Goal: Information Seeking & Learning: Learn about a topic

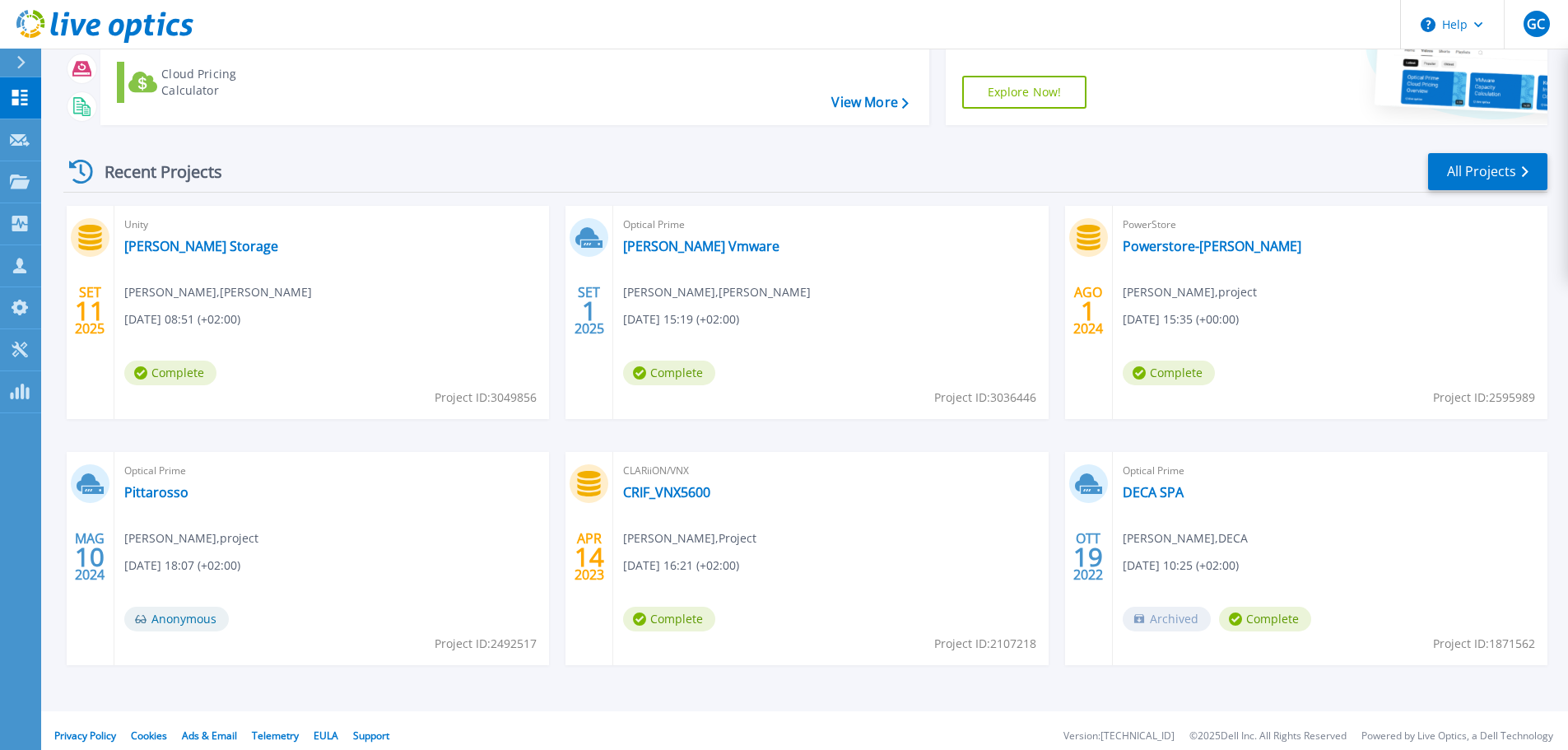
scroll to position [162, 0]
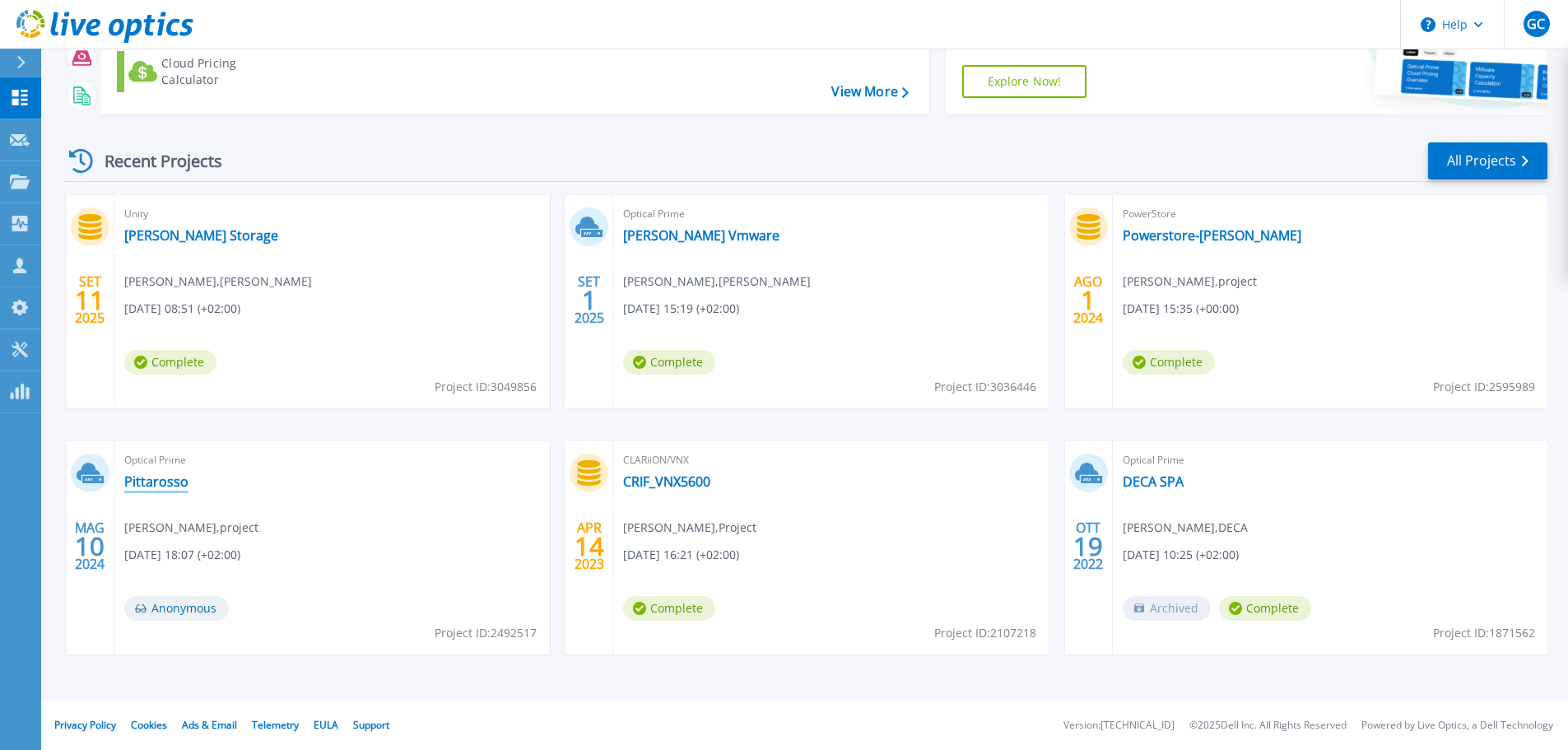
click at [147, 481] on link "Pittarosso" at bounding box center [156, 482] width 64 height 17
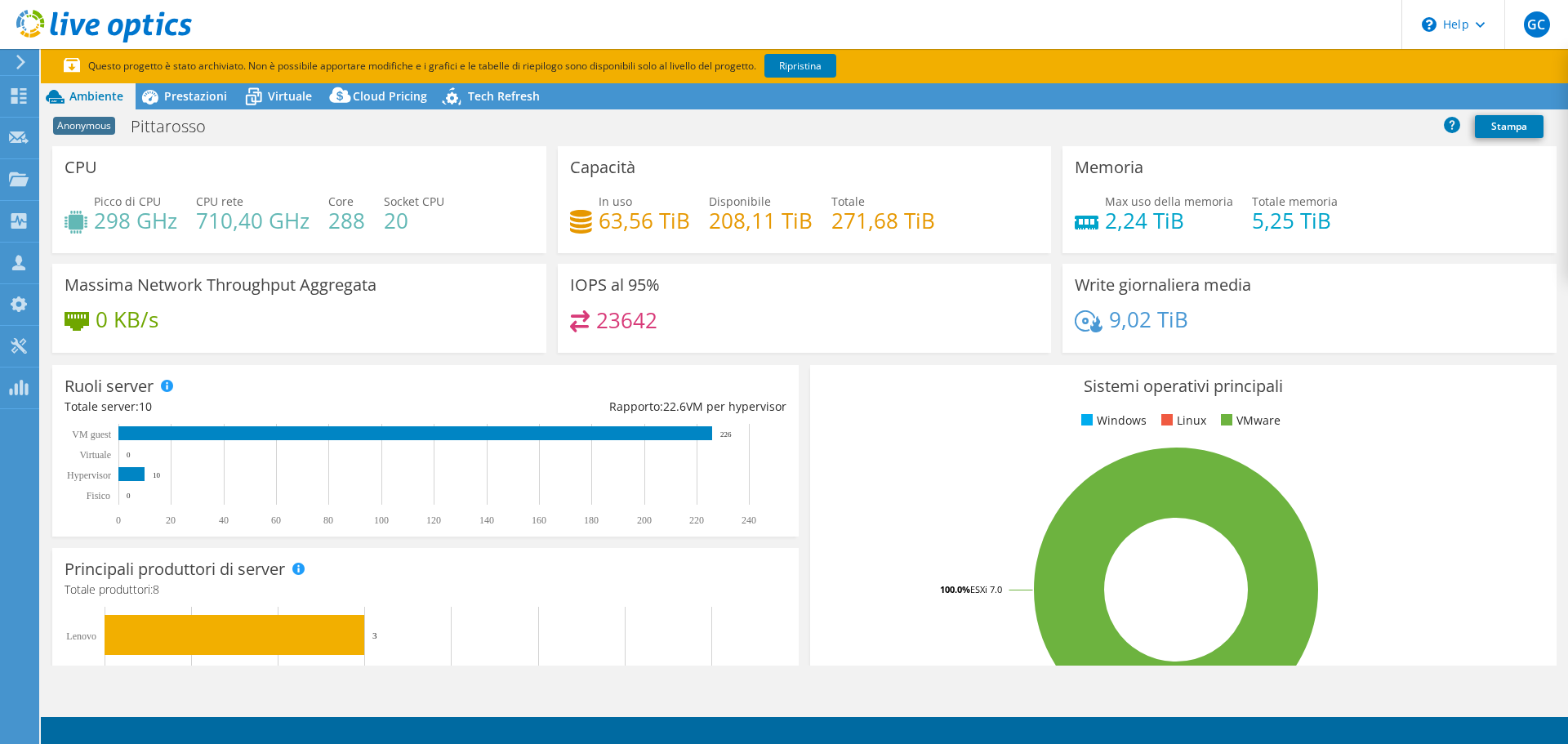
select select "USD"
drag, startPoint x: 410, startPoint y: 217, endPoint x: 387, endPoint y: 222, distance: 23.5
click at [387, 222] on h4 "20" at bounding box center [413, 221] width 60 height 18
drag, startPoint x: 327, startPoint y: 216, endPoint x: 365, endPoint y: 221, distance: 38.3
click at [365, 221] on div "Picco di CPU 298 GHz CPU rete 710,40 GHz Core 288 Socket CPU 20" at bounding box center [299, 219] width 469 height 53
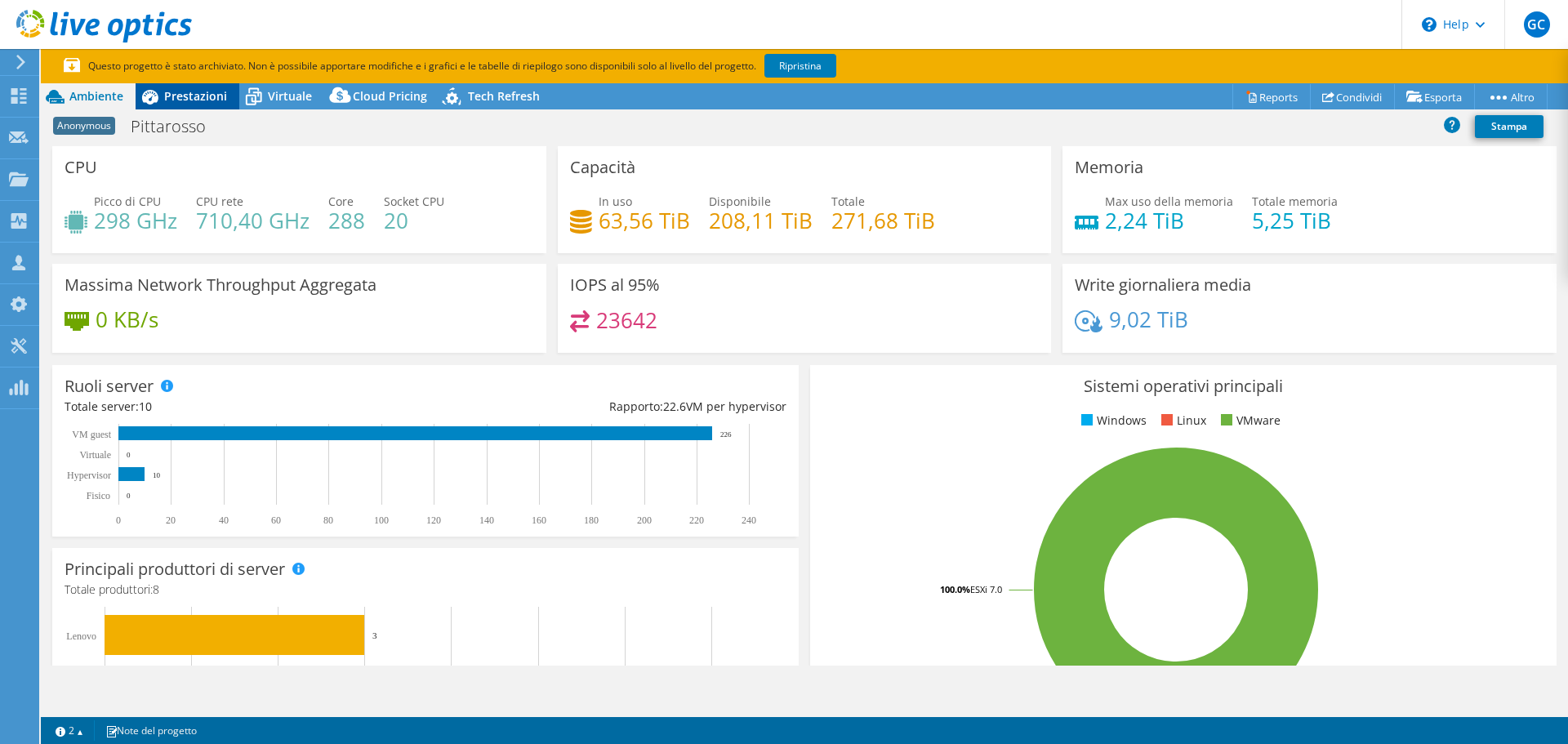
click at [193, 102] on span "Prestazioni" at bounding box center [196, 96] width 63 height 16
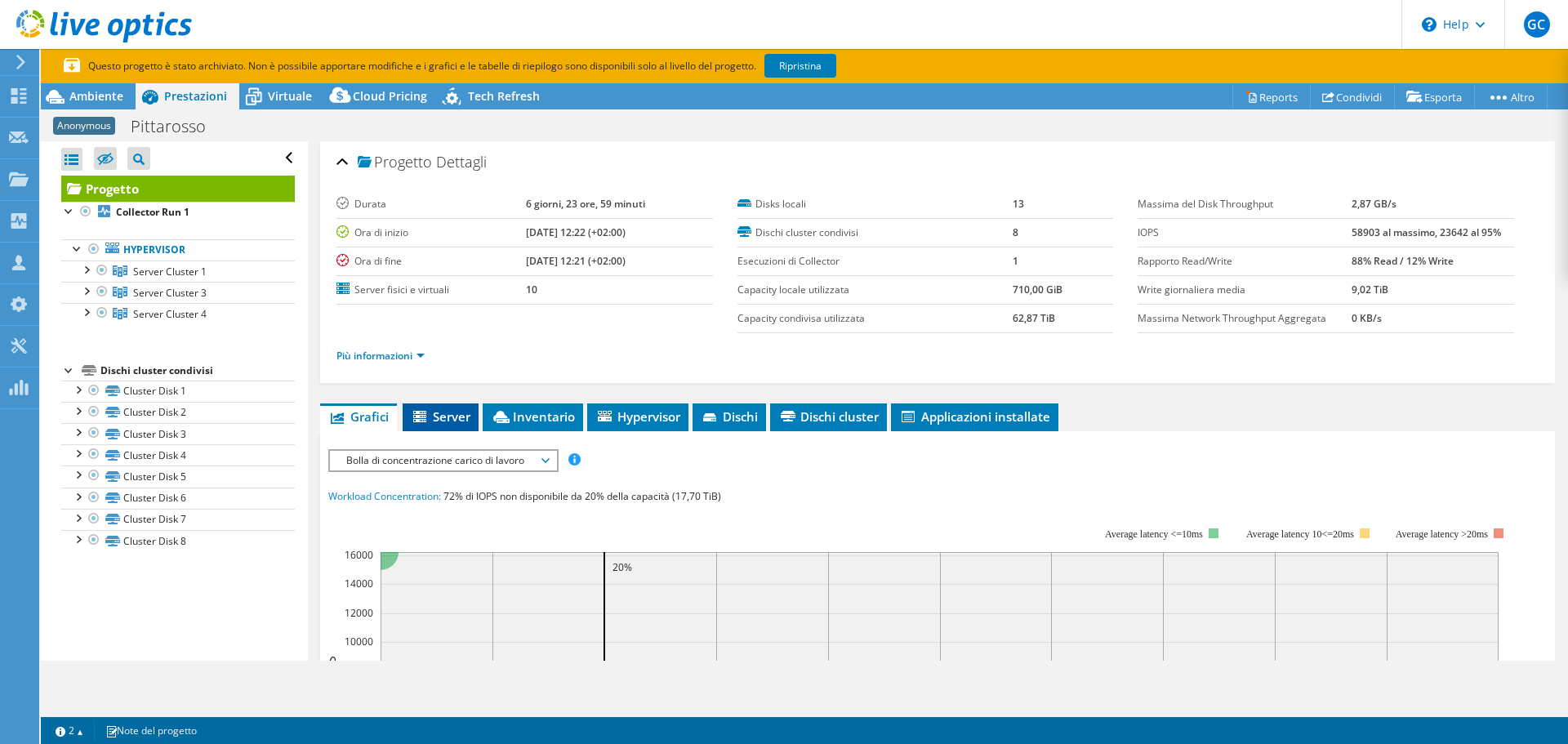
click at [449, 417] on span "Server" at bounding box center [441, 417] width 60 height 17
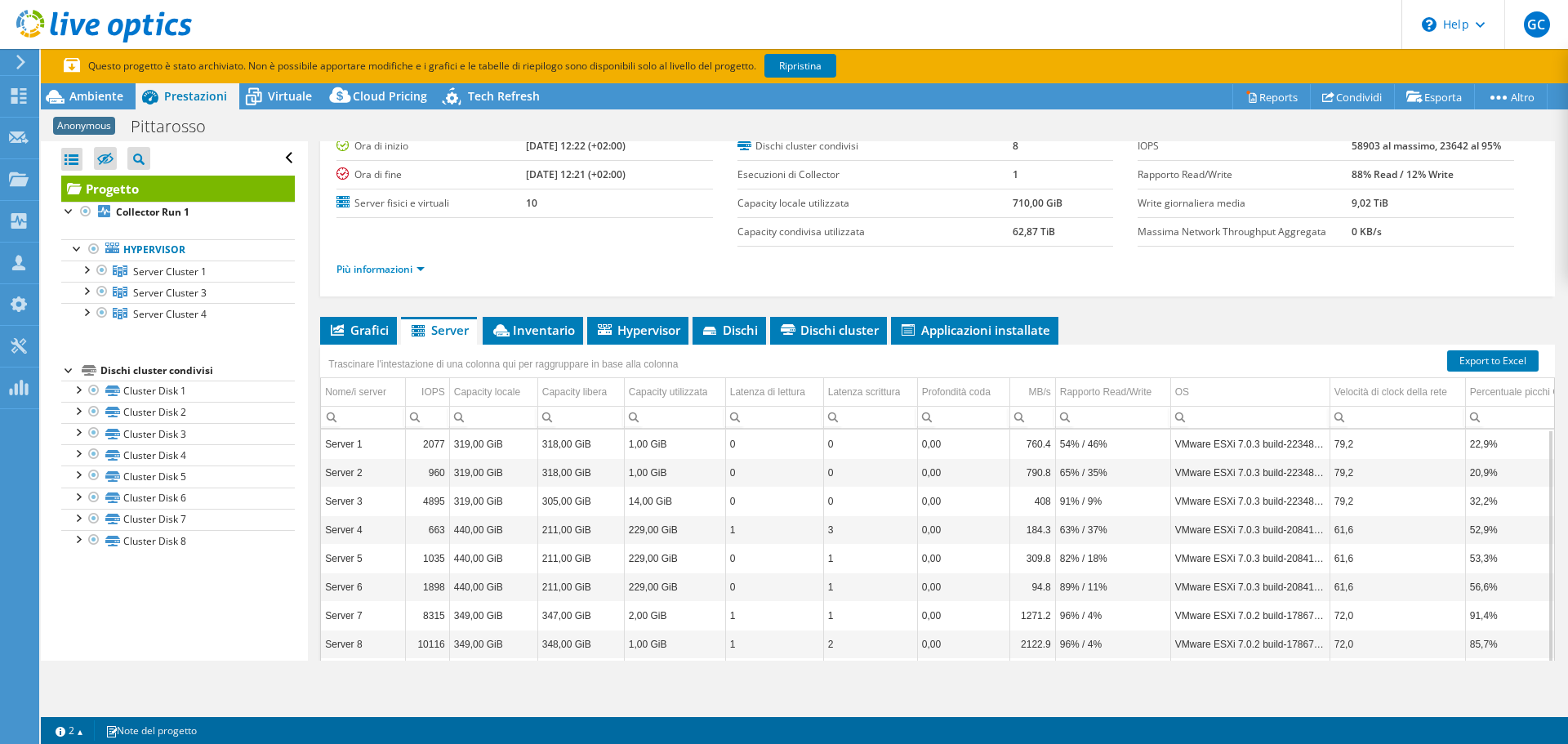
scroll to position [164, 0]
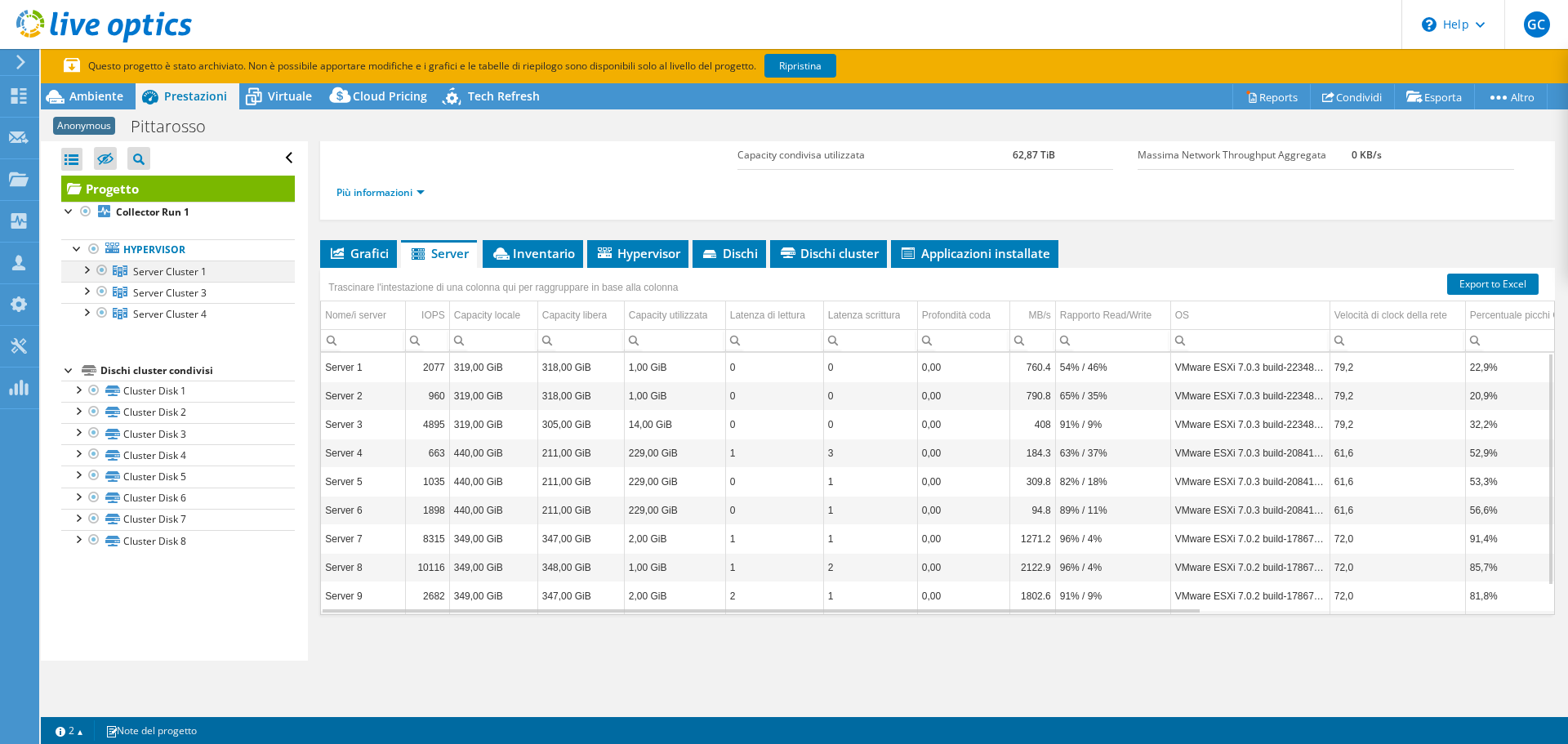
click at [83, 271] on div at bounding box center [86, 269] width 17 height 17
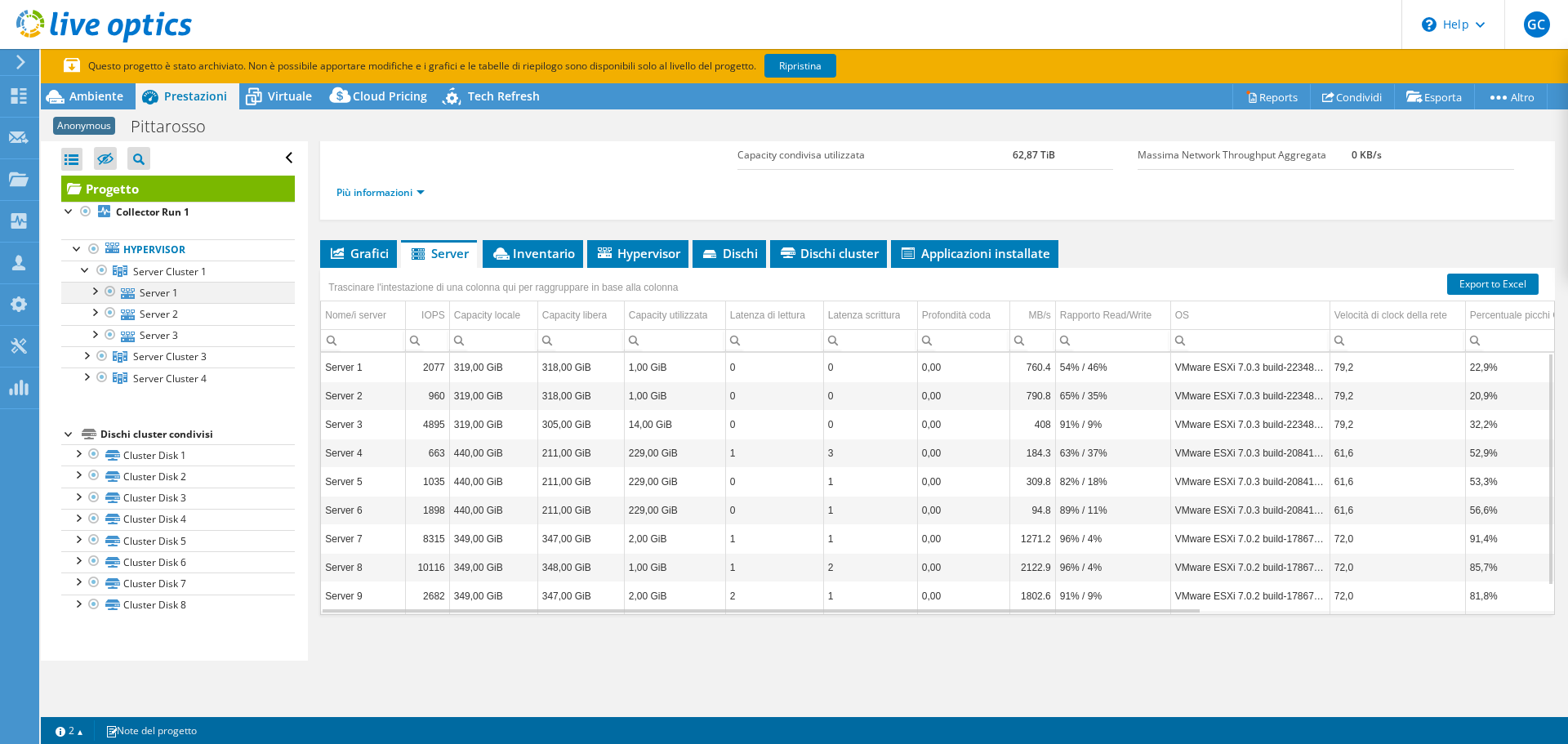
click at [96, 290] on div at bounding box center [94, 290] width 17 height 17
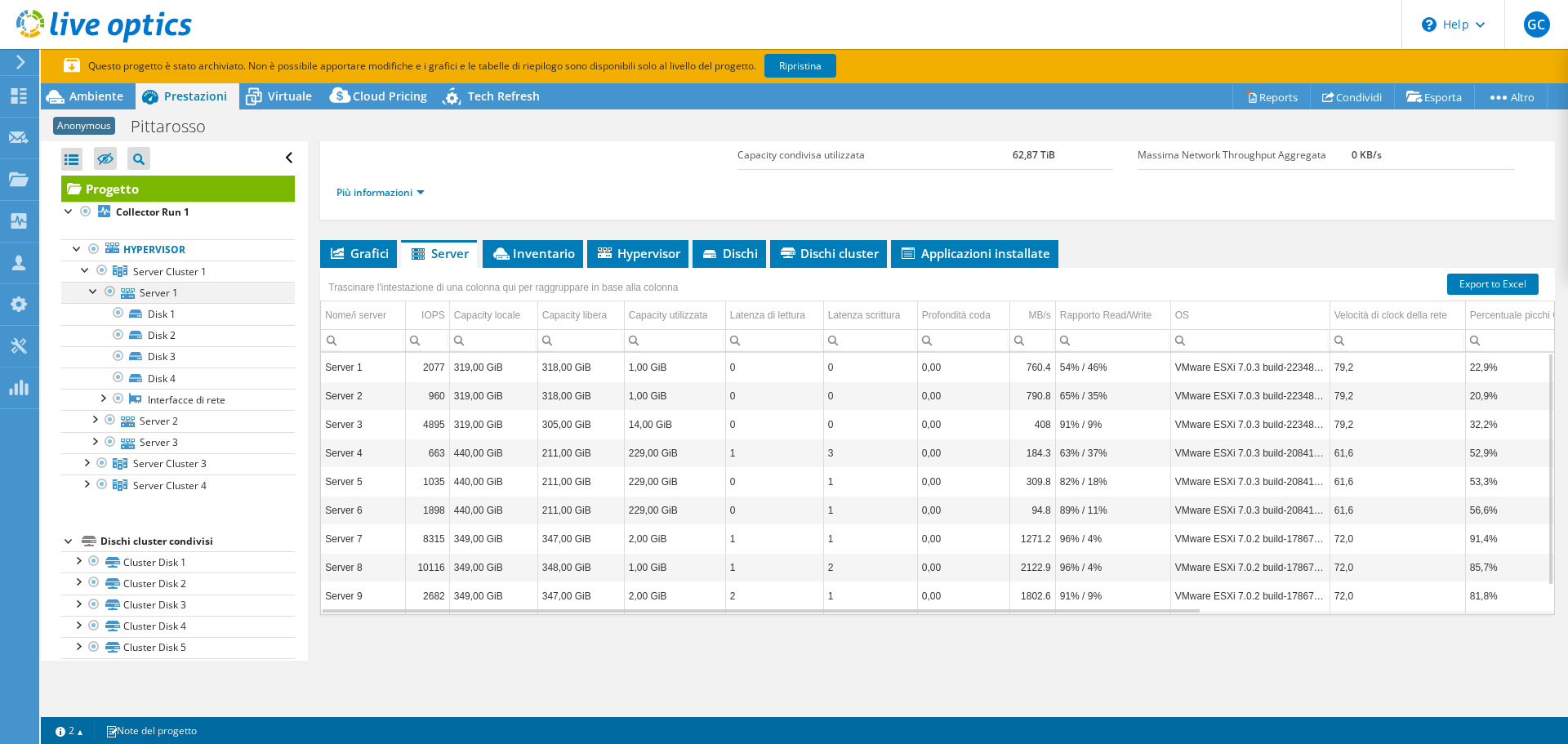
click at [96, 290] on div at bounding box center [94, 290] width 17 height 17
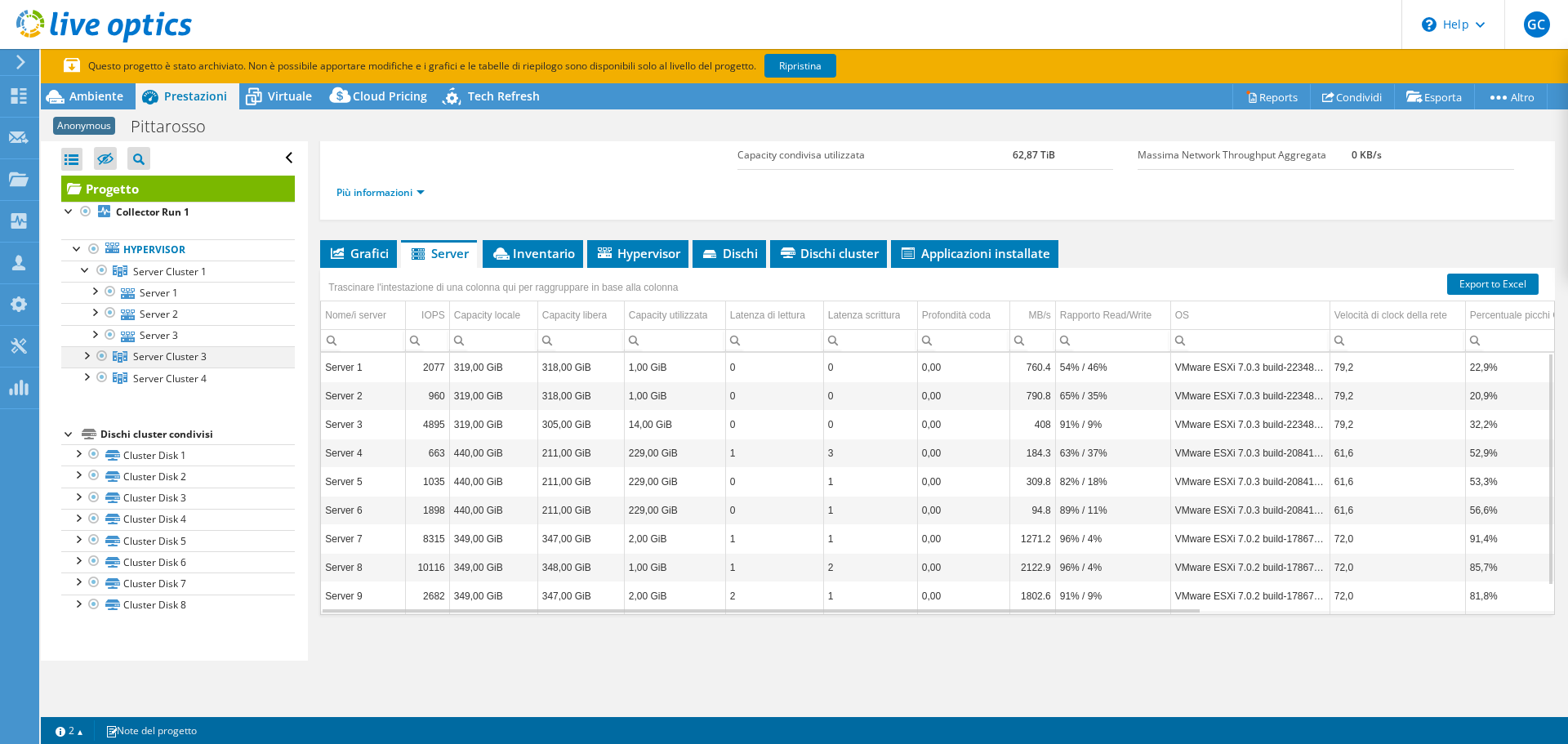
click at [79, 356] on div at bounding box center [86, 355] width 17 height 17
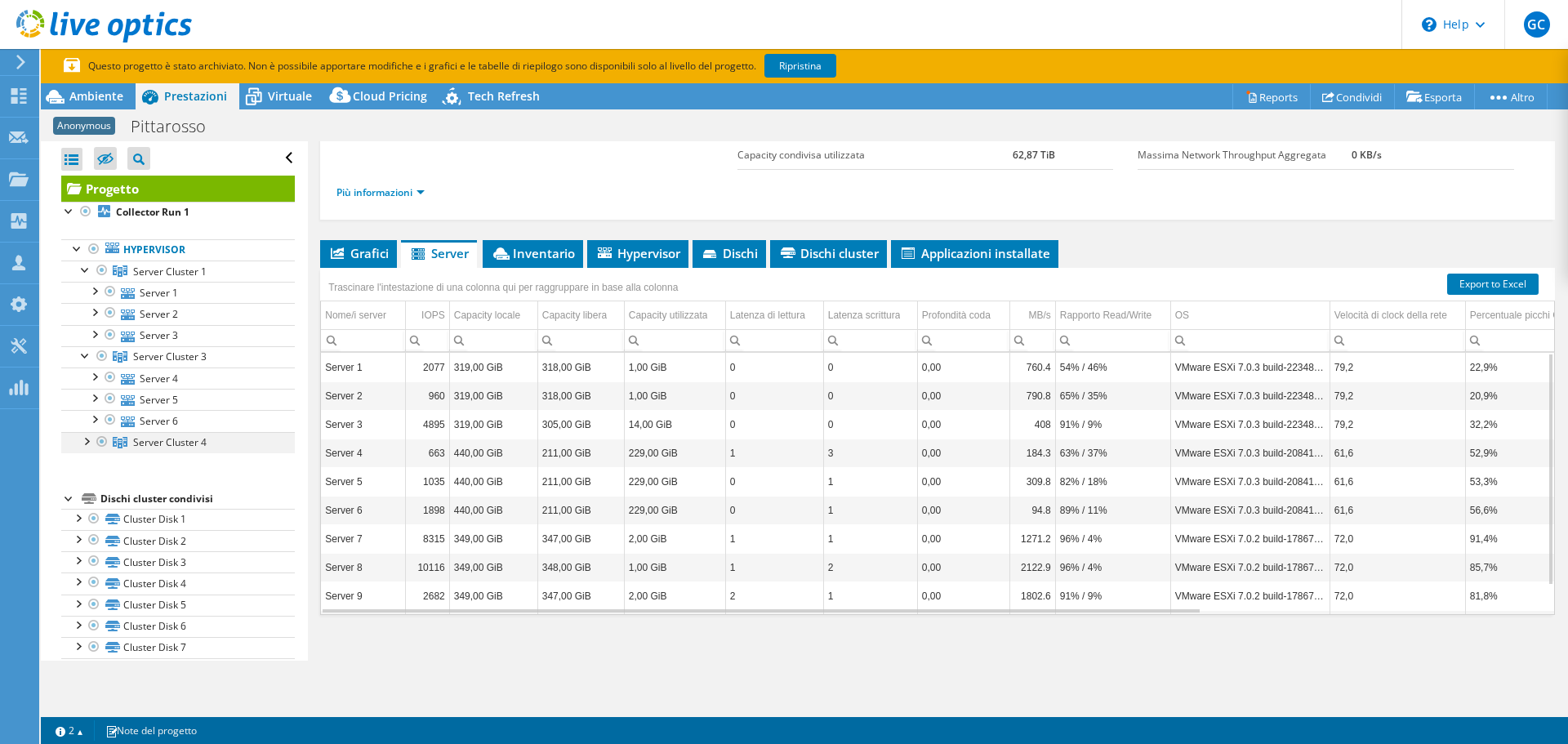
click at [86, 441] on div at bounding box center [86, 441] width 17 height 17
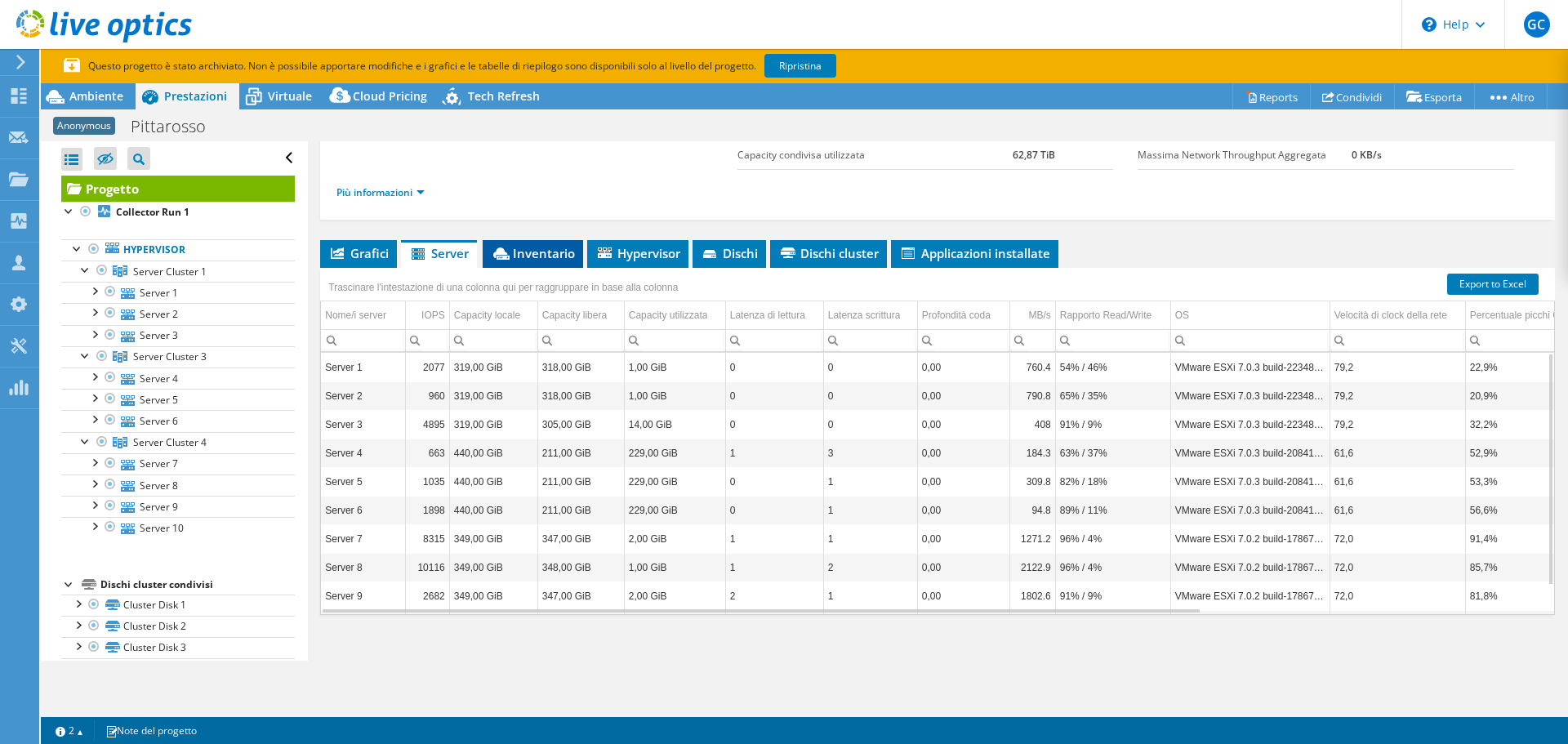
click at [539, 248] on span "Inventario" at bounding box center [533, 253] width 84 height 17
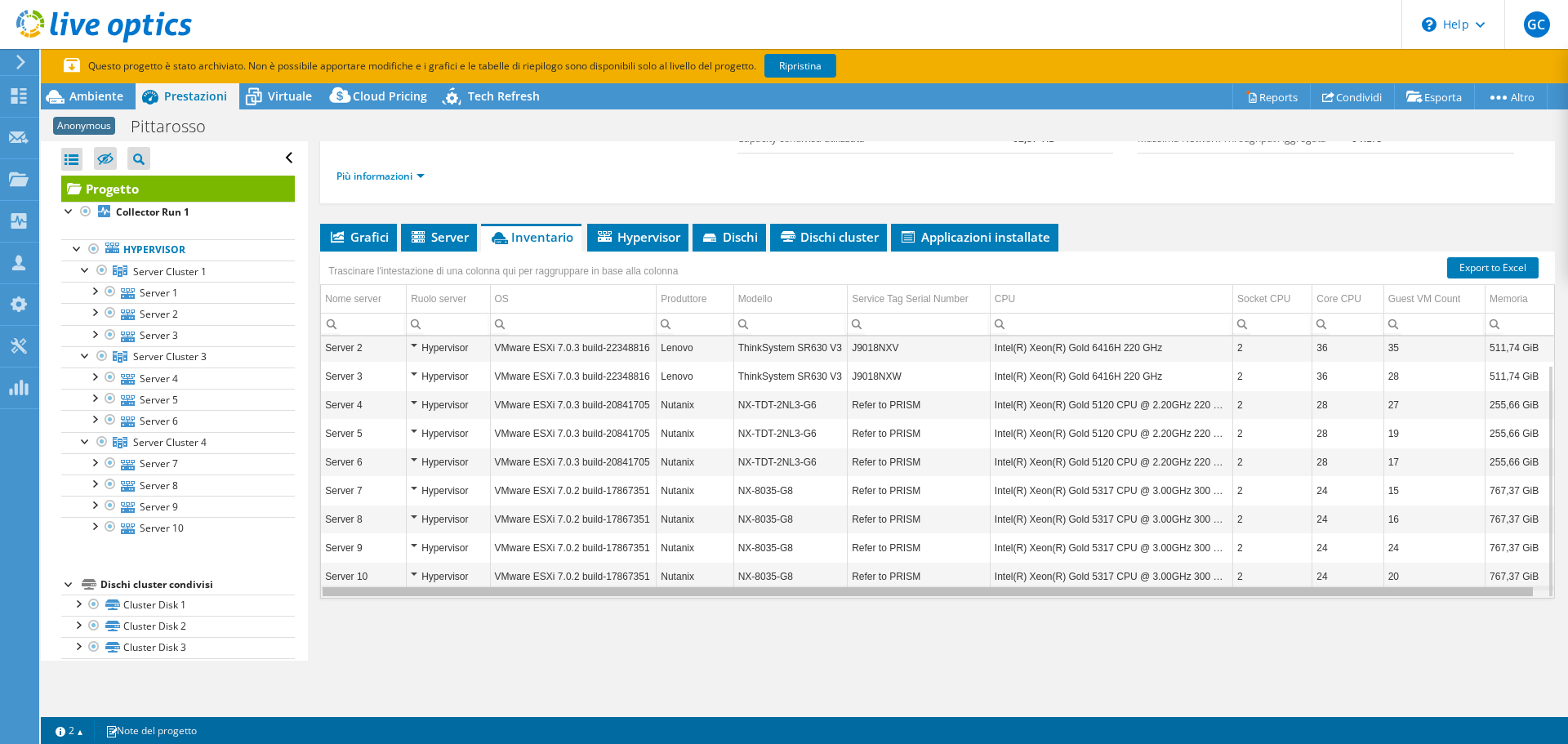
scroll to position [0, 7]
drag, startPoint x: 1056, startPoint y: 585, endPoint x: 1188, endPoint y: 583, distance: 132.0
click at [1188, 583] on body "GC Membro team [PERSON_NAME] [EMAIL_ADDRESS][DOMAIN_NAME] project My Profile Lo…" at bounding box center [784, 372] width 1568 height 744
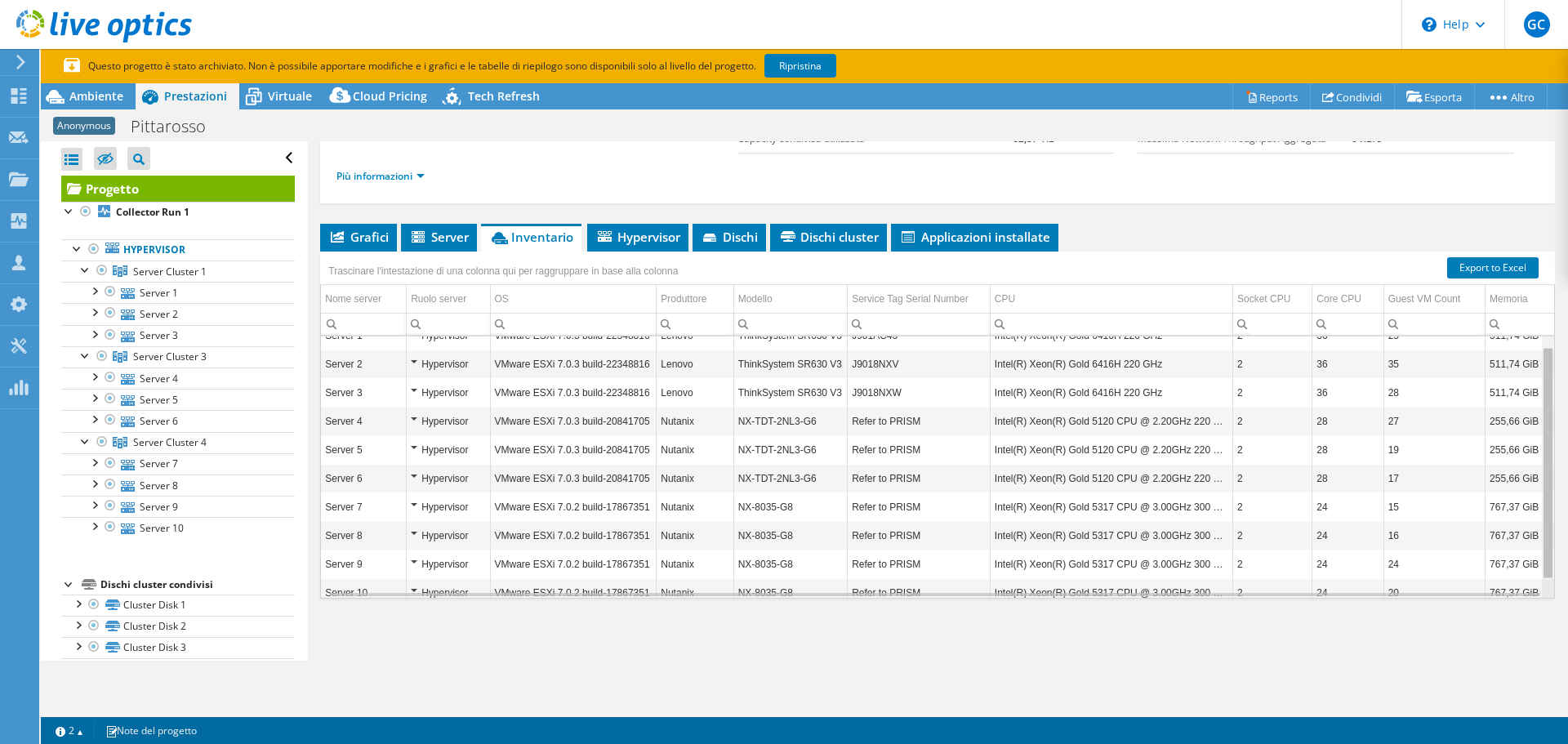
scroll to position [32, 7]
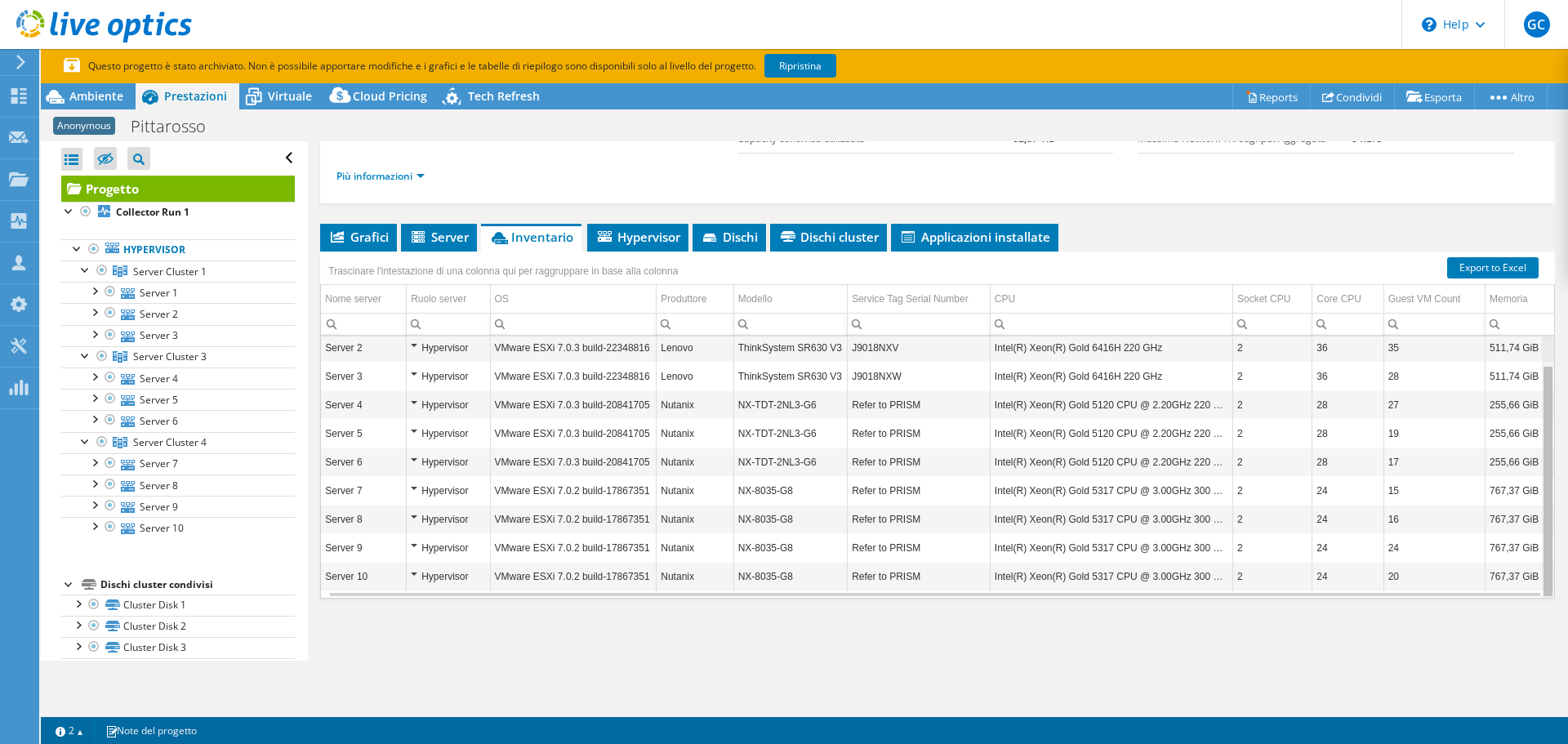
drag, startPoint x: 1535, startPoint y: 398, endPoint x: 1534, endPoint y: 444, distance: 46.0
click at [1534, 444] on body "GC Membro team [PERSON_NAME] [EMAIL_ADDRESS][DOMAIN_NAME] project My Profile Lo…" at bounding box center [784, 372] width 1568 height 744
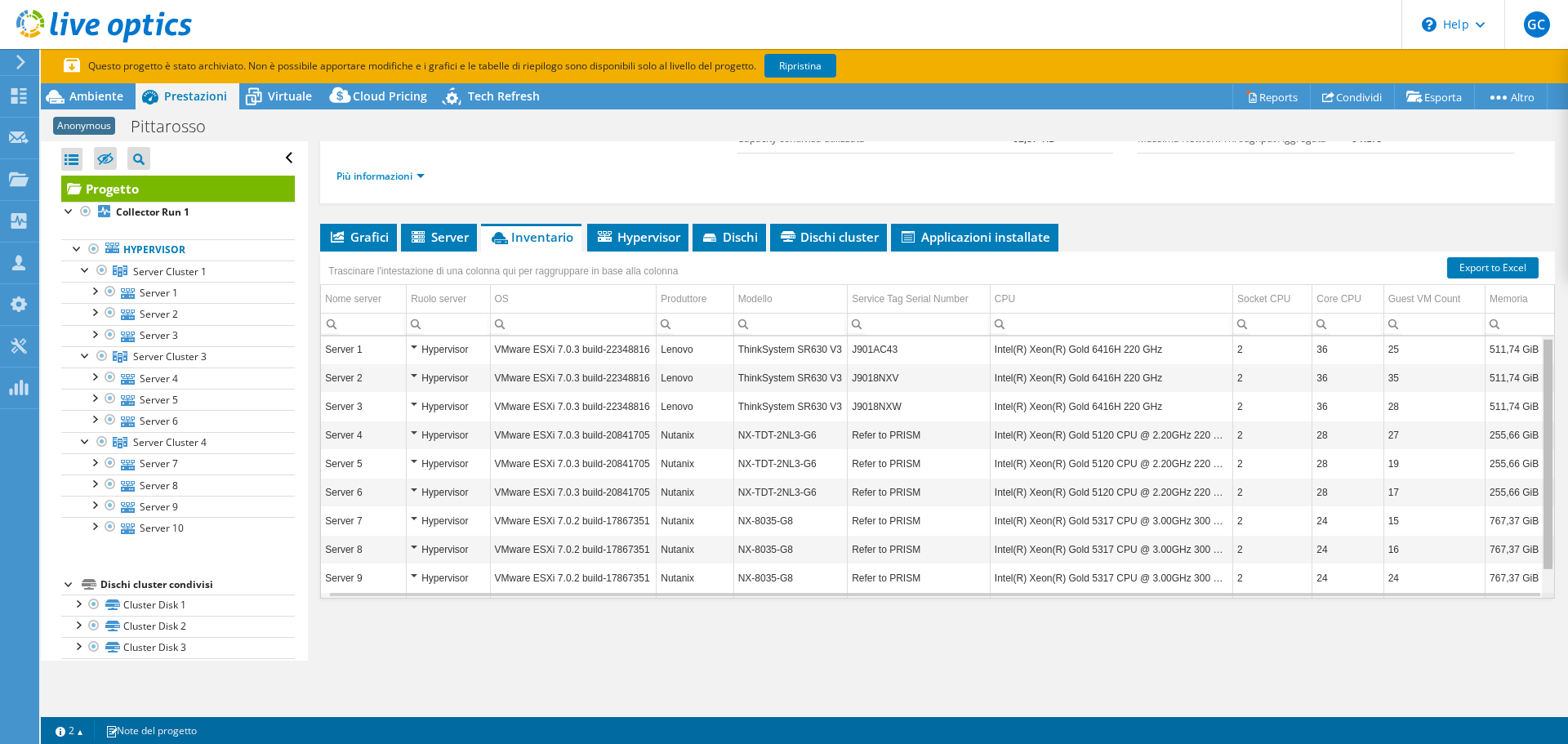
scroll to position [0, 7]
drag, startPoint x: 1537, startPoint y: 389, endPoint x: 1529, endPoint y: 324, distance: 65.5
click at [1529, 324] on body "GC Membro team [PERSON_NAME] [EMAIL_ADDRESS][DOMAIN_NAME] project My Profile Lo…" at bounding box center [784, 372] width 1568 height 744
drag, startPoint x: 989, startPoint y: 352, endPoint x: 1151, endPoint y: 352, distance: 162.0
click at [1151, 352] on td "Intel(R) Xeon(R) Gold 6416H 220 GHz" at bounding box center [1110, 351] width 242 height 29
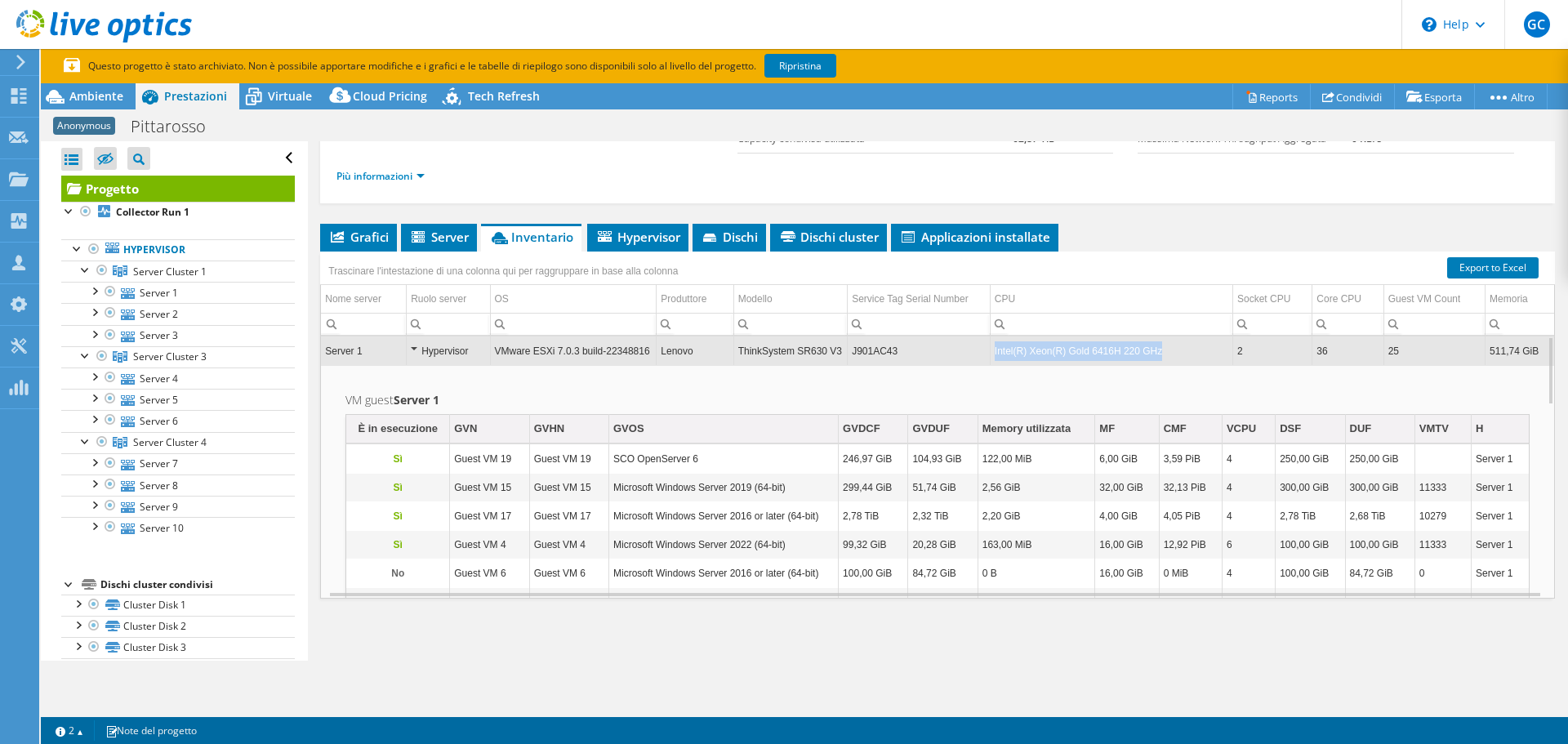
drag, startPoint x: 984, startPoint y: 347, endPoint x: 1146, endPoint y: 363, distance: 162.8
click at [1146, 363] on td "Intel(R) Xeon(R) Gold 6416H 220 GHz" at bounding box center [1110, 351] width 242 height 29
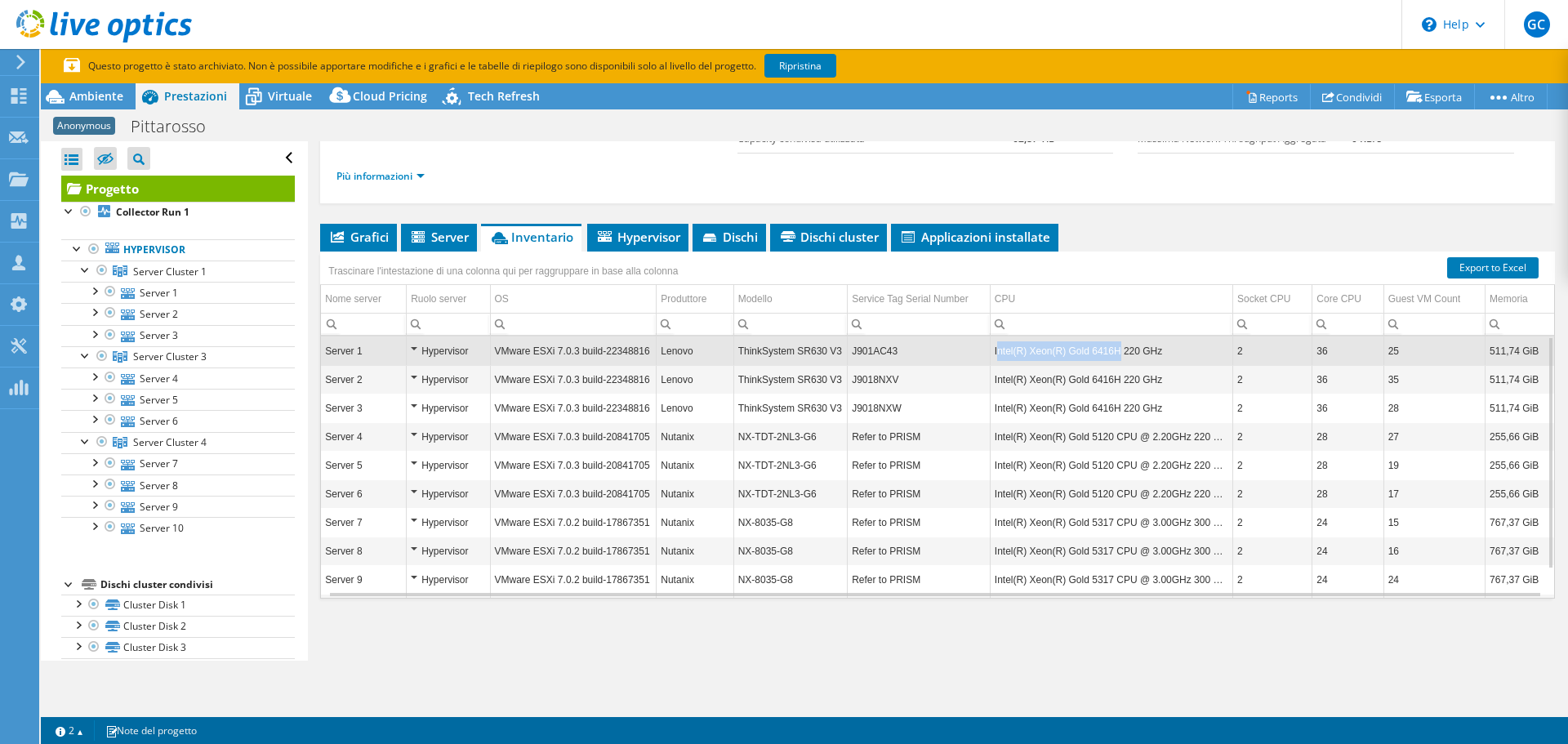
drag, startPoint x: 988, startPoint y: 344, endPoint x: 1106, endPoint y: 356, distance: 118.6
click at [1106, 356] on td "Intel(R) Xeon(R) Gold 6416H 220 GHz" at bounding box center [1110, 351] width 242 height 29
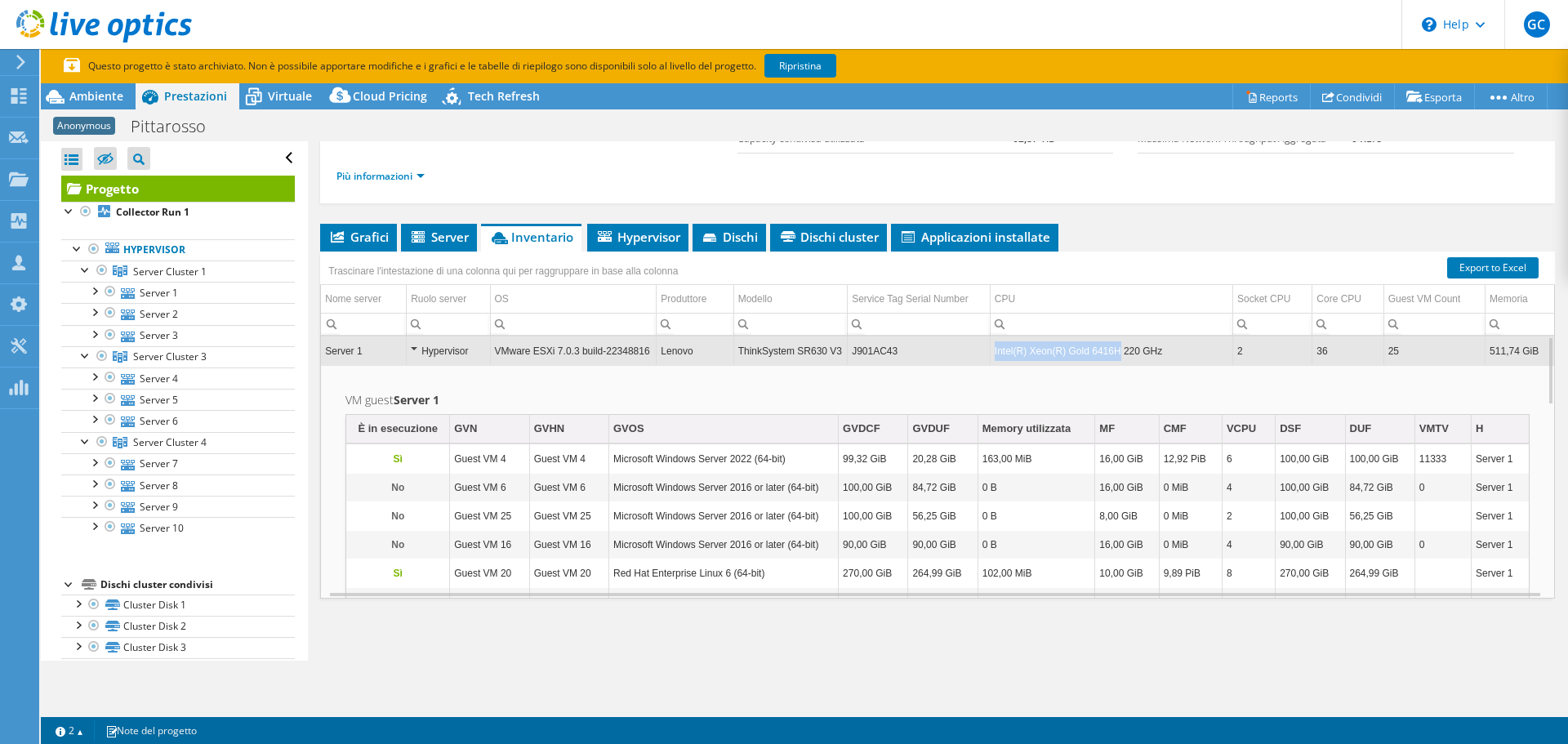
drag, startPoint x: 1083, startPoint y: 353, endPoint x: 1107, endPoint y: 349, distance: 24.3
click at [1107, 349] on tr "Server 1 Hypervisor VMware ESXi 7.0.3 build-22348816 Lenovo ThinkSystem SR630 V…" at bounding box center [937, 351] width 1233 height 29
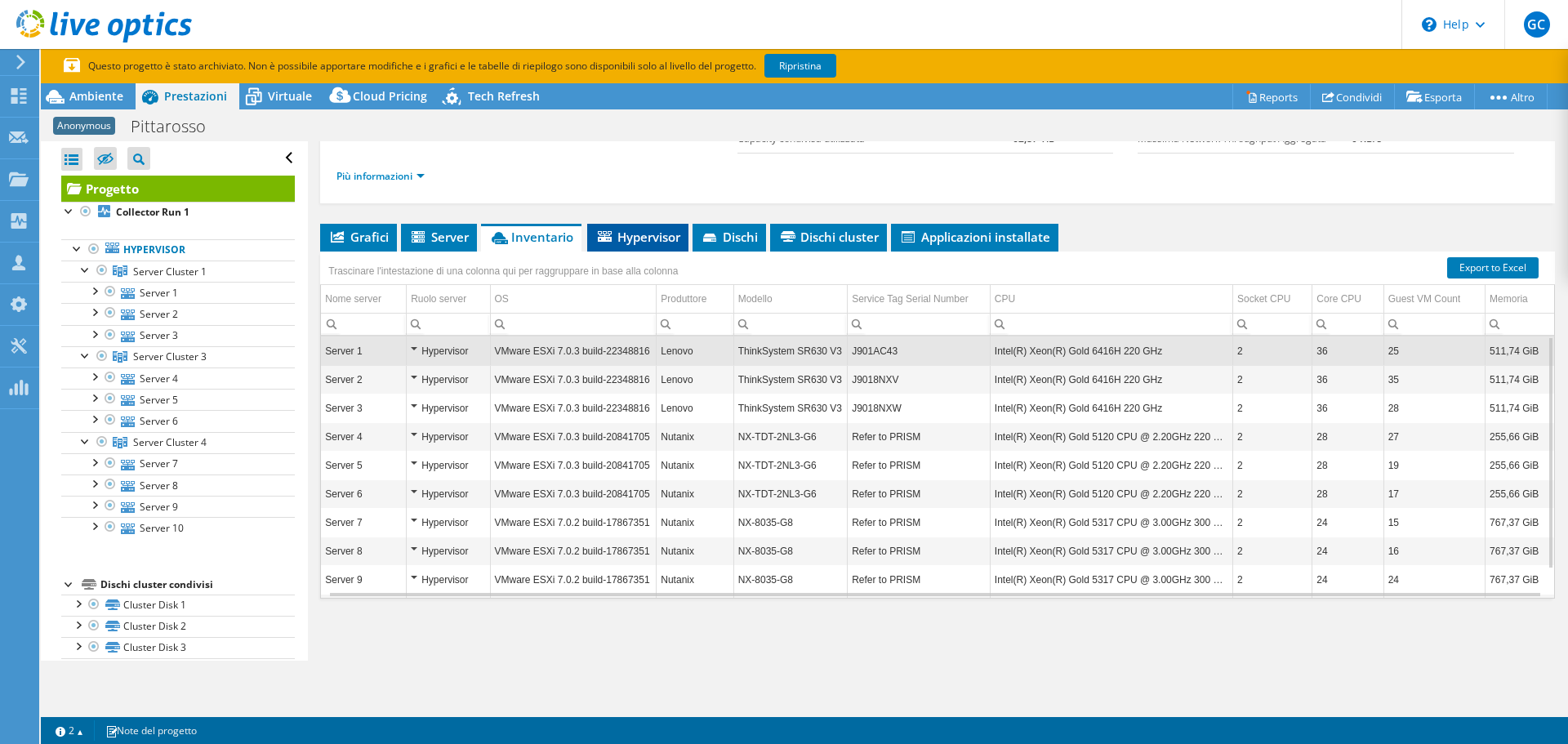
drag, startPoint x: 641, startPoint y: 230, endPoint x: 612, endPoint y: 227, distance: 29.2
click at [640, 230] on span "Hypervisor" at bounding box center [637, 237] width 85 height 17
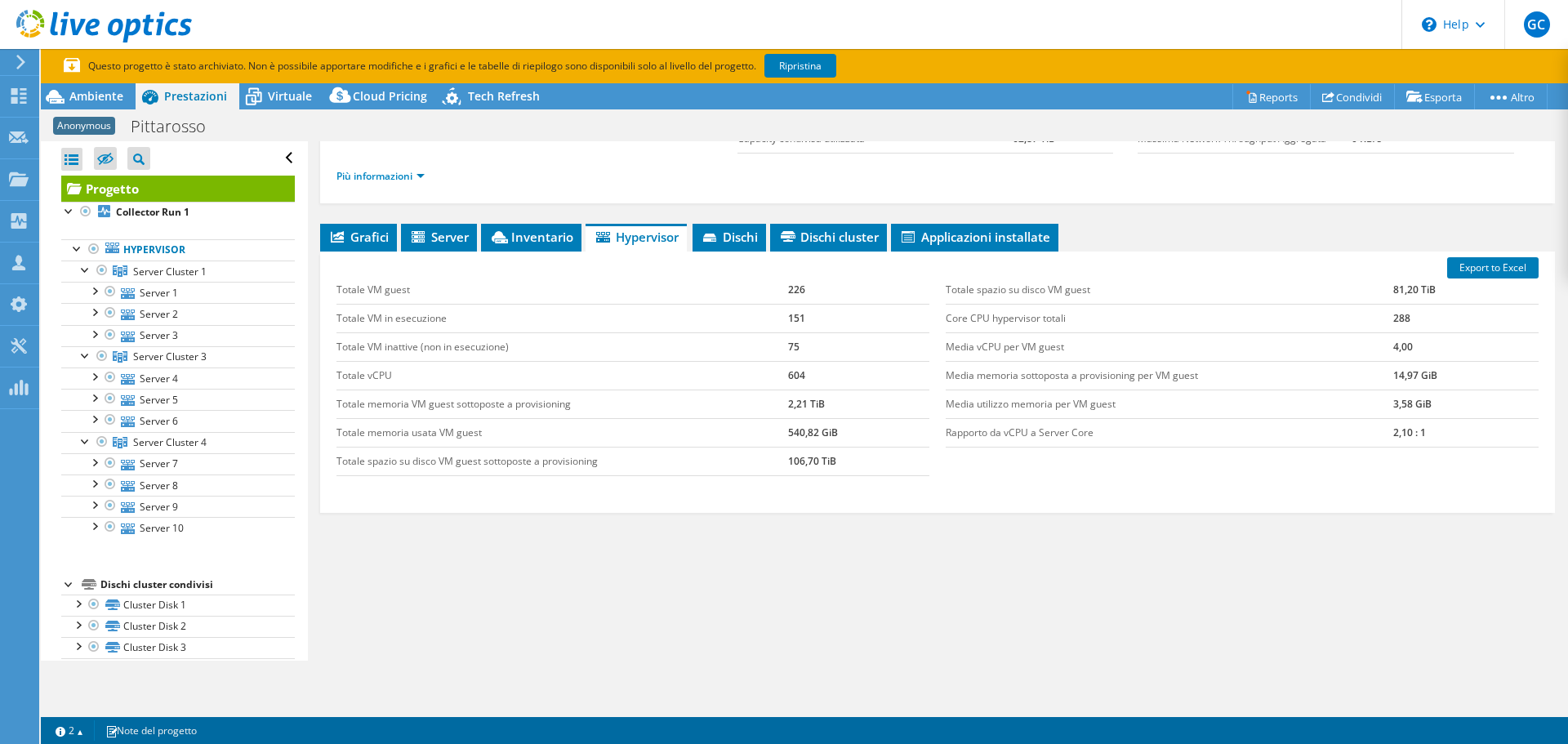
click at [827, 378] on td "604" at bounding box center [858, 375] width 141 height 29
drag, startPoint x: 827, startPoint y: 378, endPoint x: 786, endPoint y: 377, distance: 41.0
click at [788, 377] on td "604" at bounding box center [858, 375] width 141 height 29
click at [144, 379] on link "Server 4" at bounding box center [178, 379] width 234 height 21
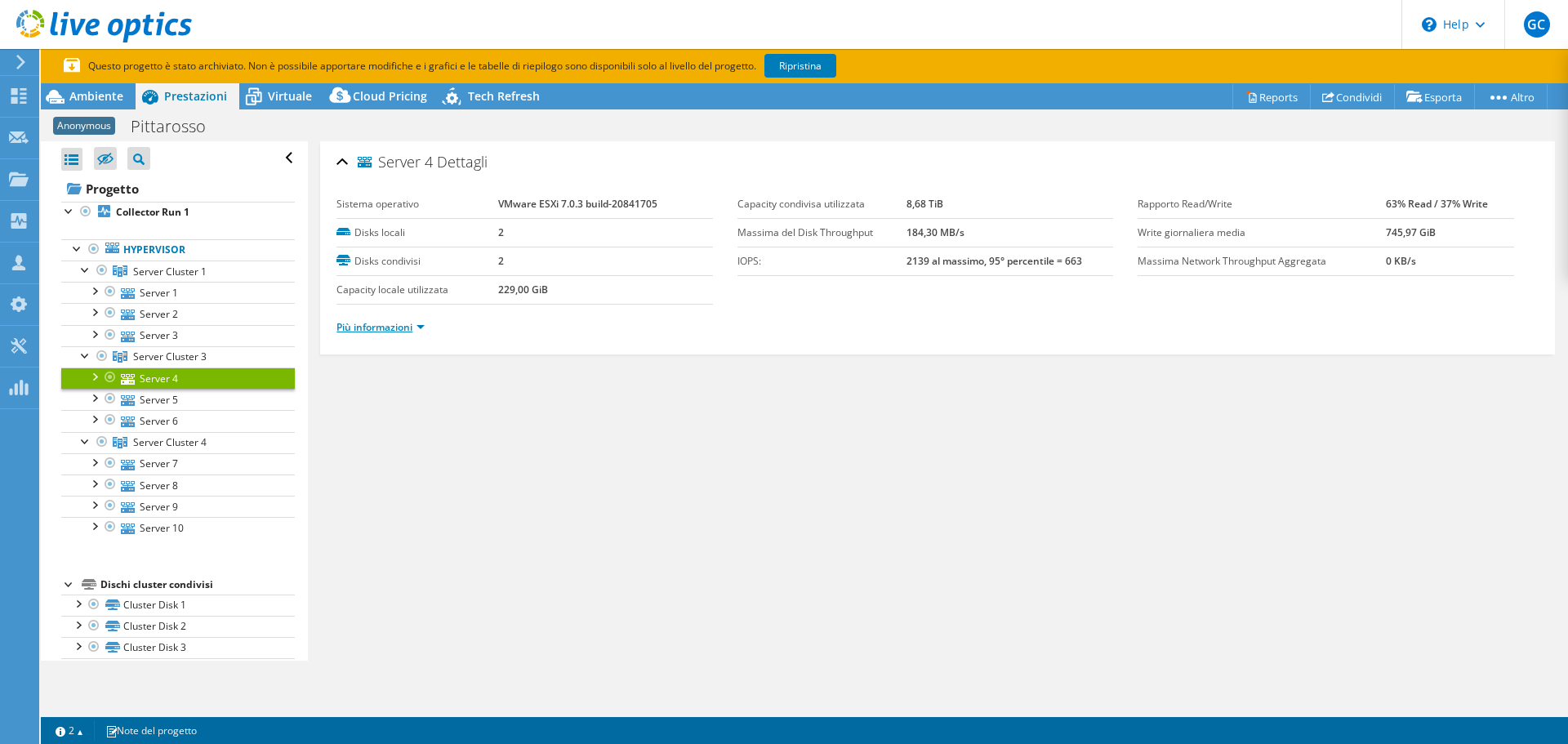
click at [418, 327] on link "Più informazioni" at bounding box center [380, 327] width 88 height 14
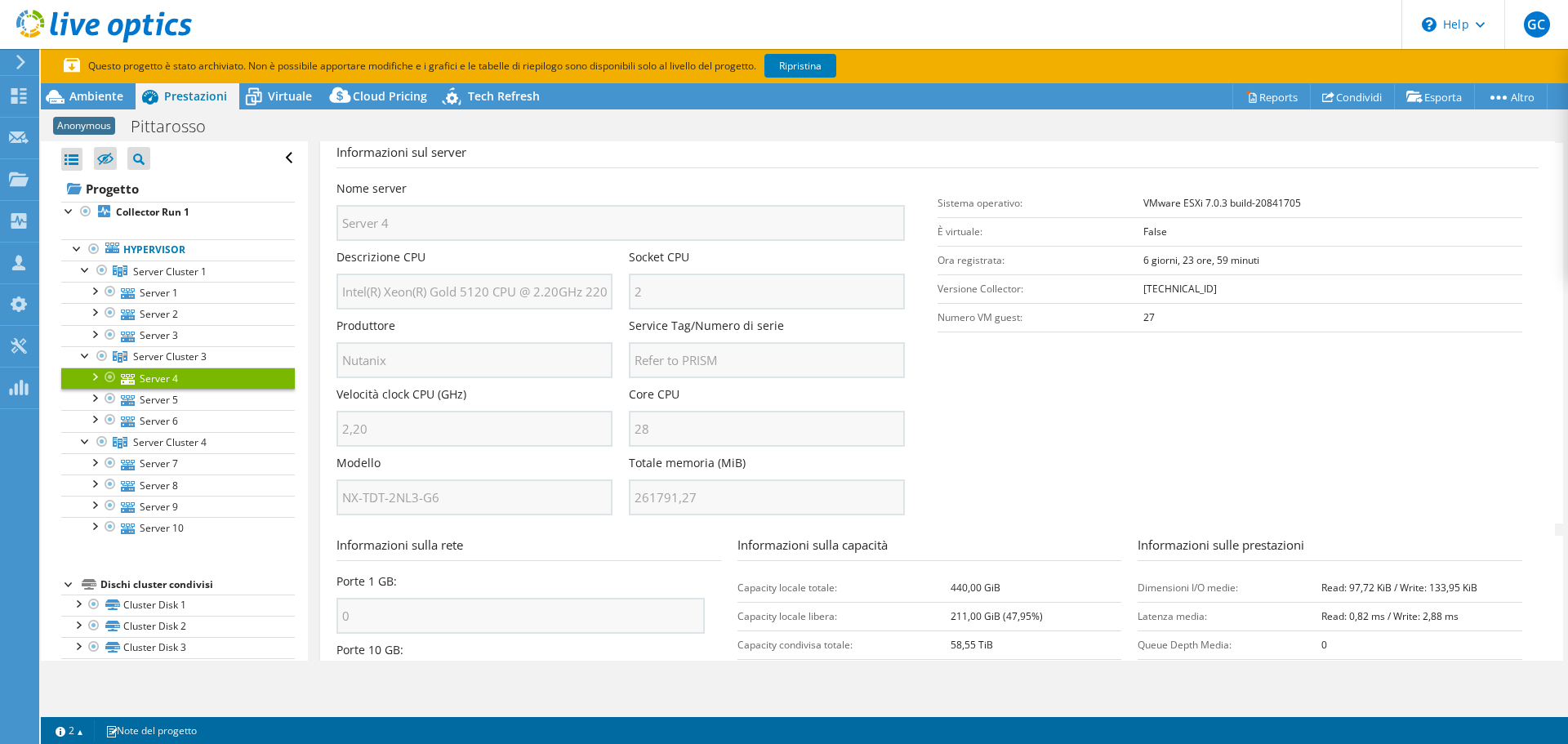
scroll to position [228, 0]
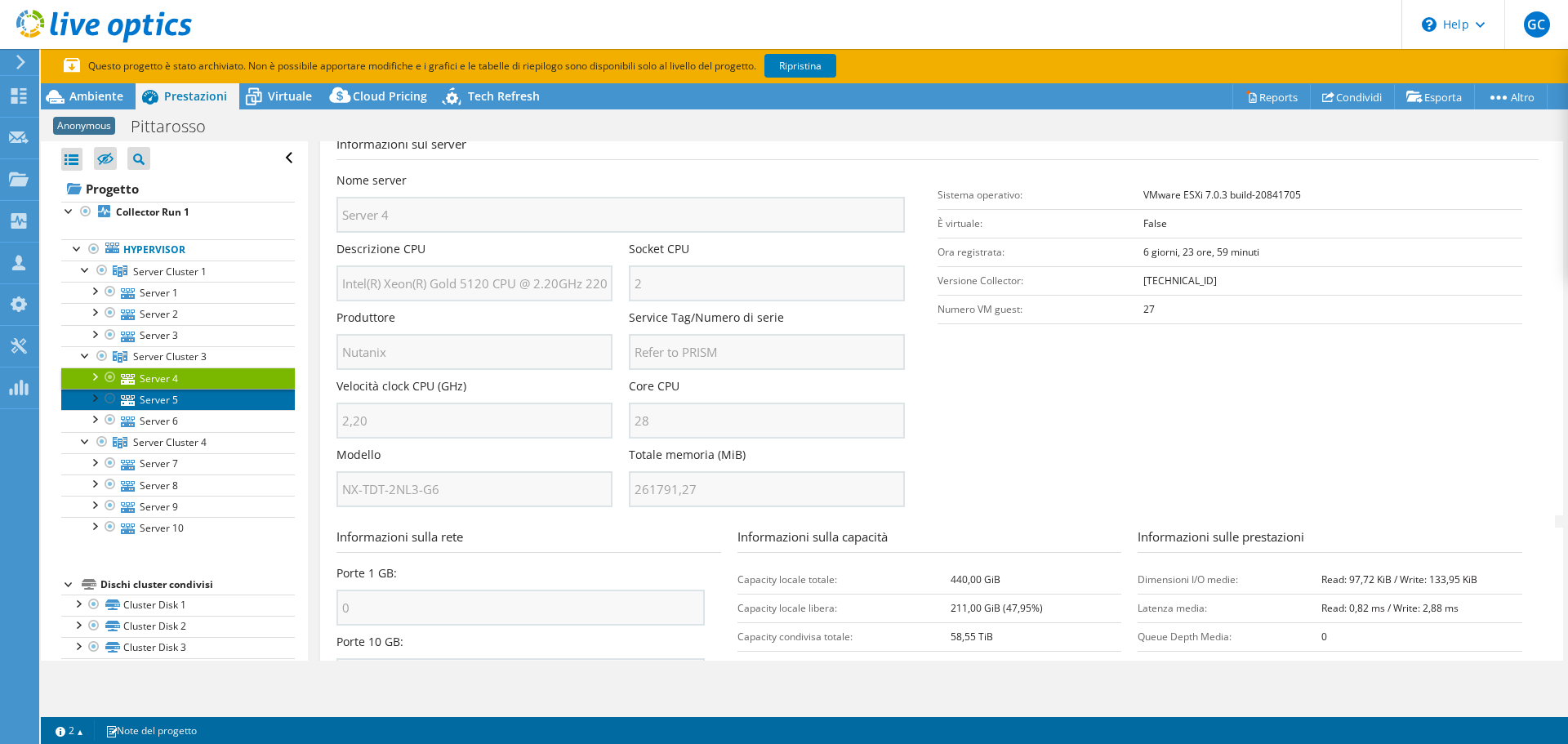
click at [140, 396] on link "Server 5" at bounding box center [178, 399] width 234 height 21
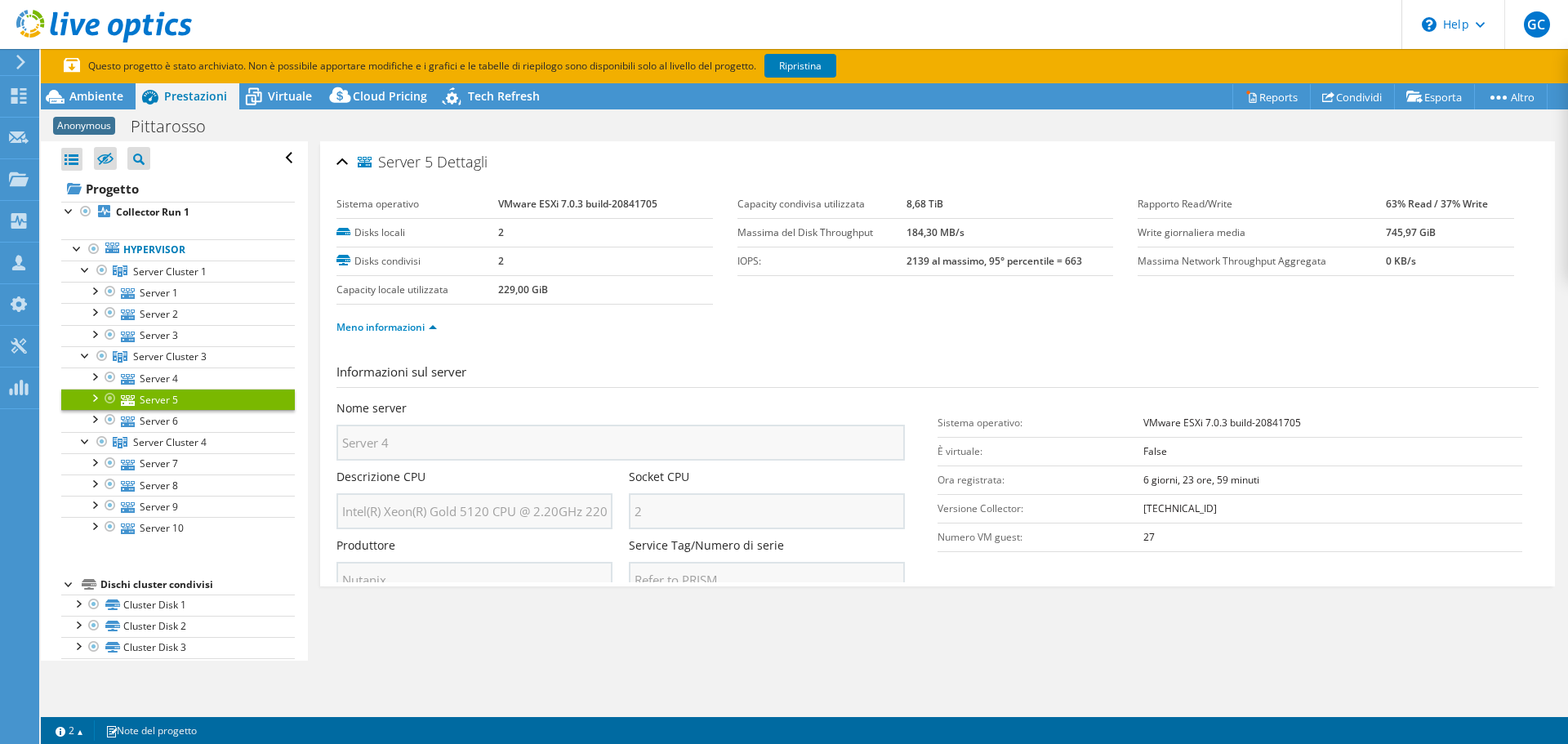
scroll to position [0, 0]
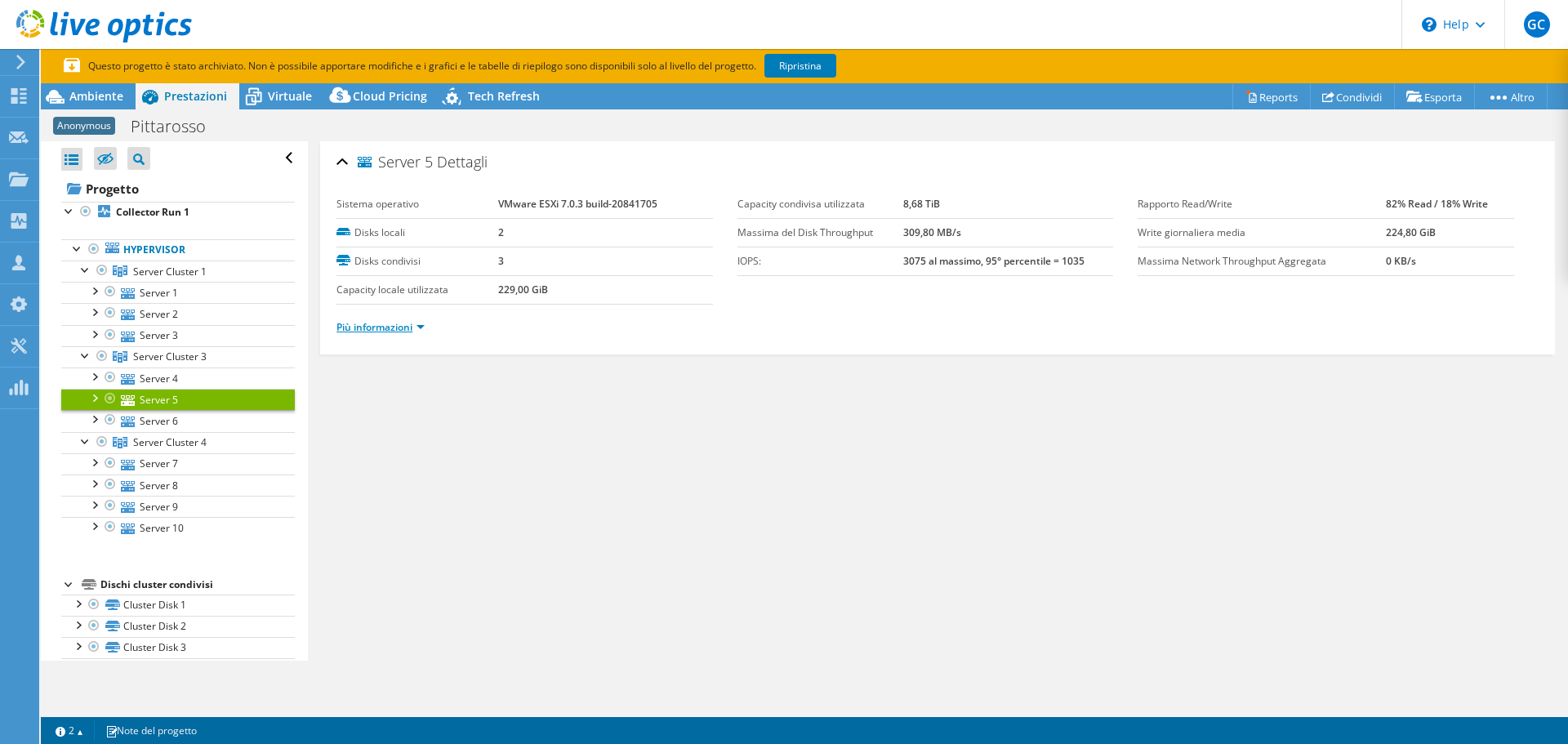
click at [415, 322] on link "Più informazioni" at bounding box center [380, 327] width 88 height 14
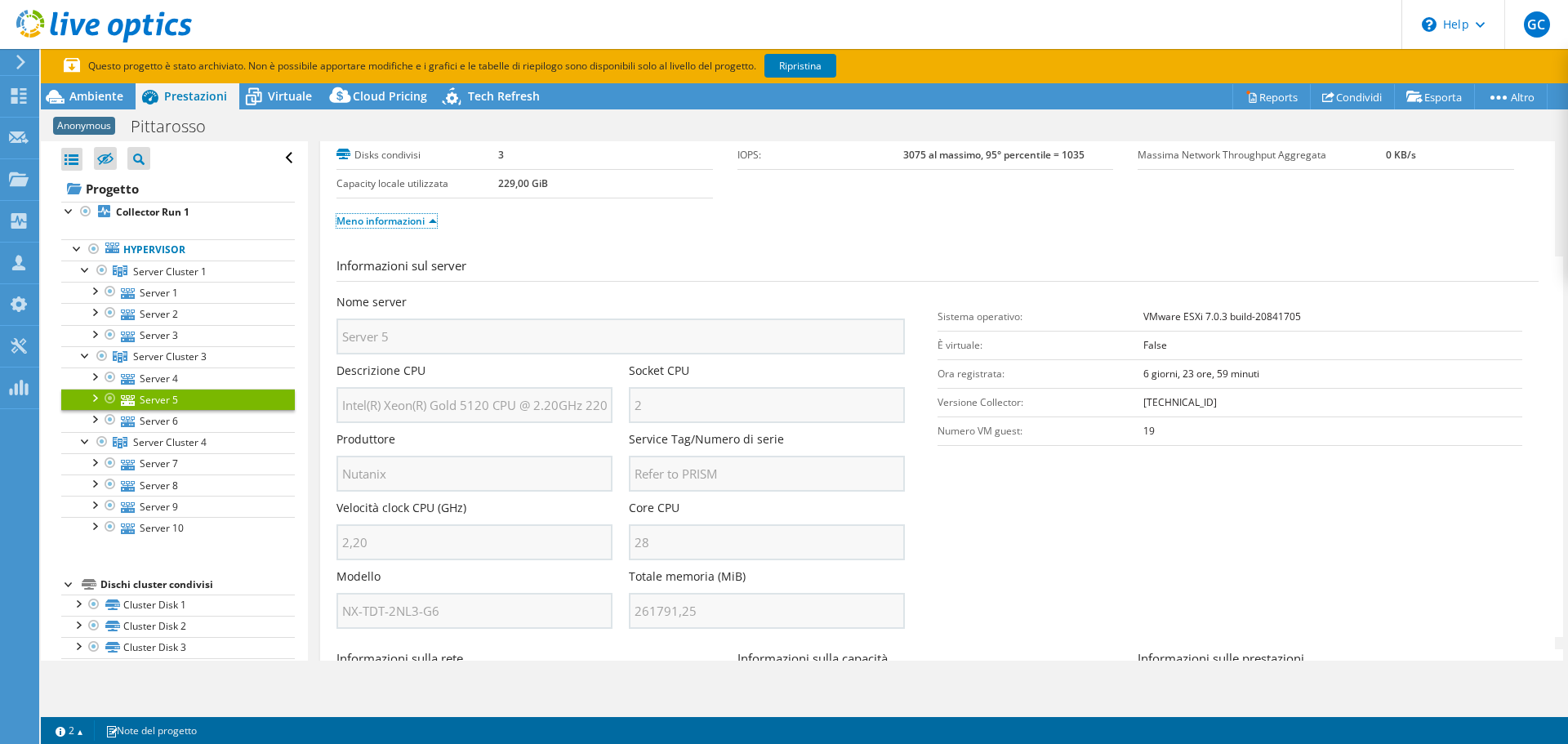
scroll to position [245, 0]
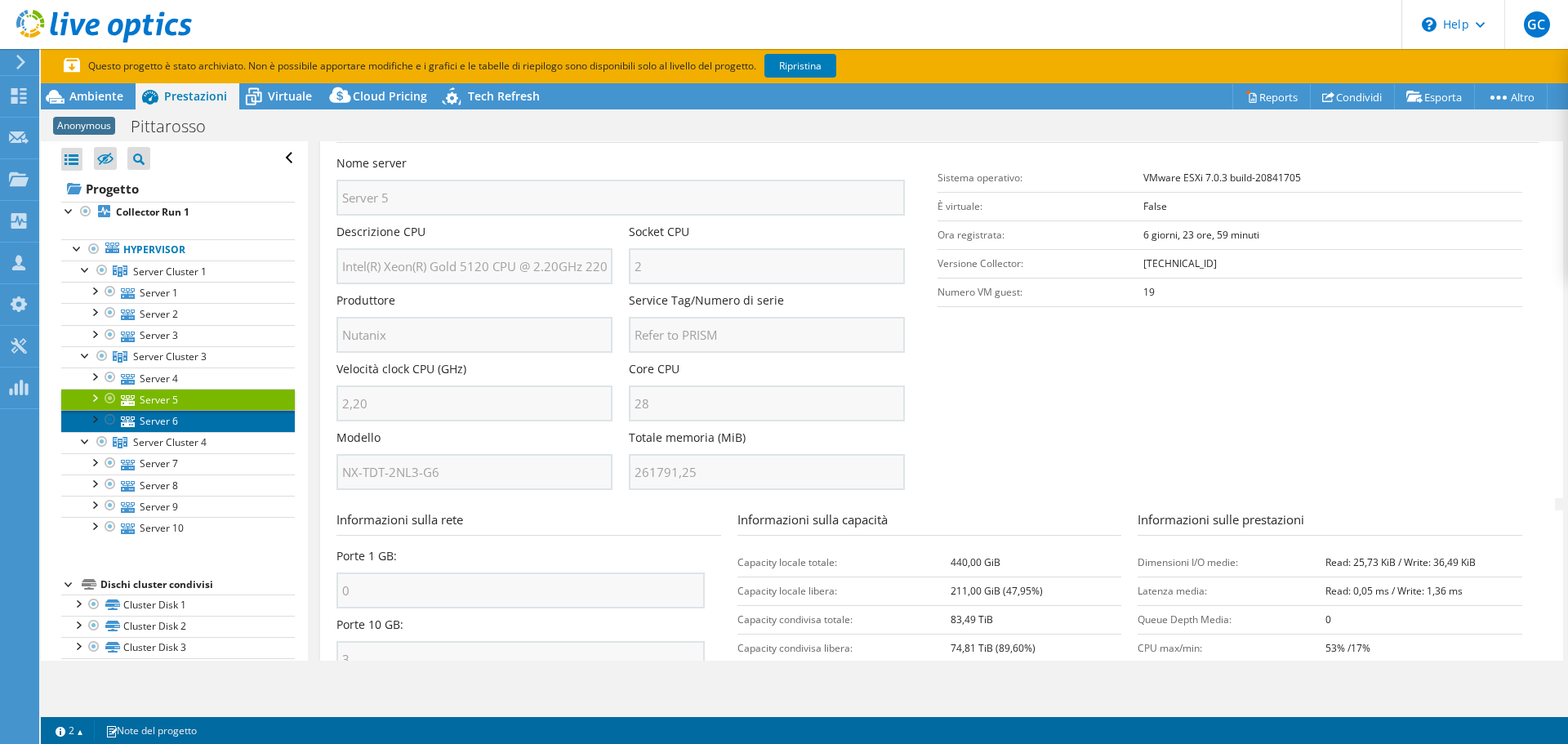
click at [129, 421] on icon at bounding box center [127, 422] width 14 height 11
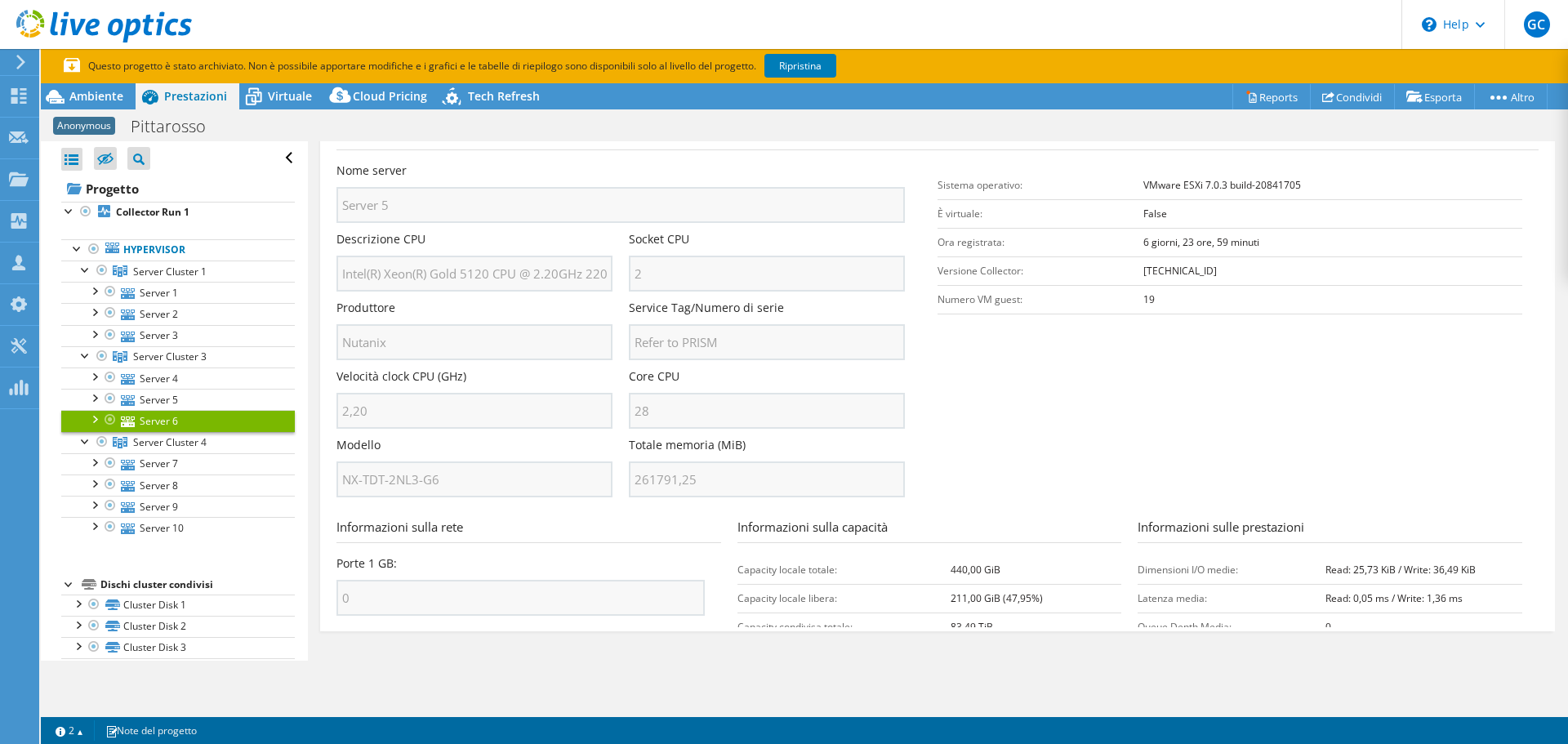
scroll to position [0, 0]
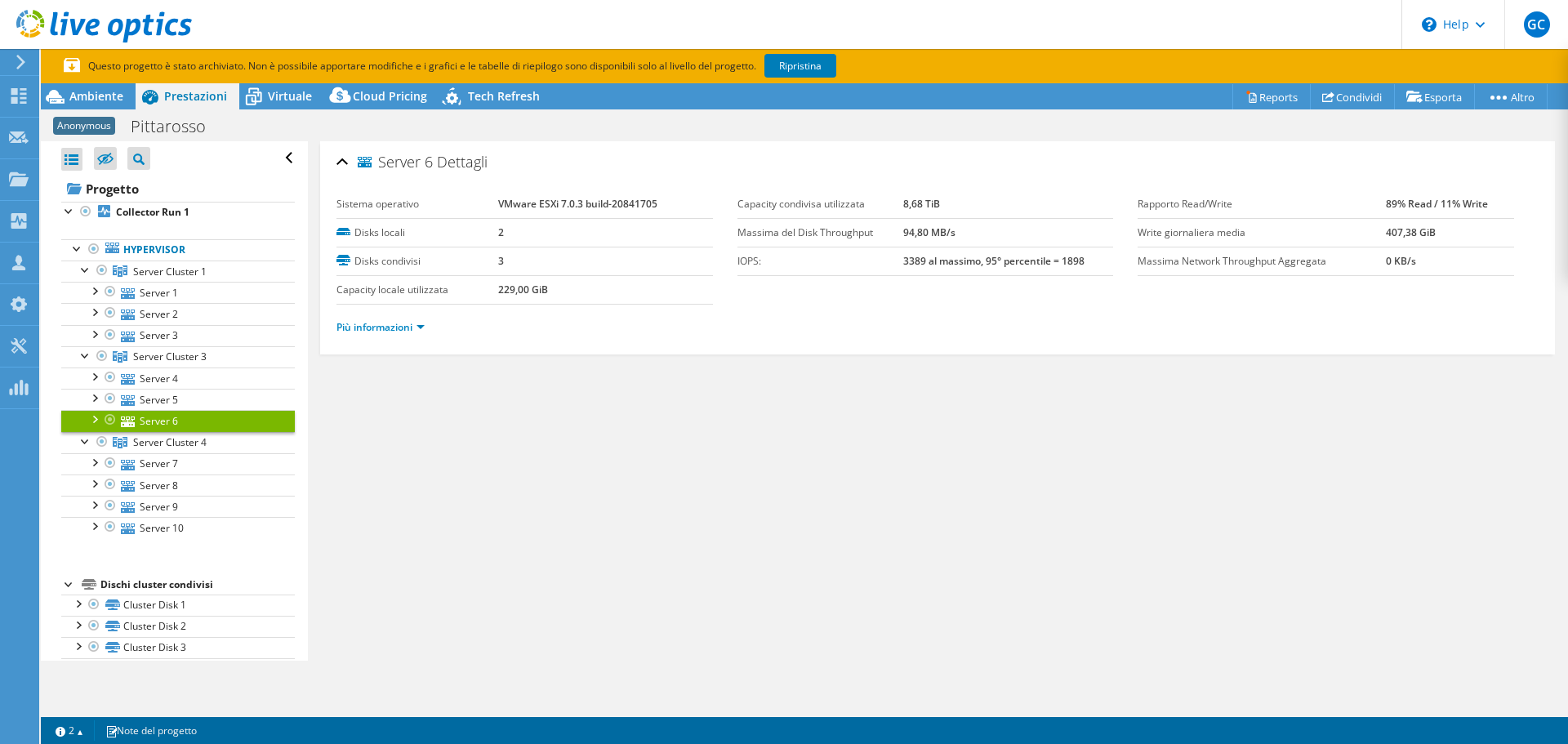
click at [364, 335] on li "Più informazioni" at bounding box center [385, 327] width 98 height 18
click at [371, 327] on link "Più informazioni" at bounding box center [380, 327] width 88 height 14
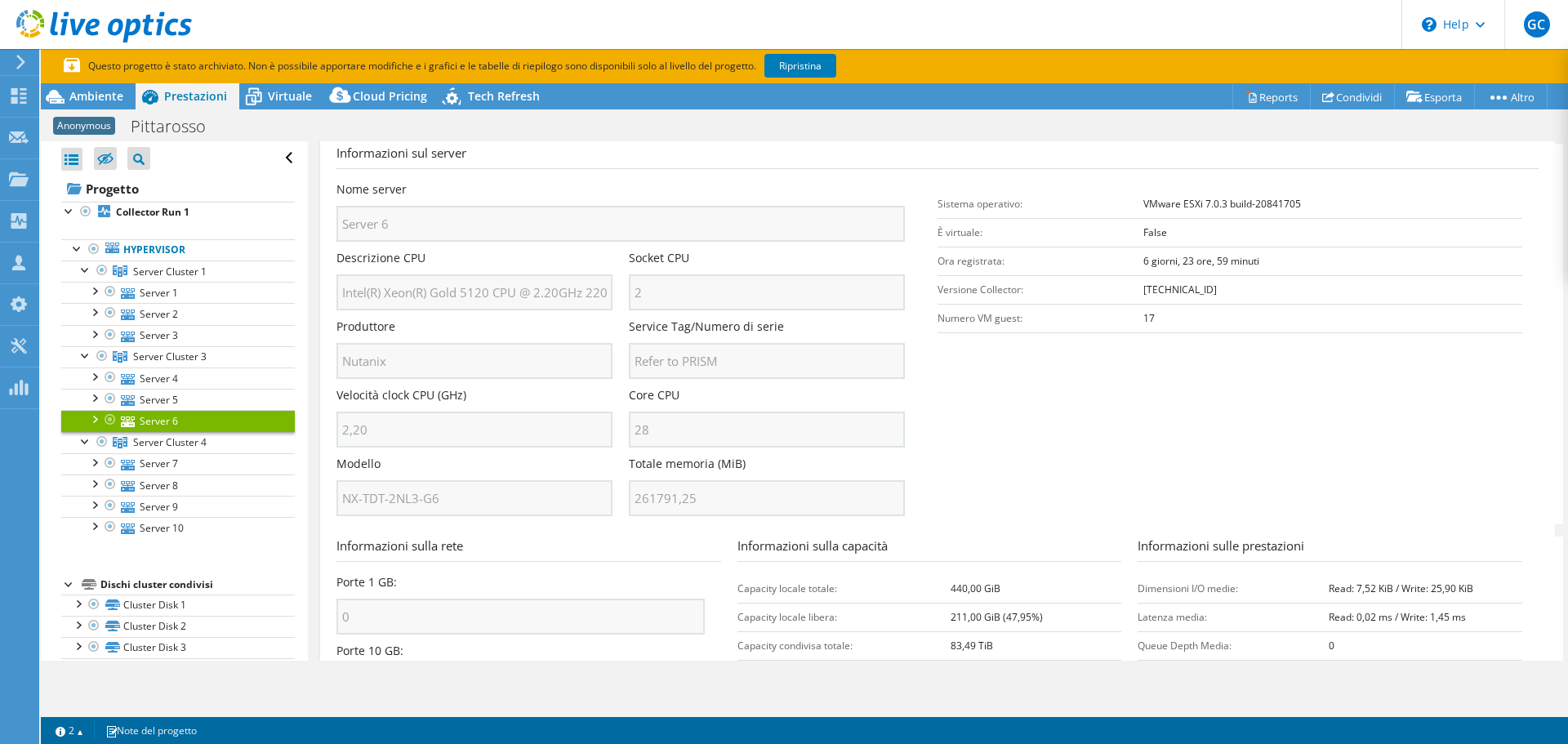
scroll to position [245, 0]
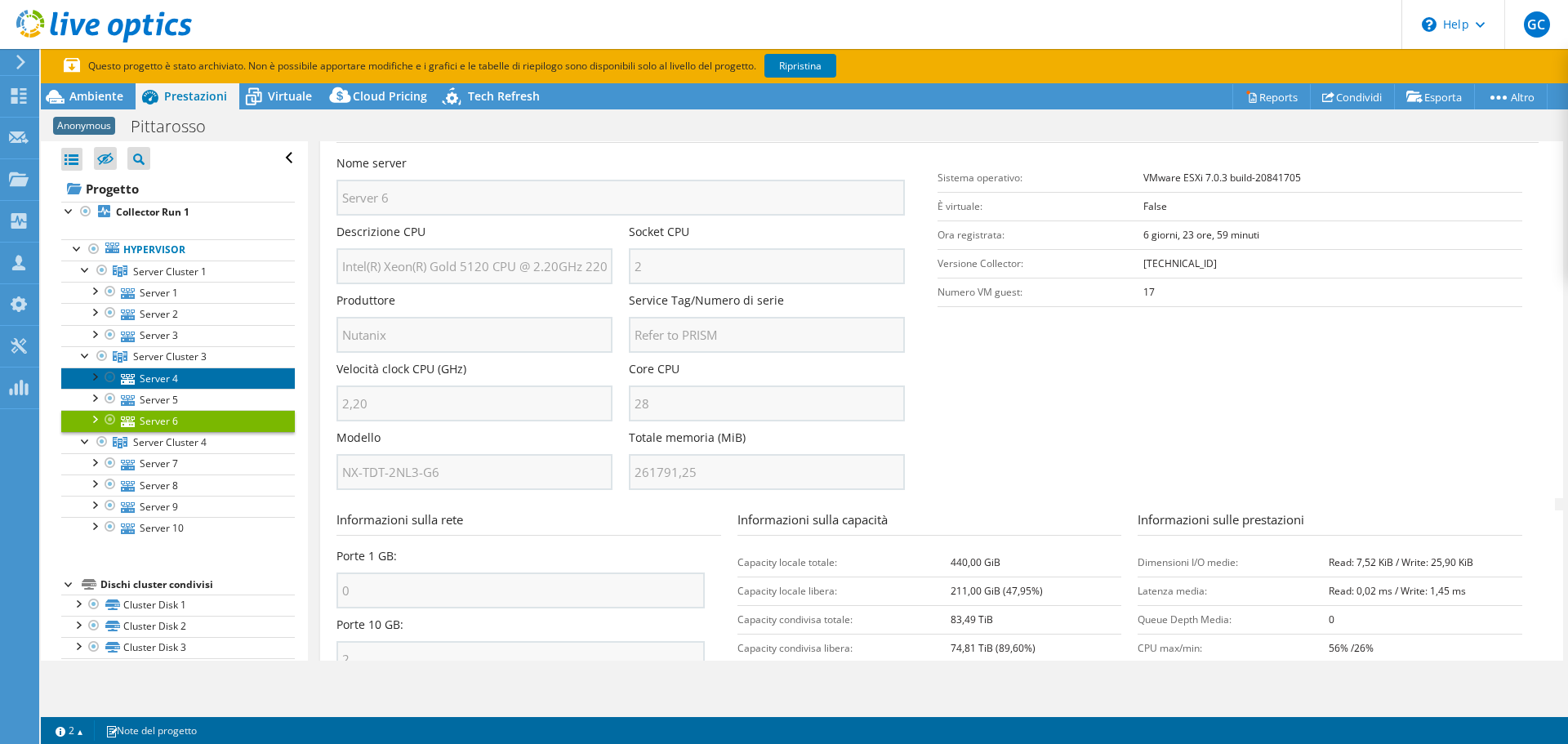
click at [166, 380] on link "Server 4" at bounding box center [178, 379] width 234 height 21
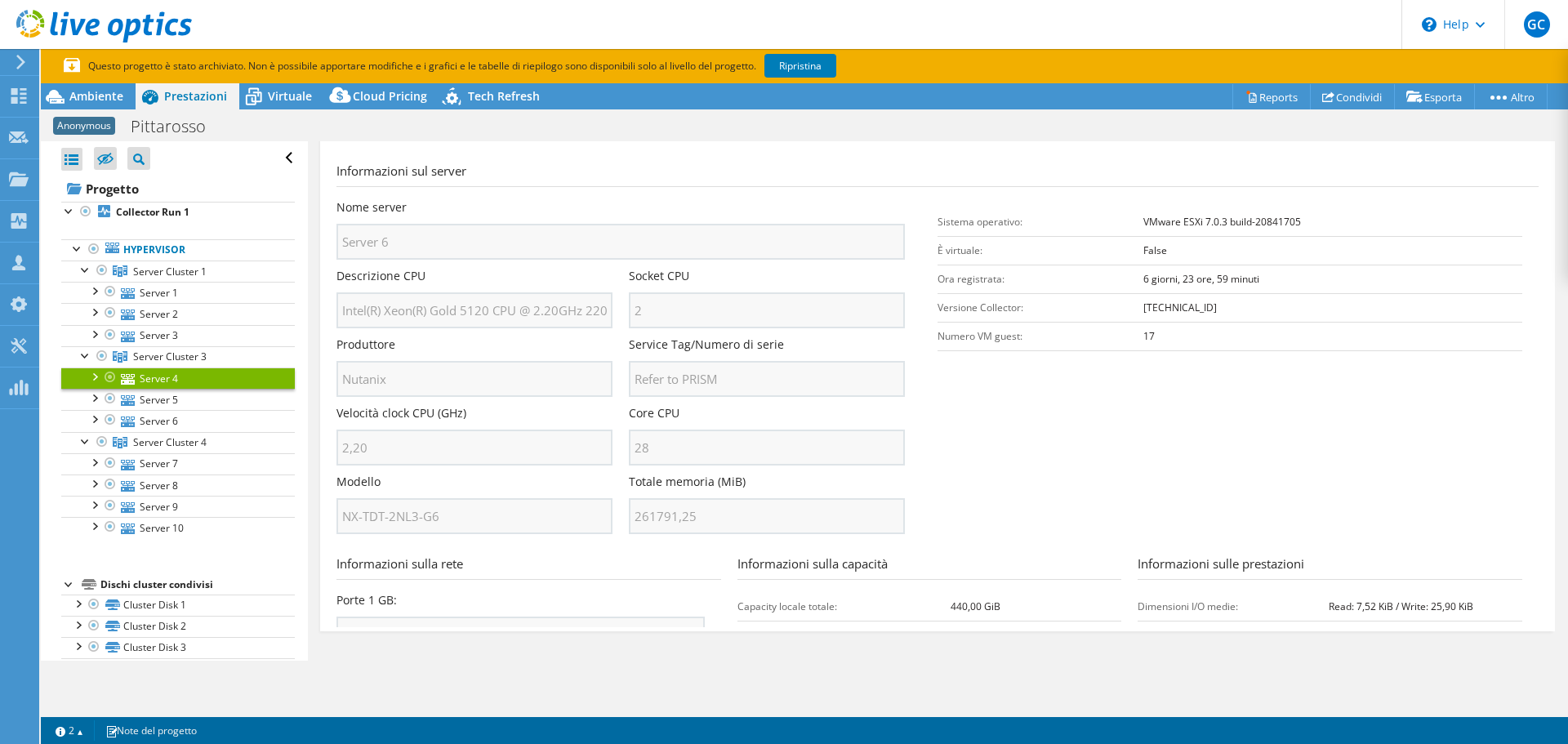
scroll to position [0, 0]
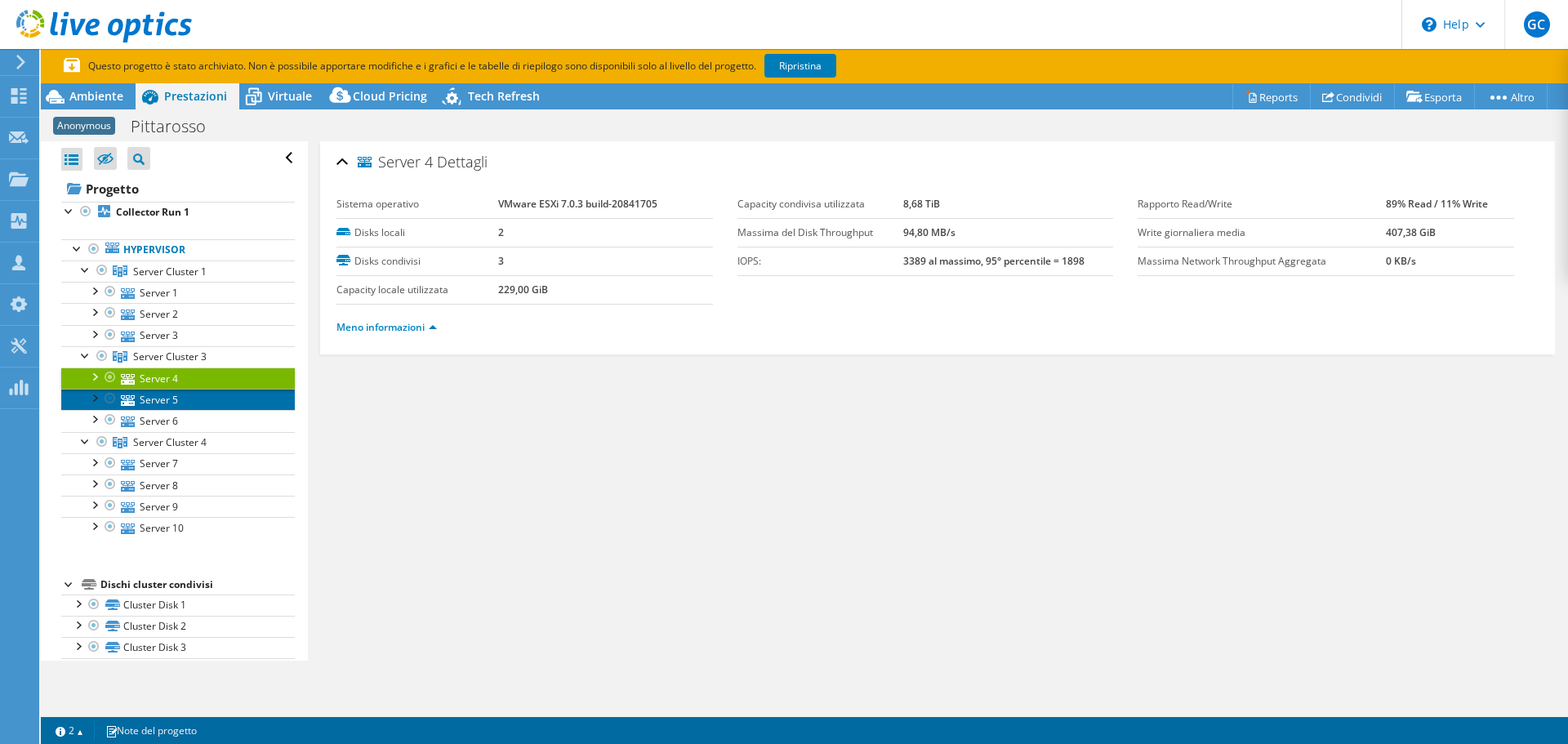
click at [161, 394] on link "Server 5" at bounding box center [178, 399] width 234 height 21
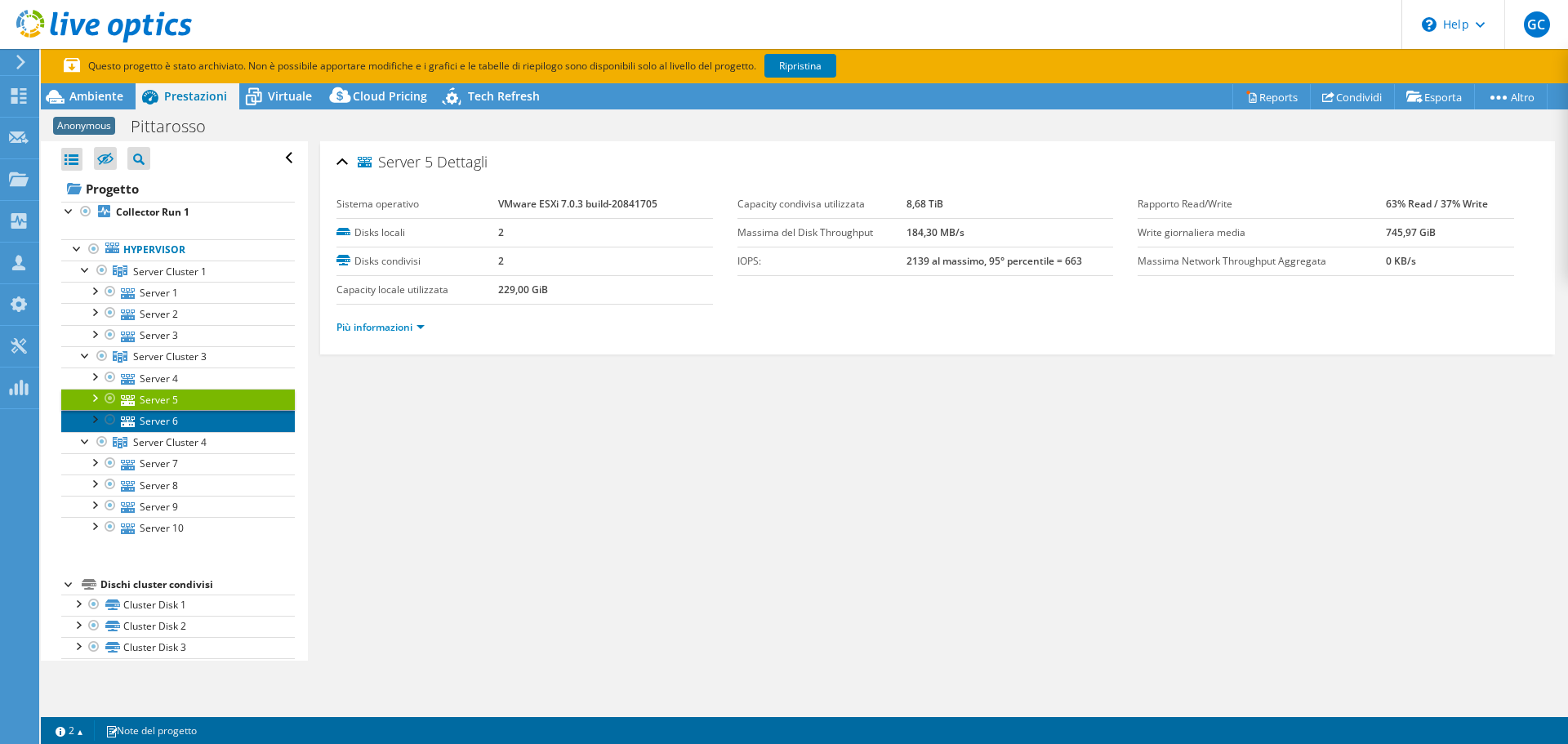
click at [156, 419] on link "Server 6" at bounding box center [178, 421] width 234 height 21
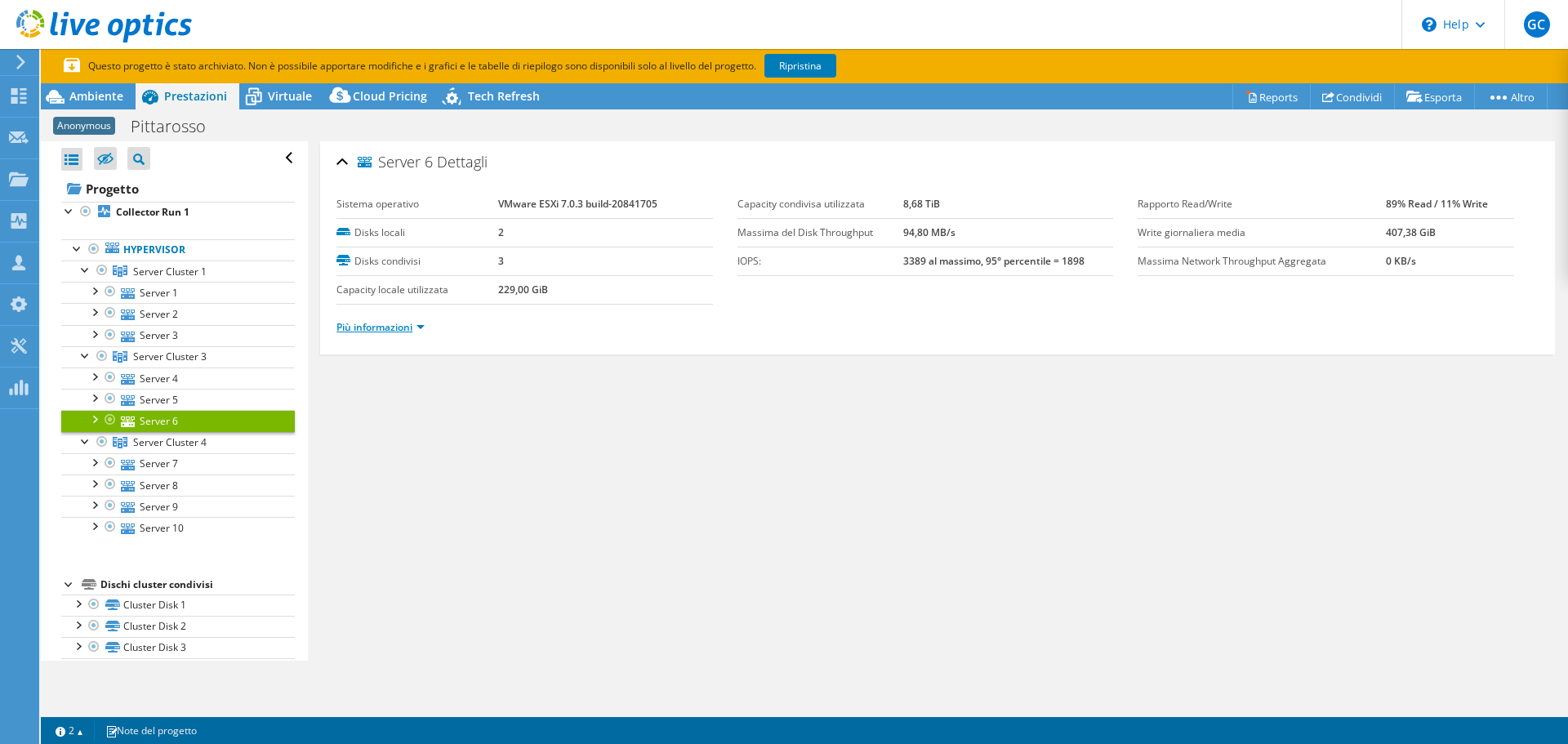
click at [365, 324] on link "Più informazioni" at bounding box center [380, 327] width 88 height 14
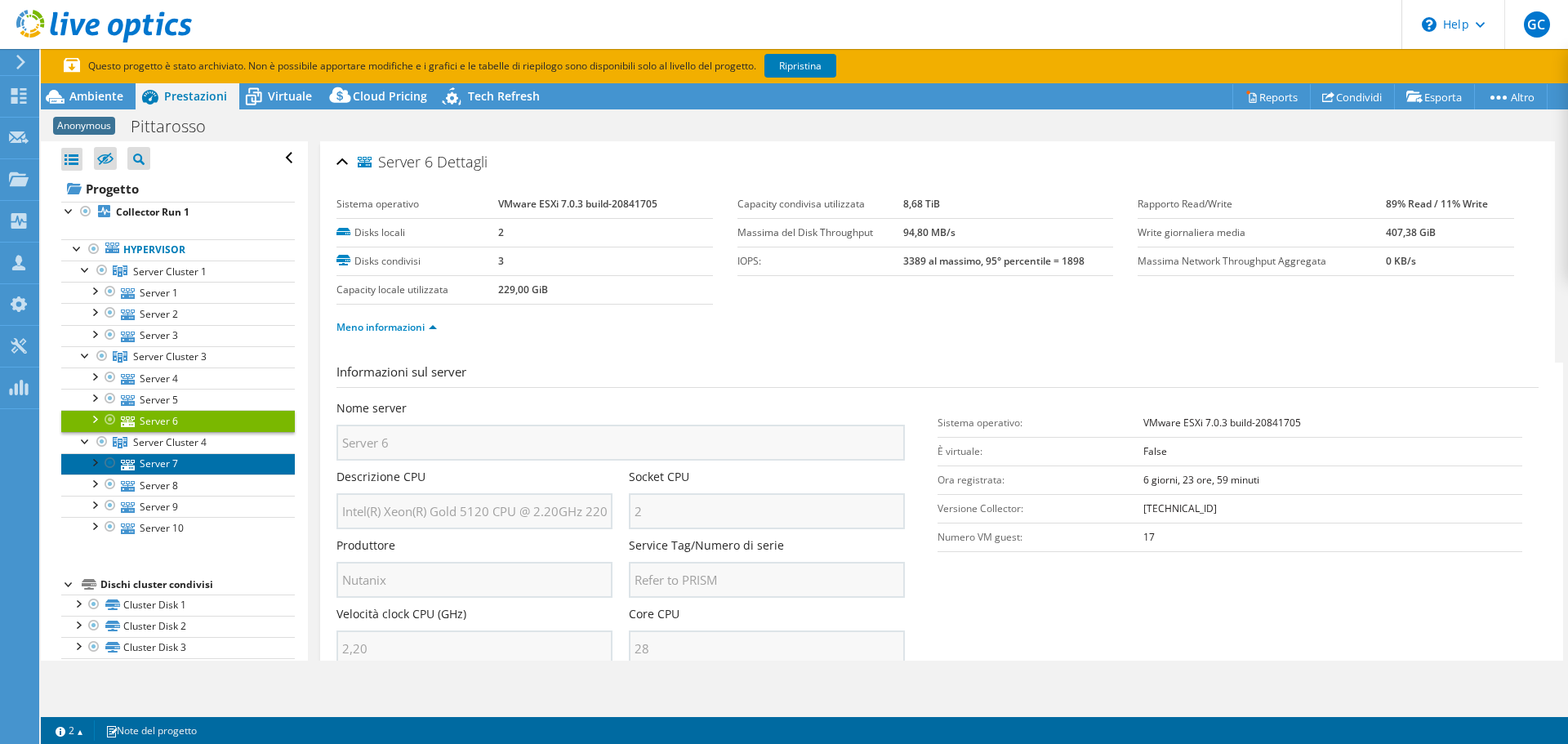
click at [167, 461] on link "Server 7" at bounding box center [178, 464] width 234 height 21
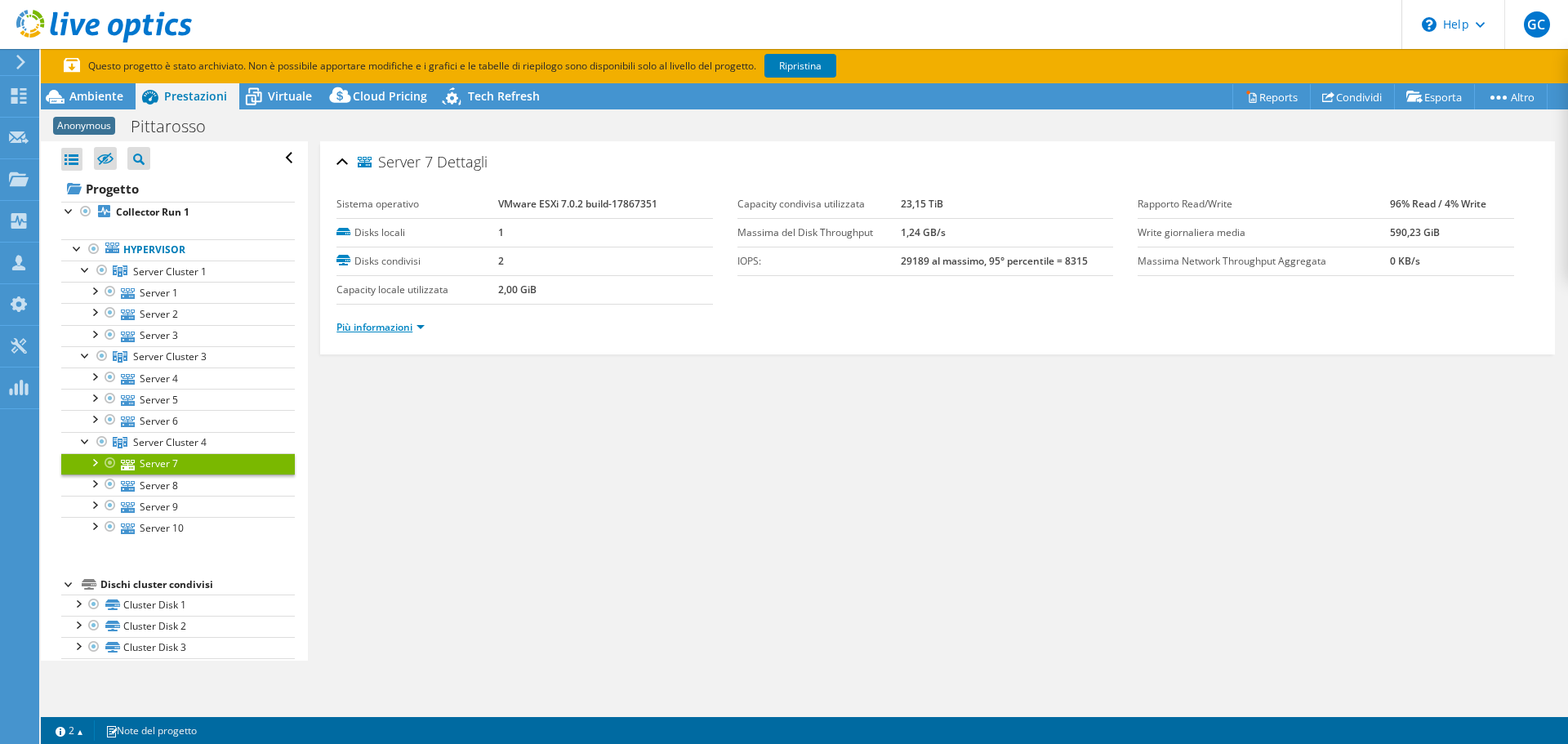
click at [412, 323] on link "Più informazioni" at bounding box center [380, 327] width 88 height 14
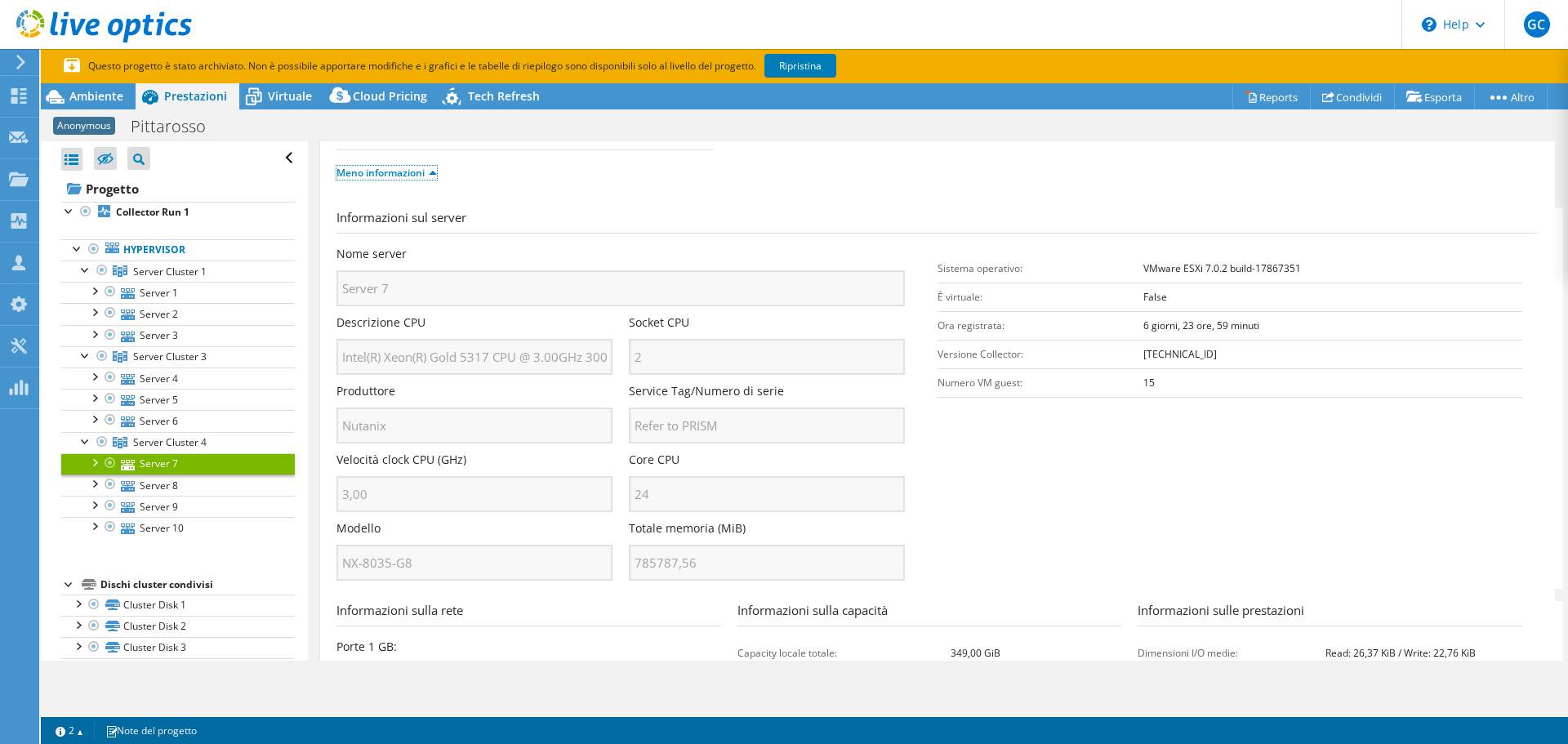
scroll to position [245, 0]
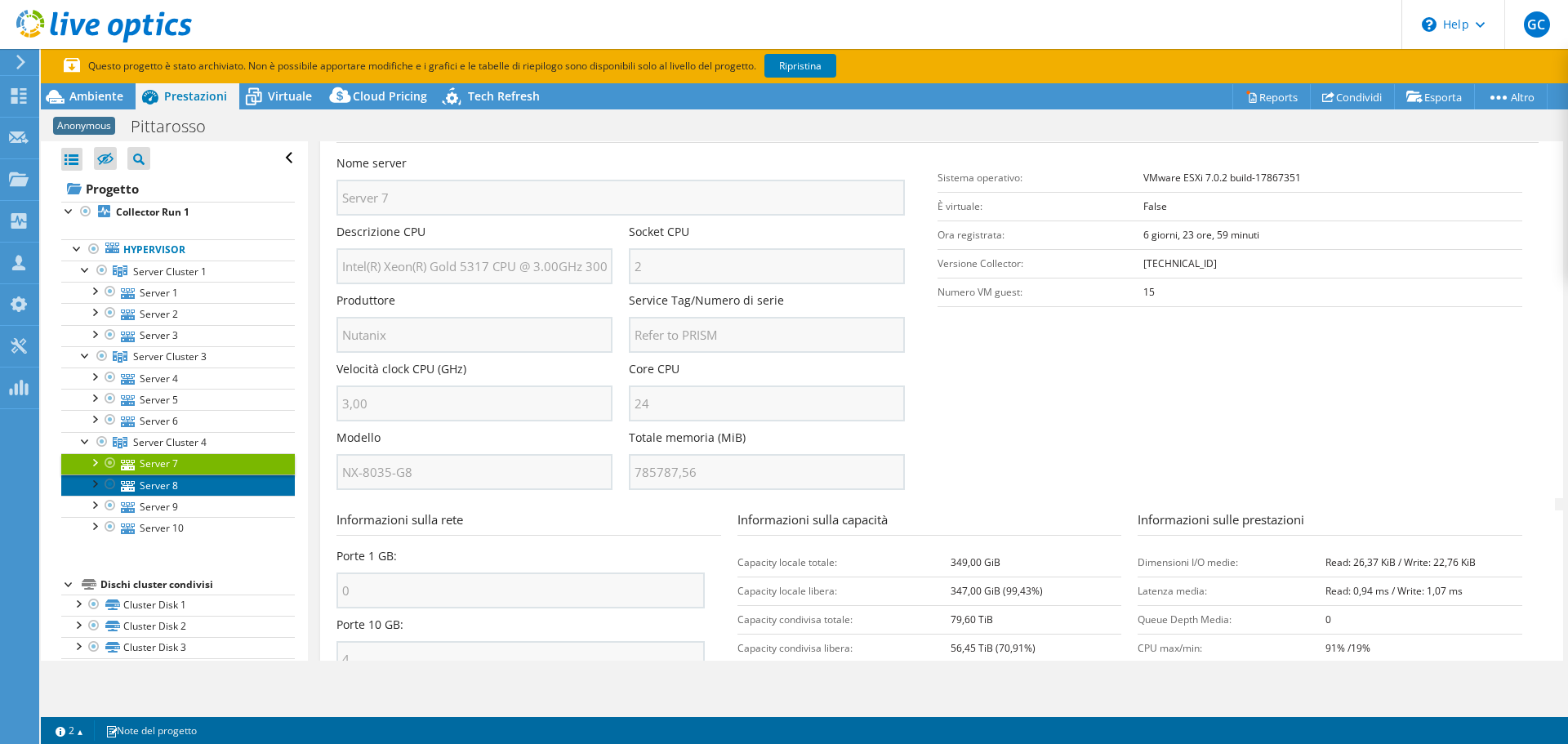
click at [119, 481] on link "Server 8" at bounding box center [178, 485] width 234 height 21
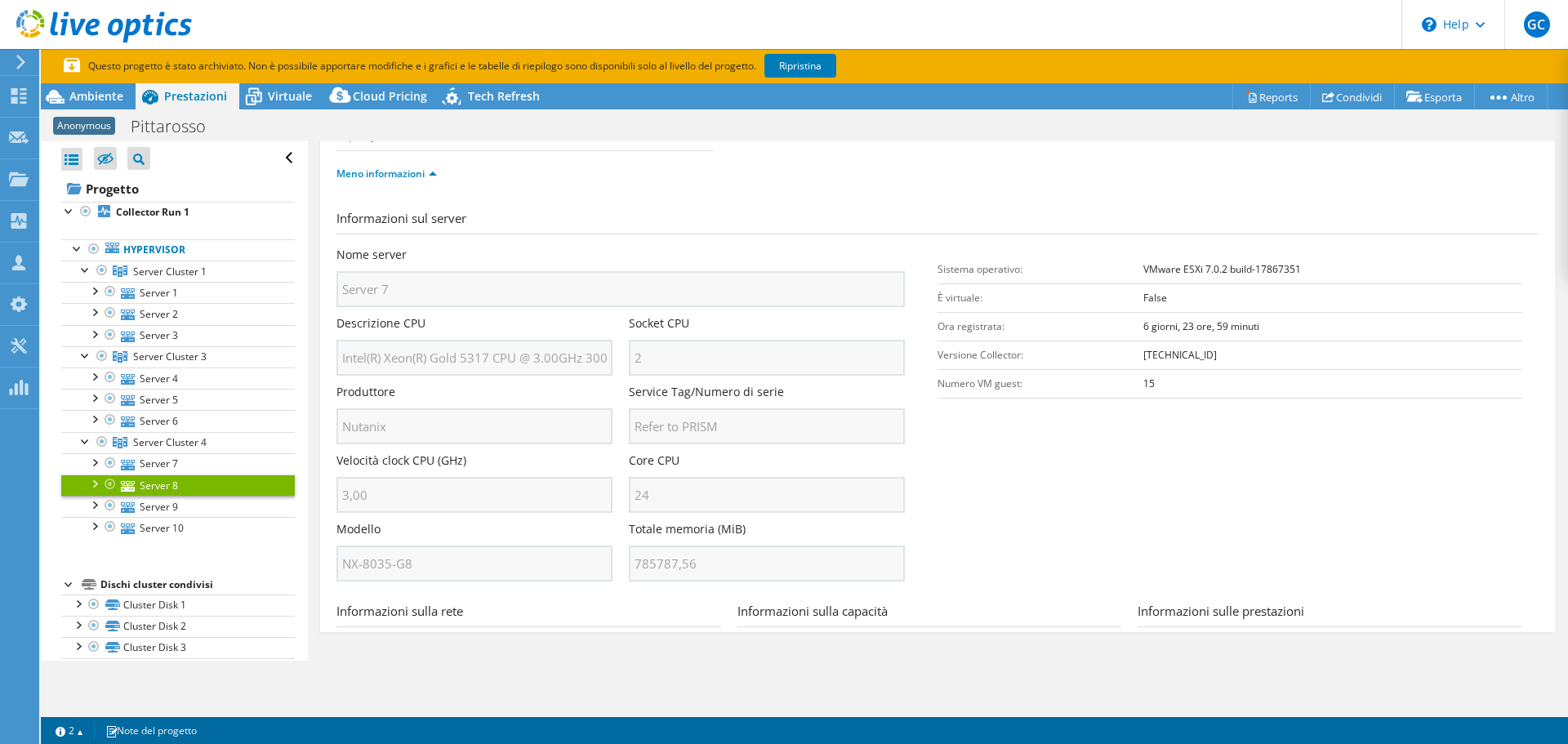
scroll to position [0, 0]
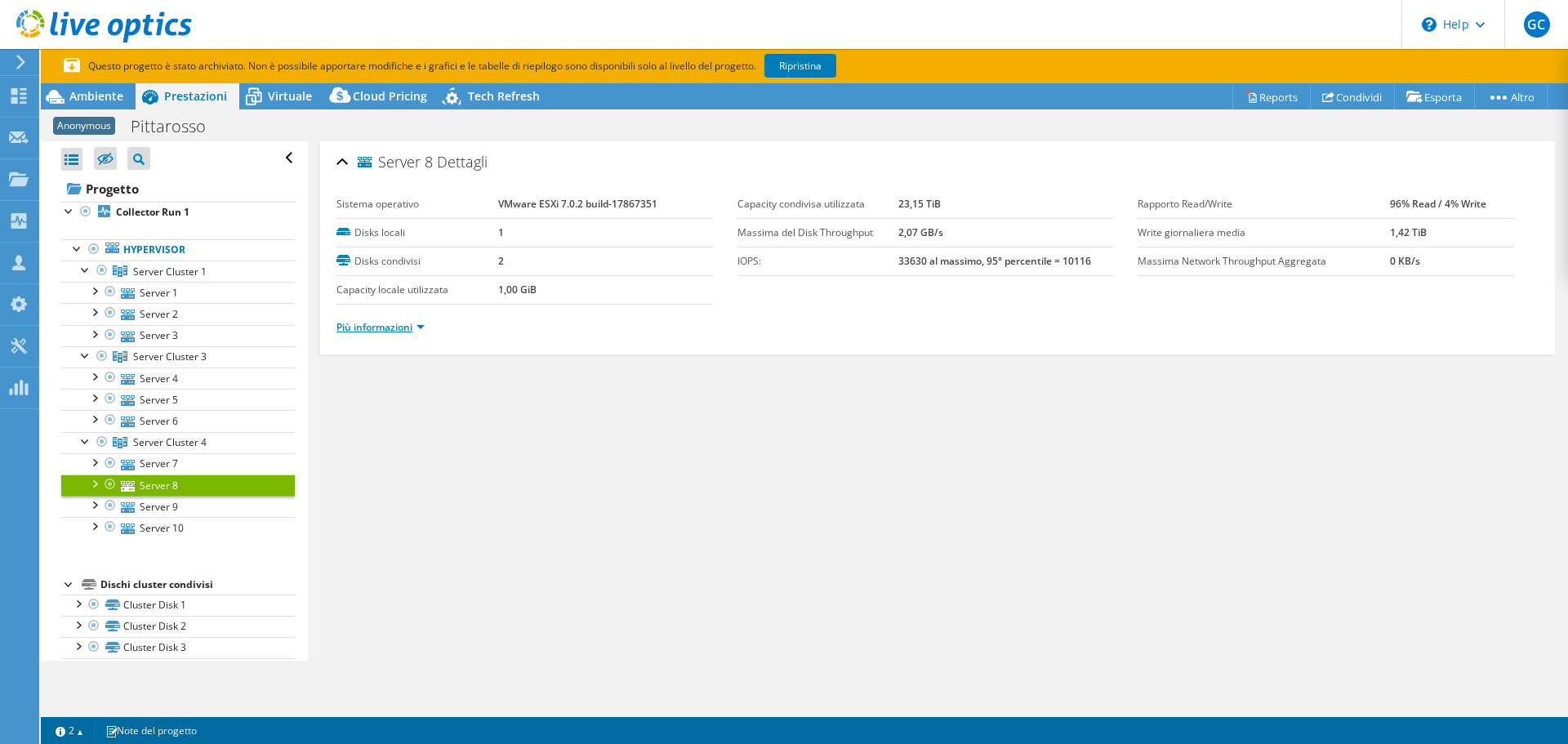
click at [384, 326] on link "Più informazioni" at bounding box center [380, 327] width 88 height 14
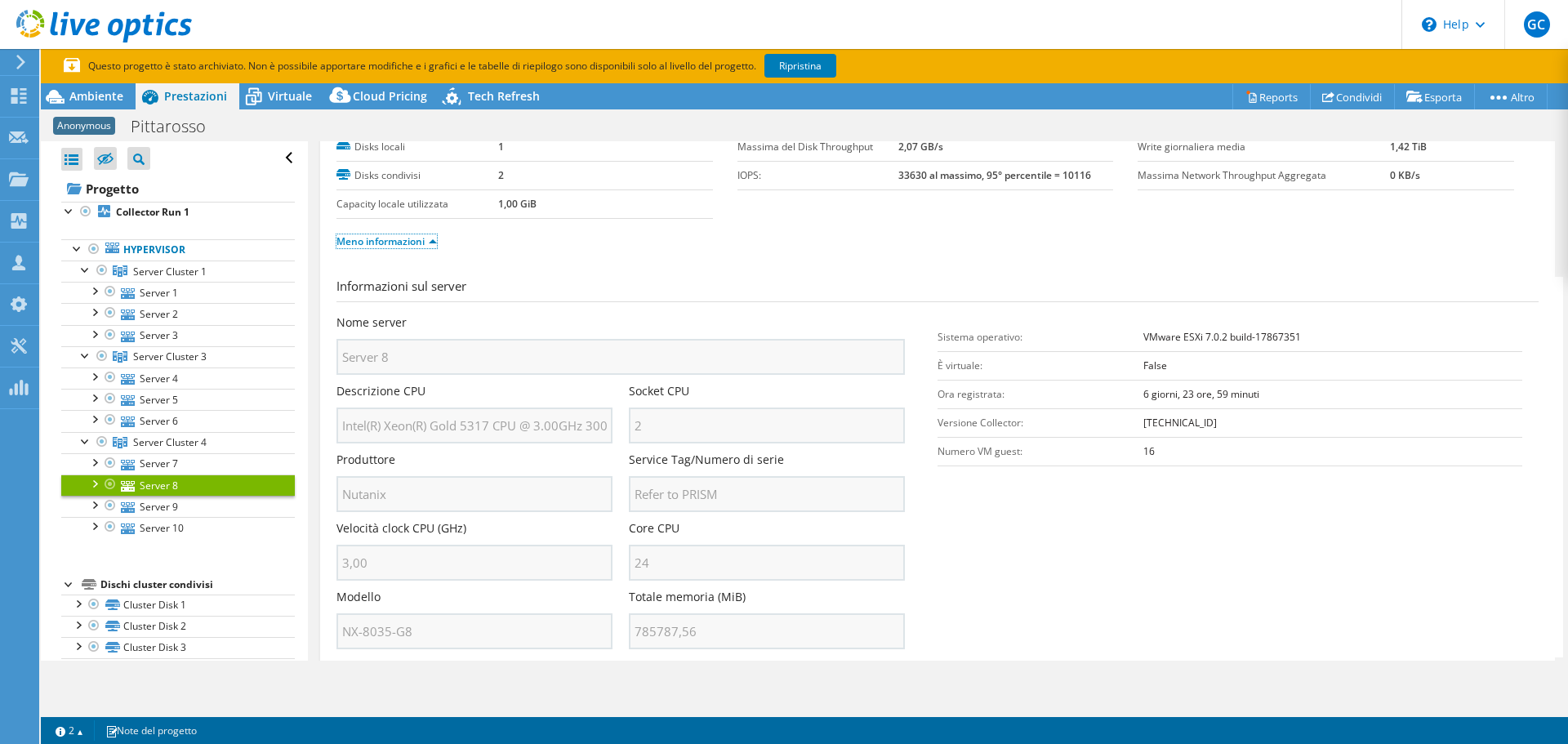
scroll to position [164, 0]
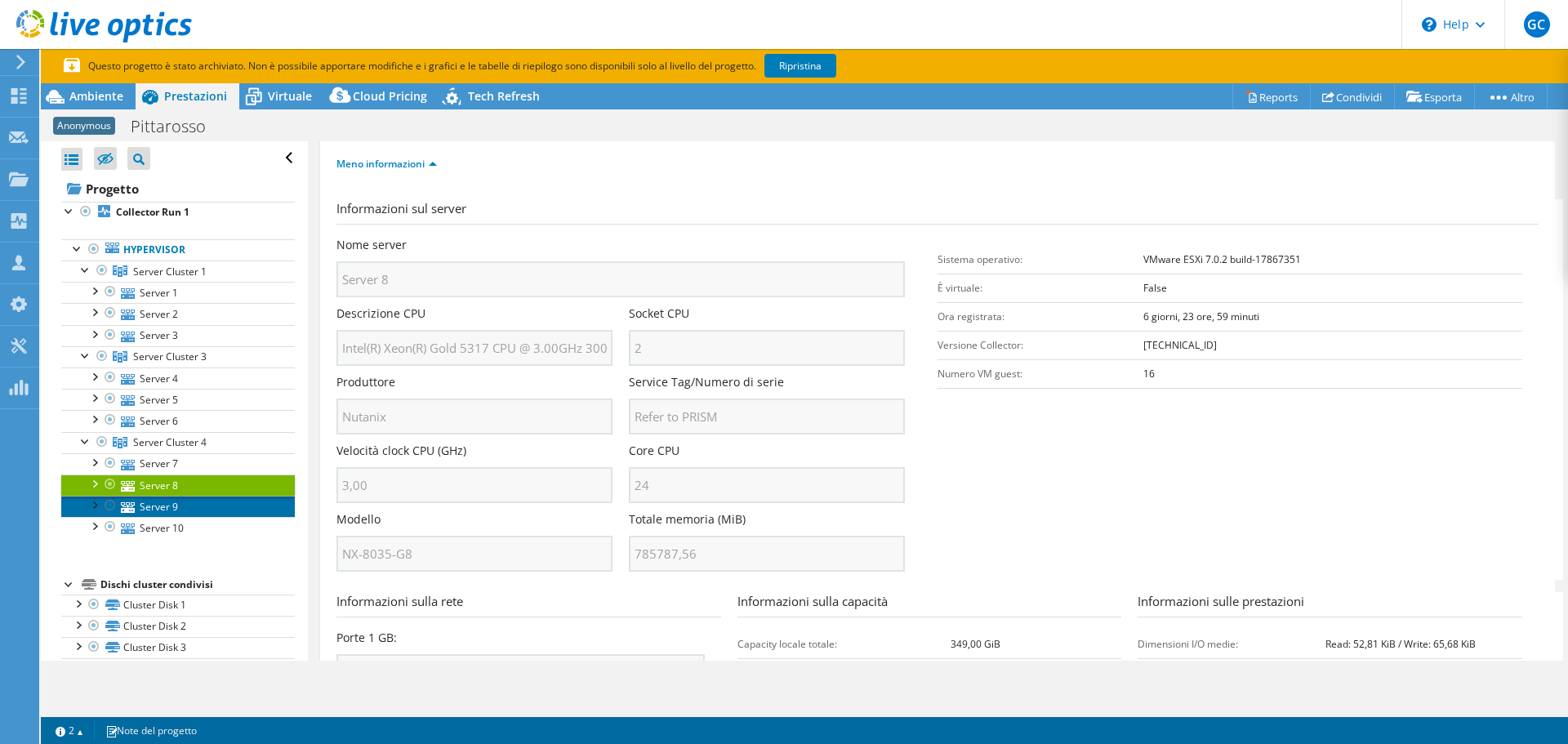
click at [139, 505] on link "Server 9" at bounding box center [178, 507] width 234 height 21
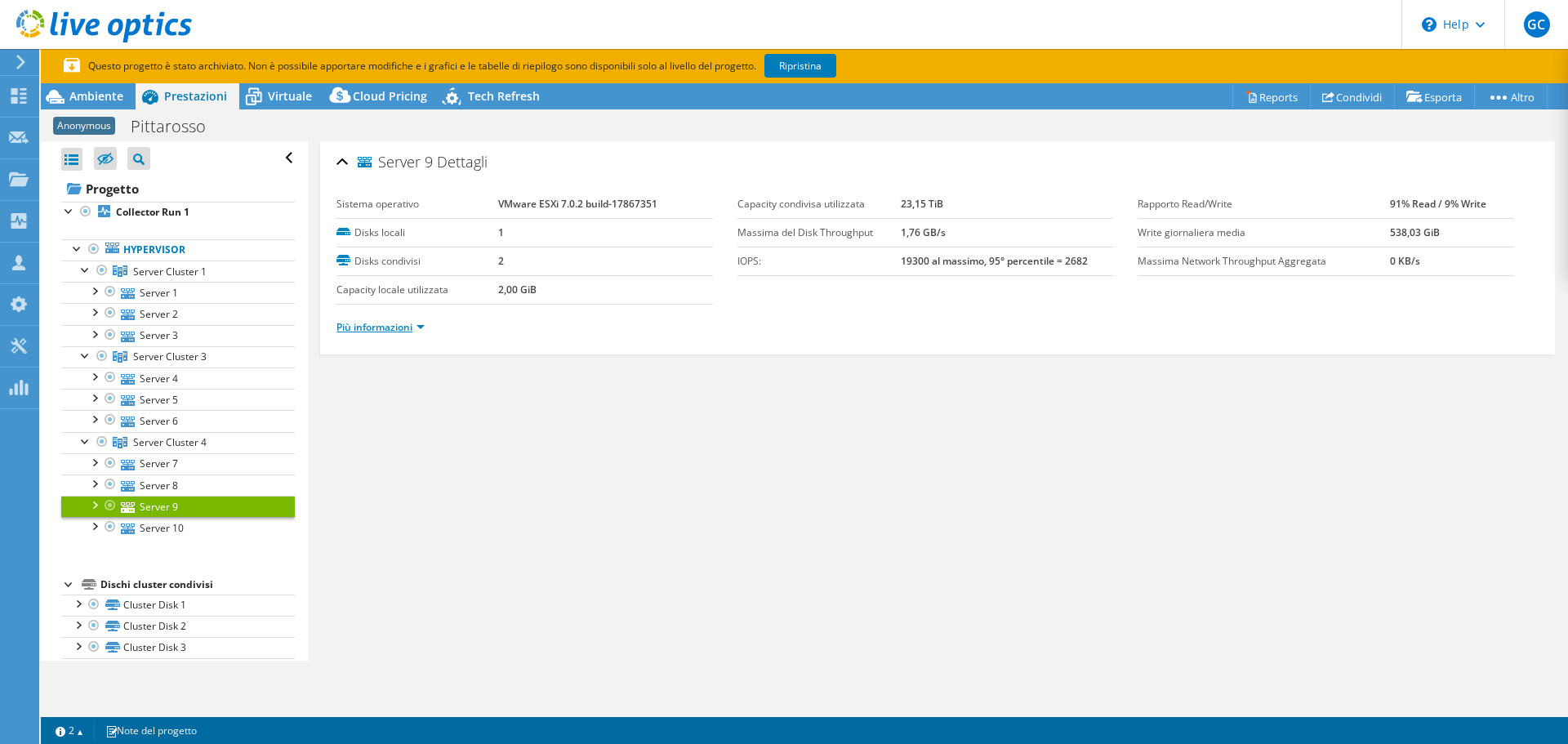
click at [406, 327] on link "Più informazioni" at bounding box center [380, 327] width 88 height 14
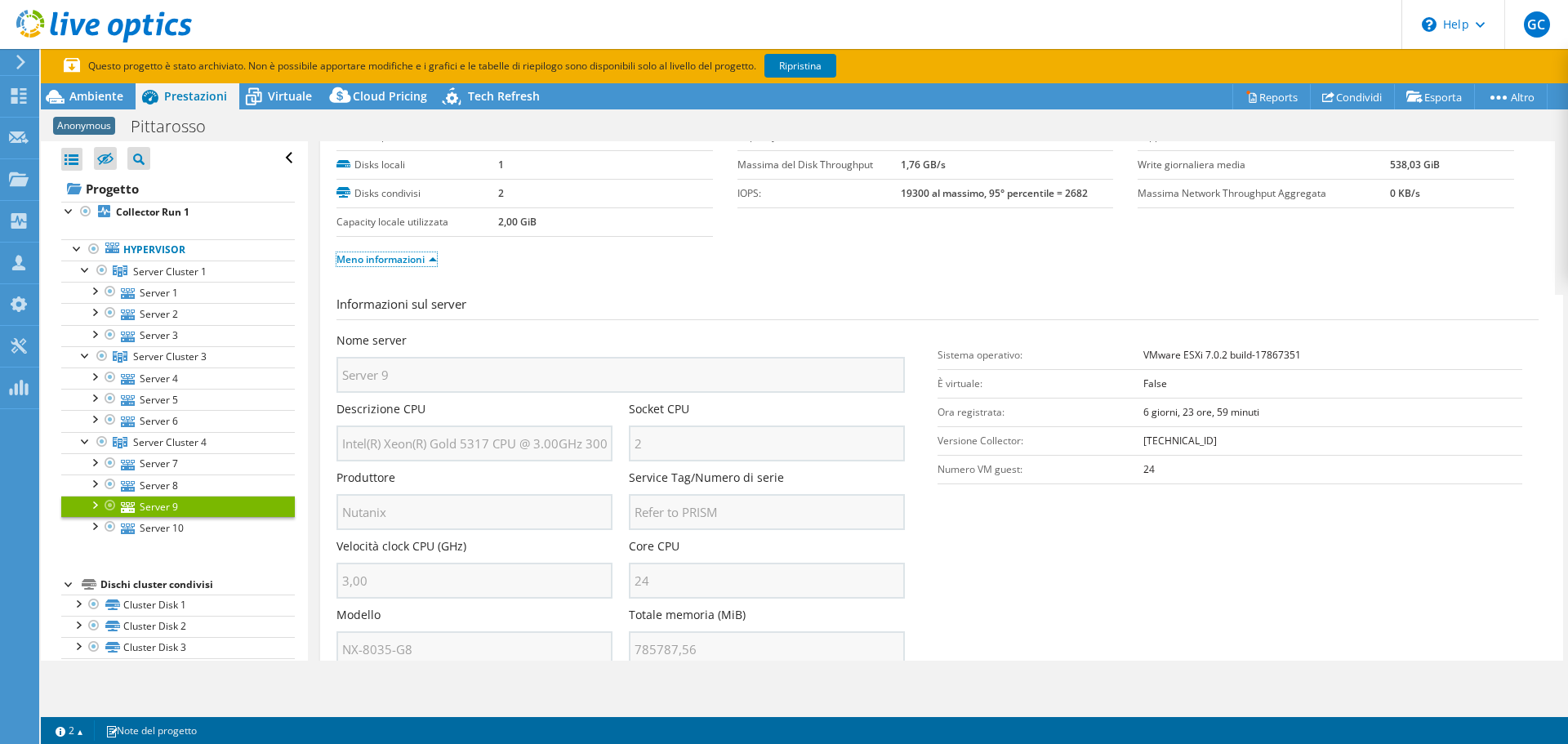
scroll to position [164, 0]
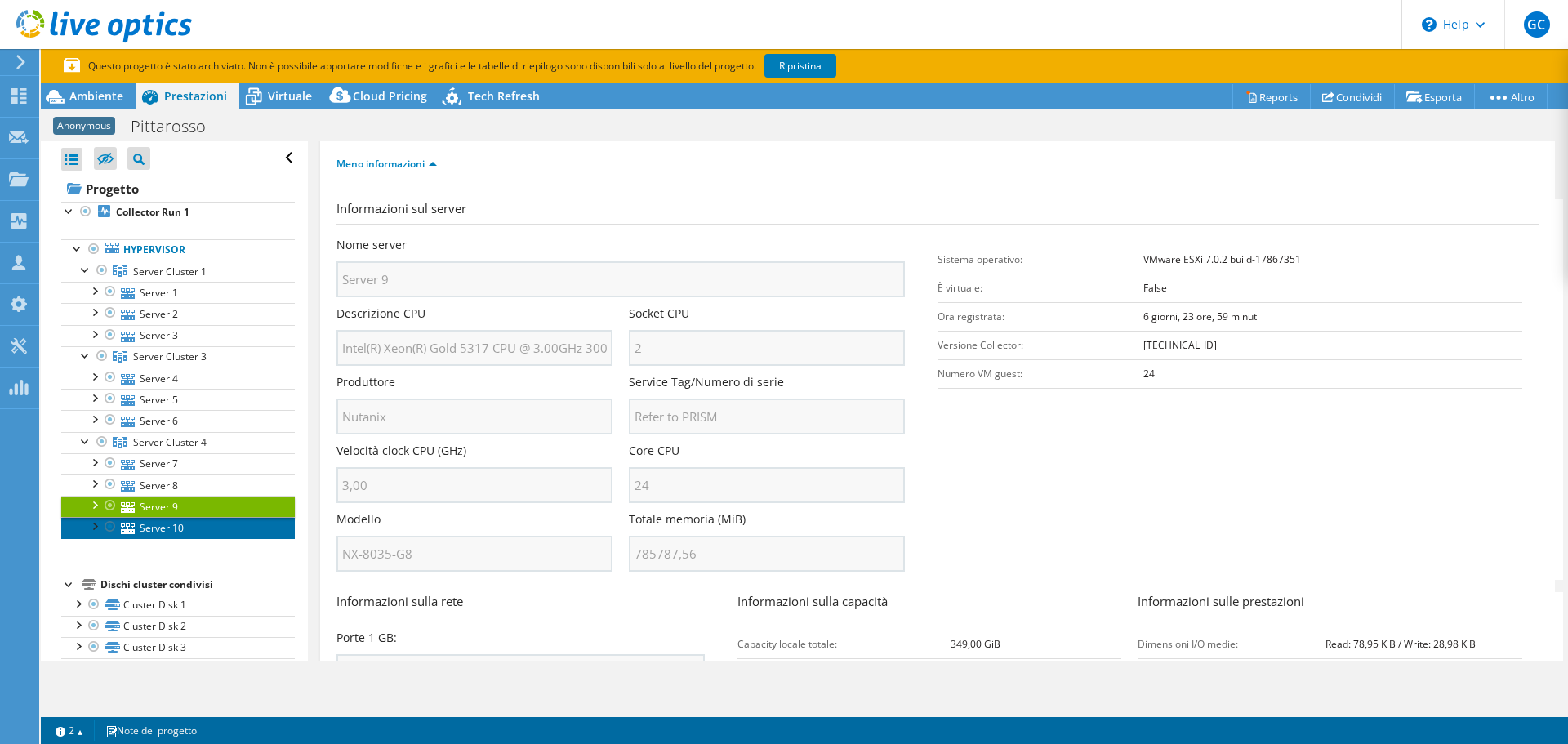
click at [146, 526] on link "Server 10" at bounding box center [178, 527] width 234 height 21
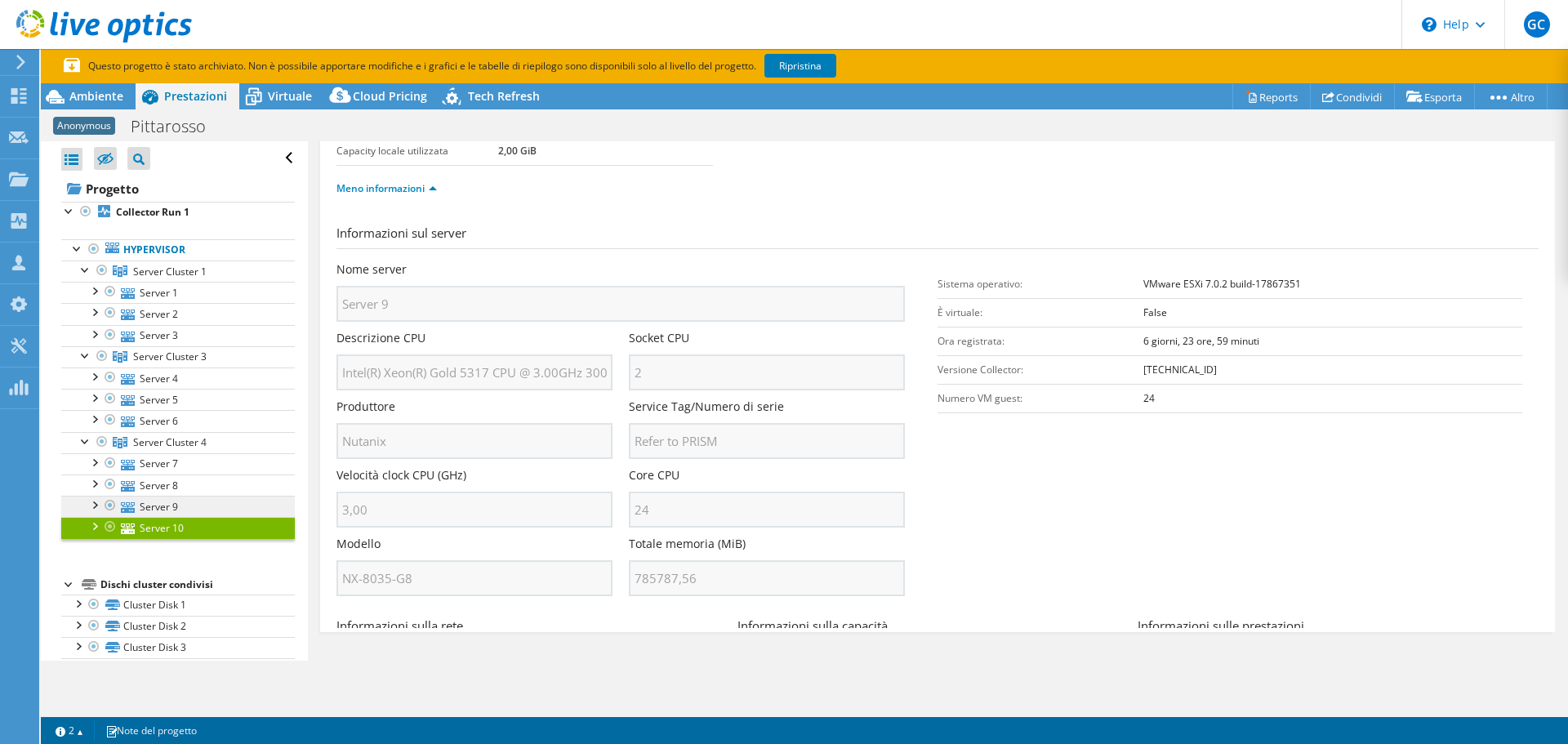
scroll to position [0, 0]
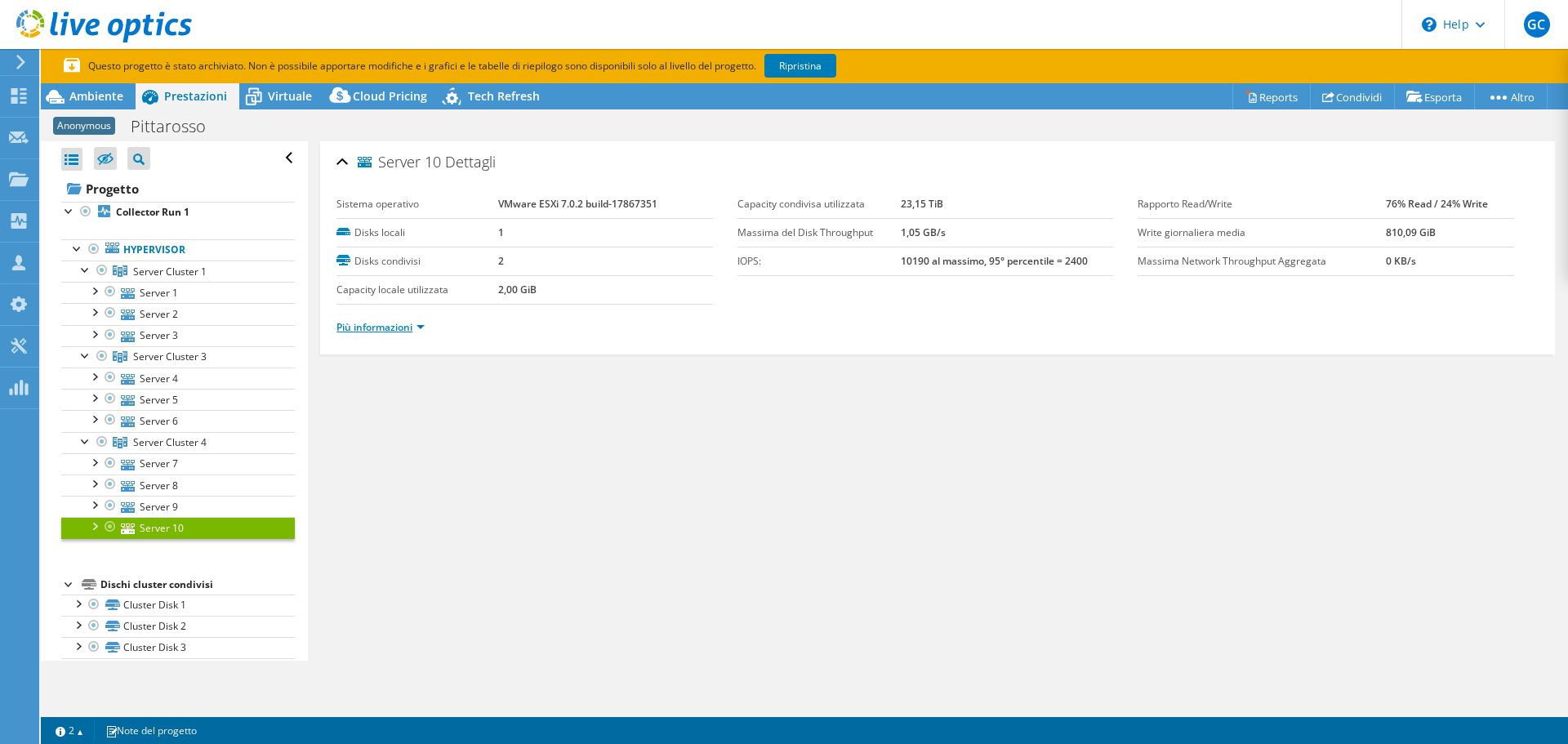
click at [404, 322] on link "Più informazioni" at bounding box center [380, 327] width 88 height 14
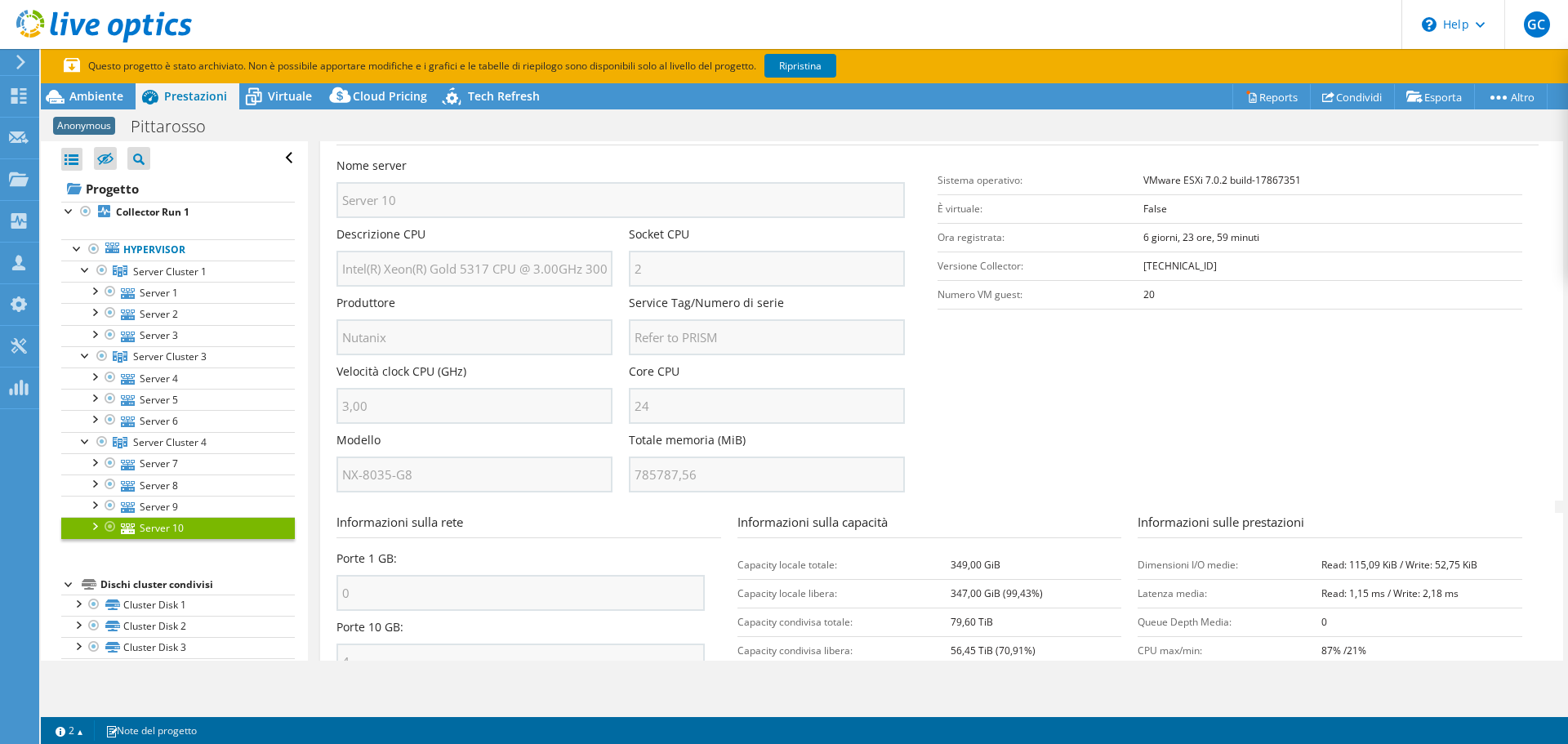
scroll to position [245, 0]
click at [154, 371] on link "Server 4" at bounding box center [178, 379] width 234 height 21
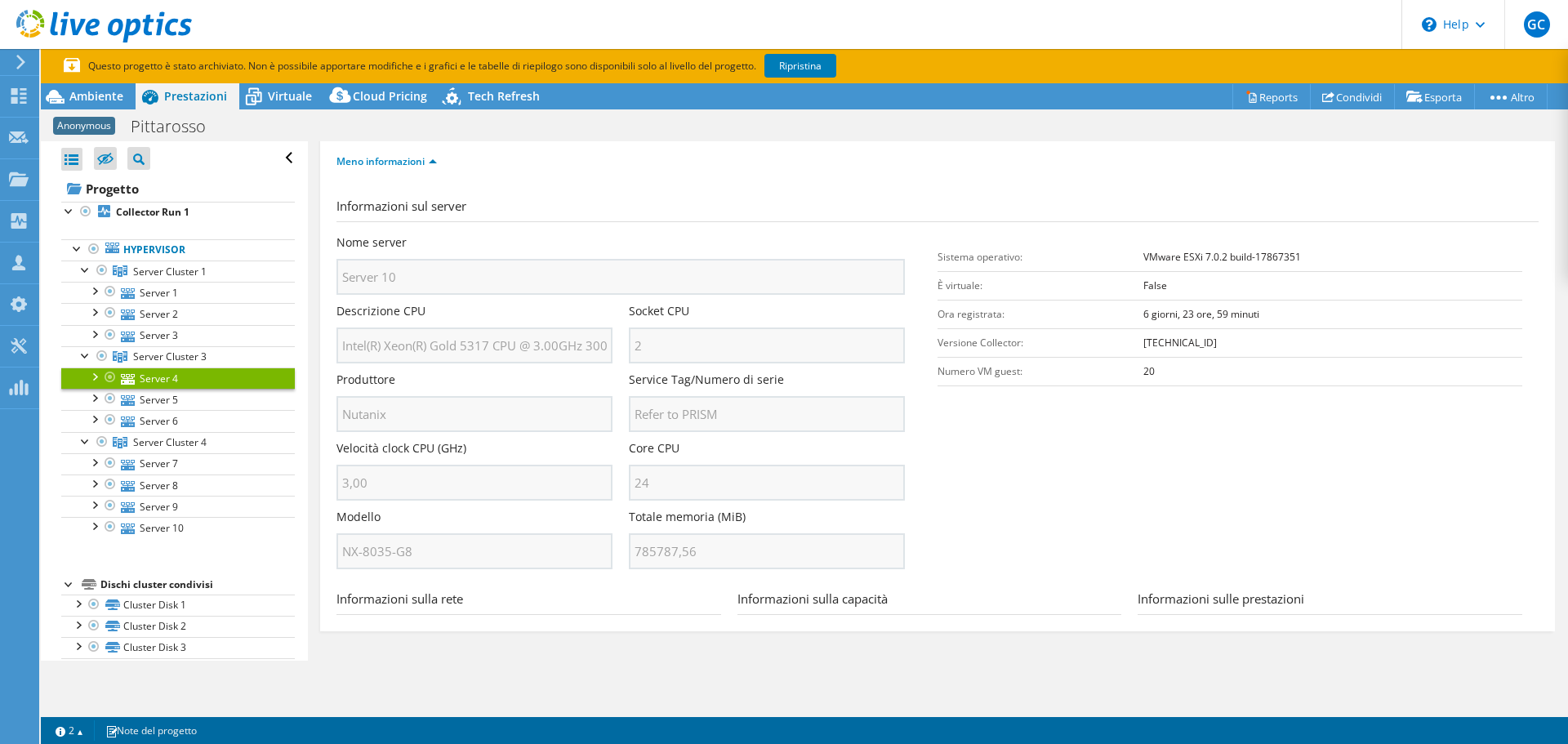
scroll to position [0, 0]
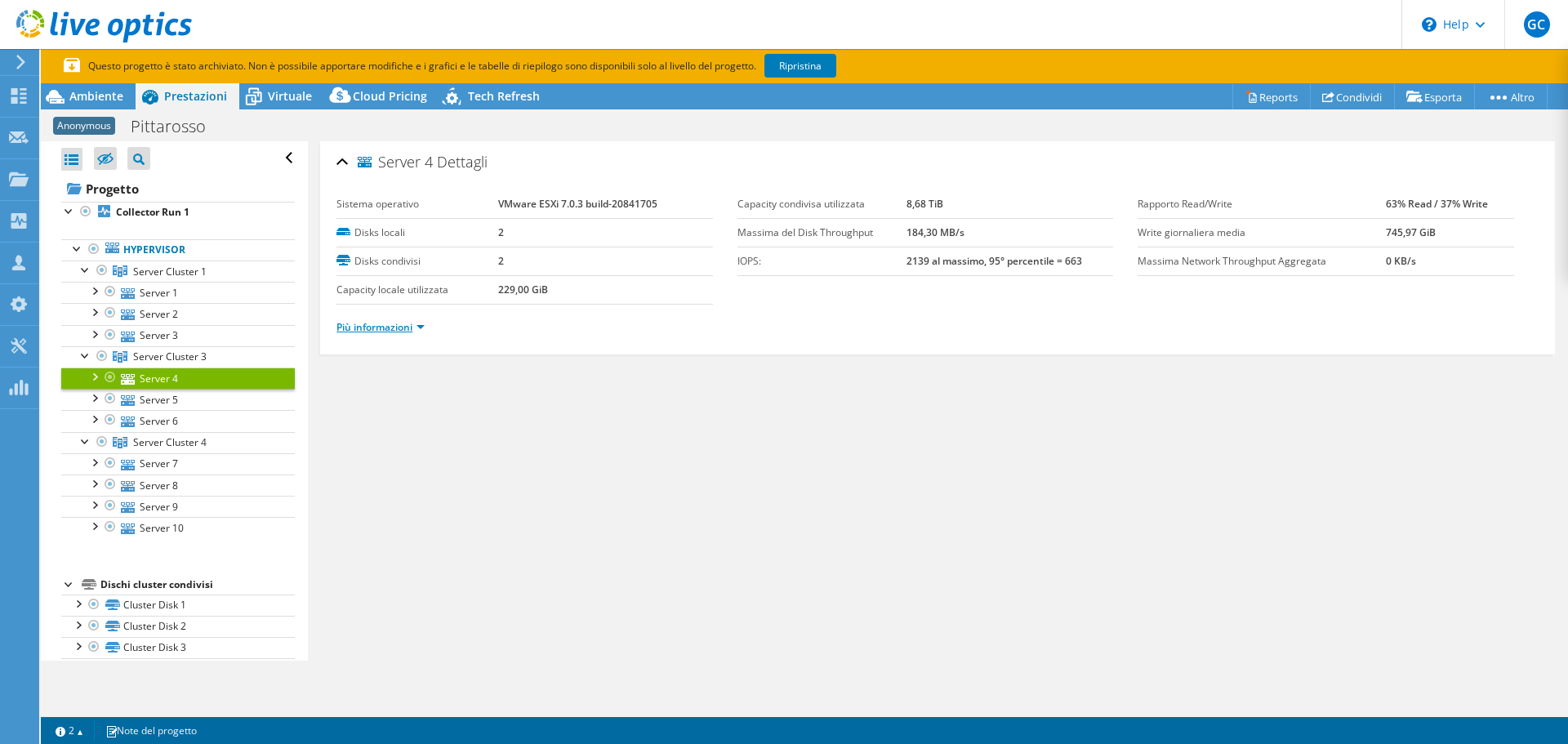
click at [402, 326] on link "Più informazioni" at bounding box center [380, 327] width 88 height 14
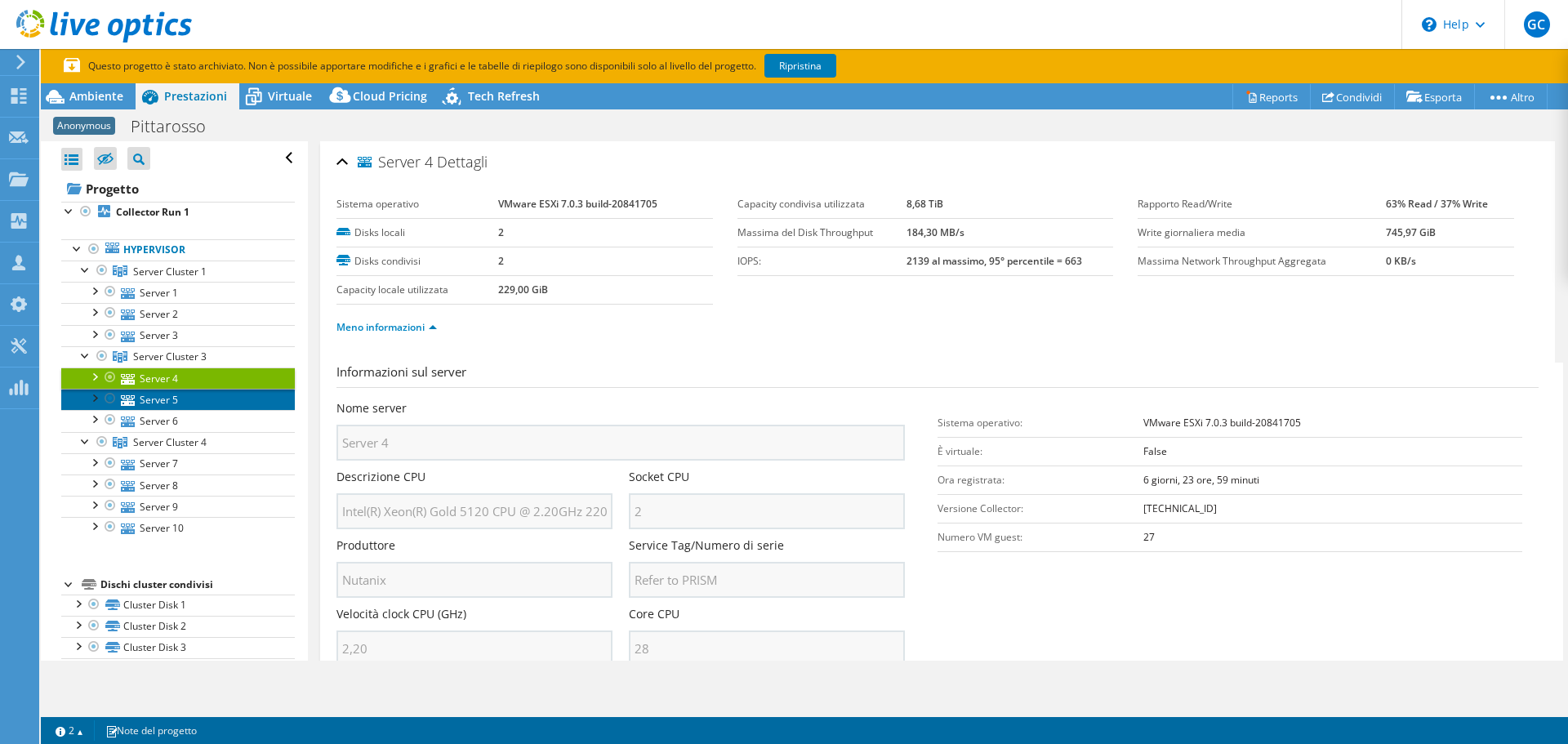
click at [168, 402] on link "Server 5" at bounding box center [178, 399] width 234 height 21
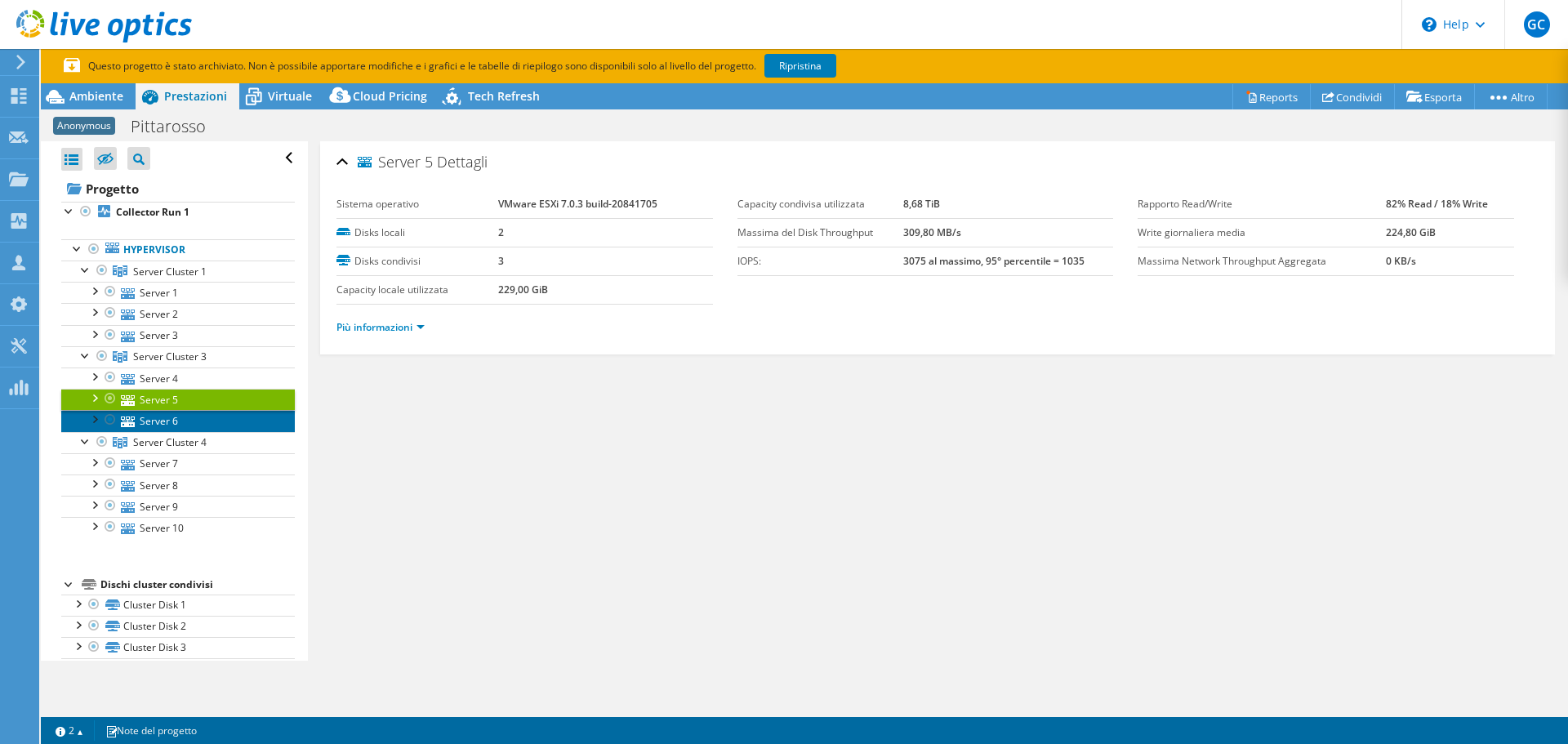
click at [159, 415] on link "Server 6" at bounding box center [178, 421] width 234 height 21
click at [390, 324] on link "Più informazioni" at bounding box center [380, 327] width 88 height 14
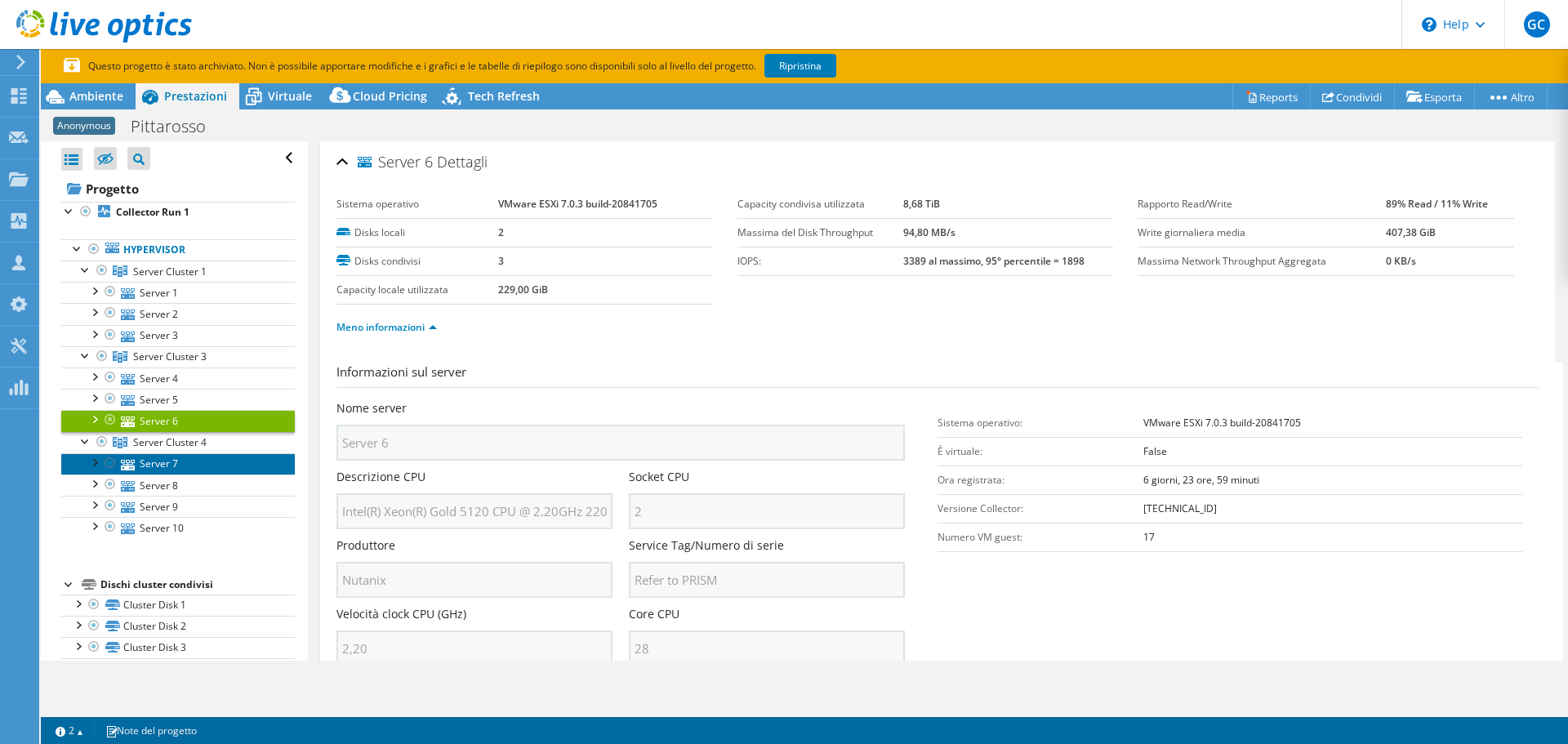
click at [175, 460] on link "Server 7" at bounding box center [178, 464] width 234 height 21
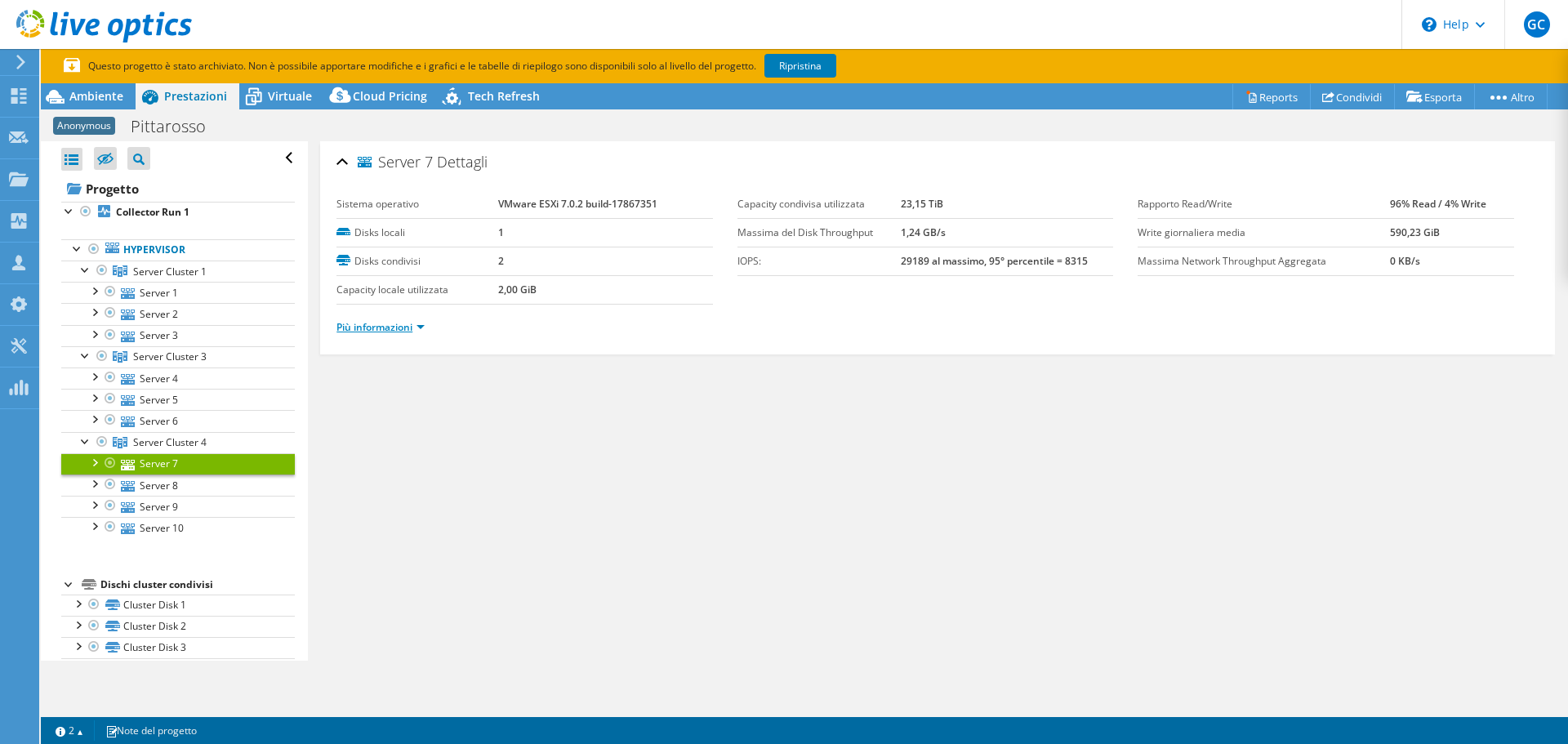
click at [414, 325] on link "Più informazioni" at bounding box center [380, 327] width 88 height 14
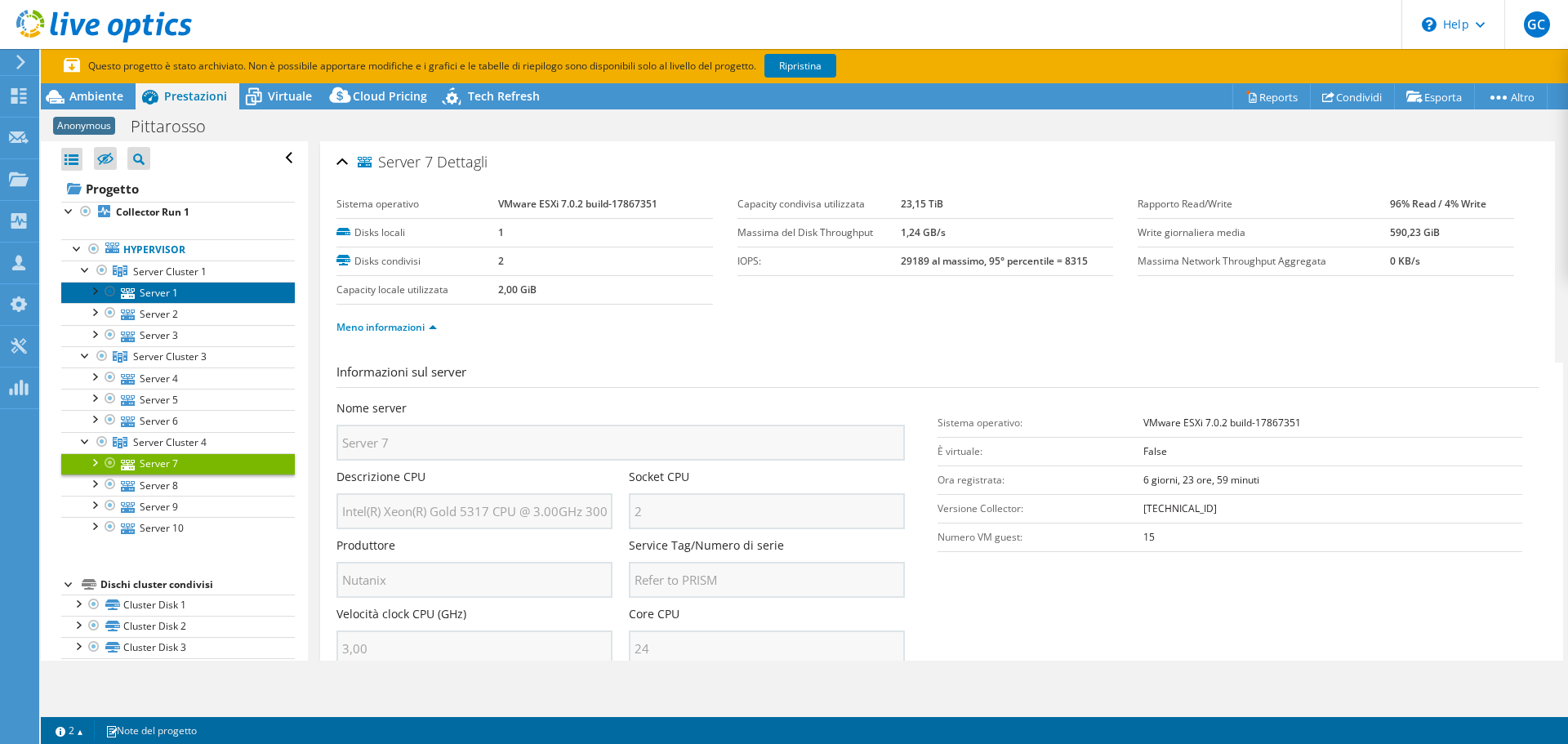
click at [150, 291] on link "Server 1" at bounding box center [178, 293] width 234 height 21
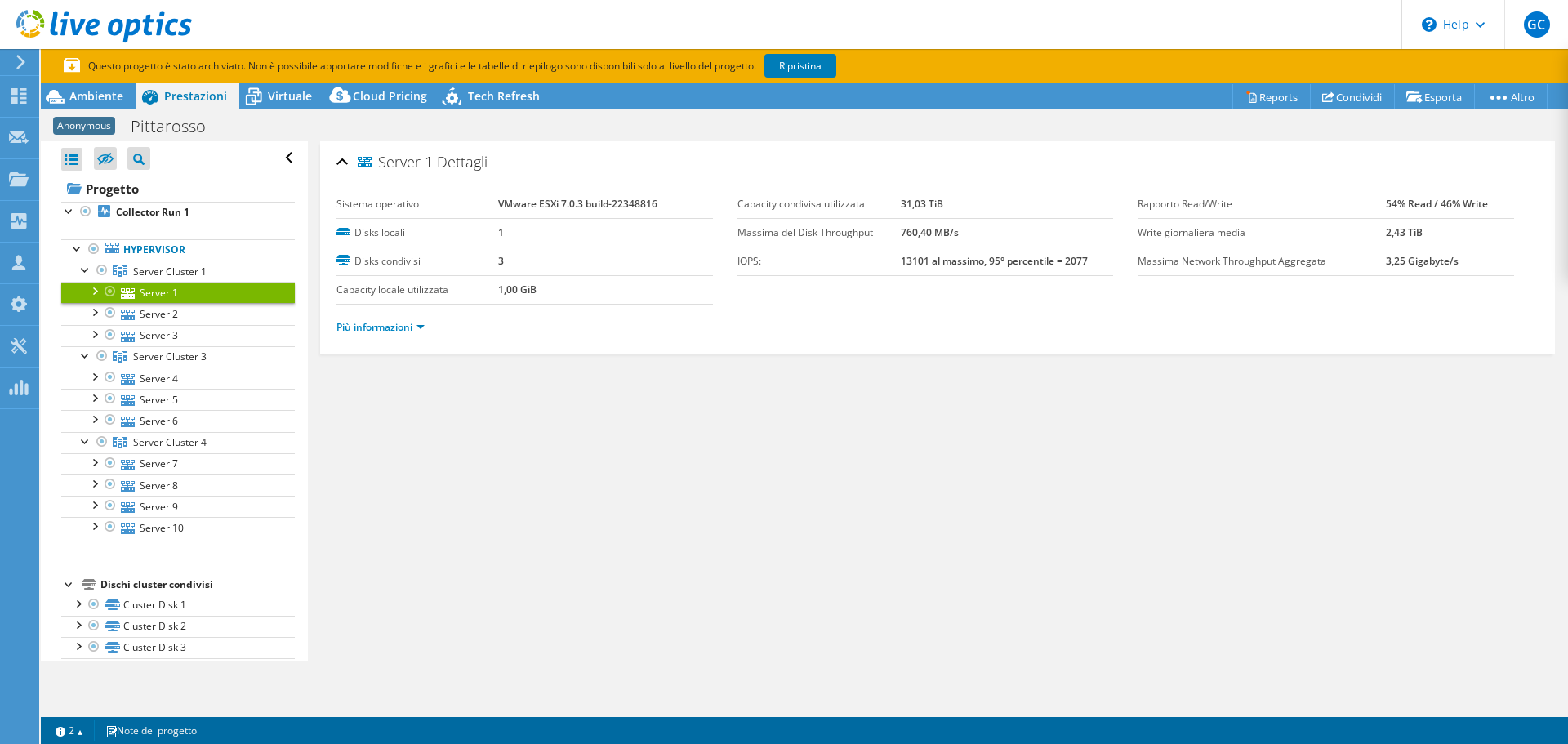
click at [404, 330] on link "Più informazioni" at bounding box center [380, 327] width 88 height 14
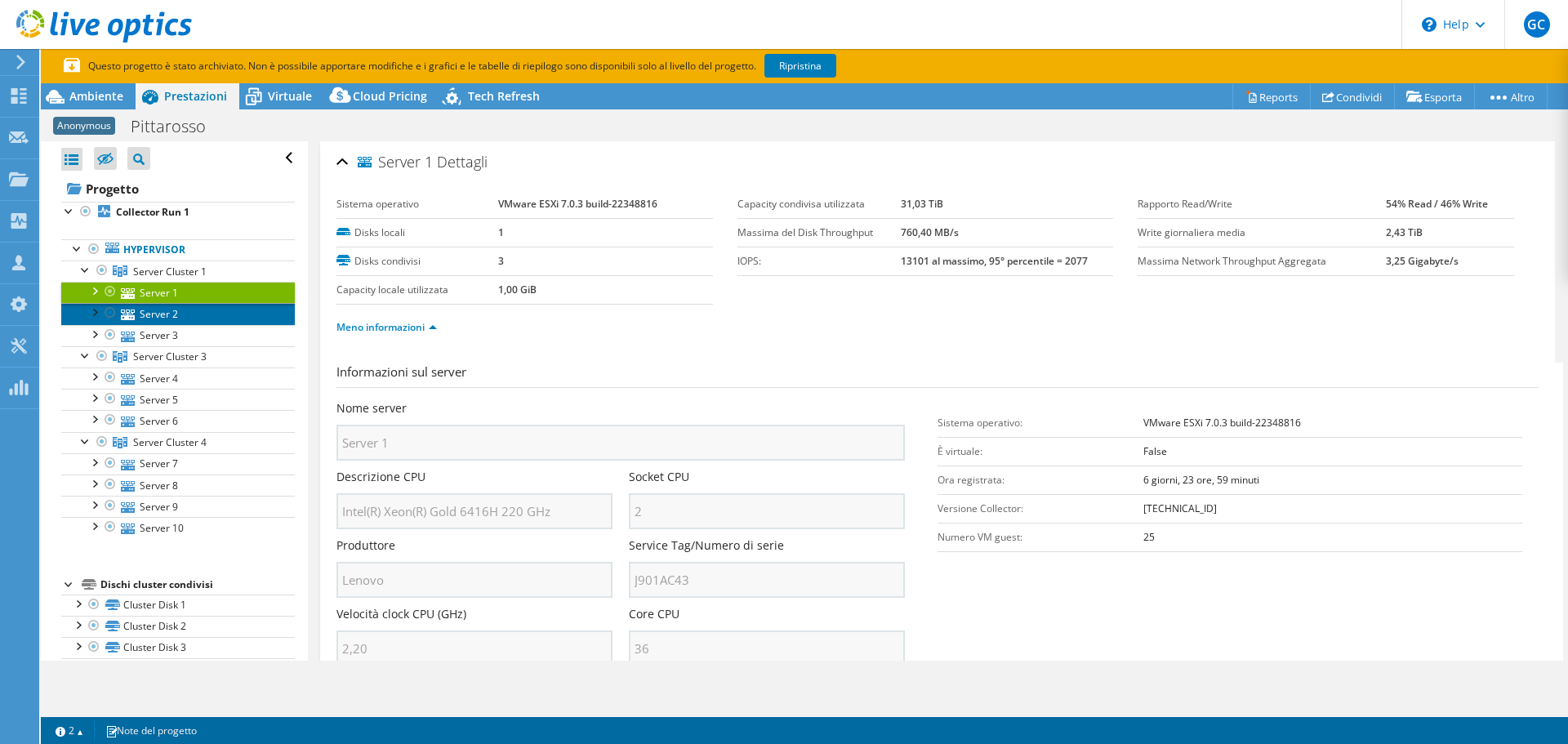
click at [136, 310] on link "Server 2" at bounding box center [178, 313] width 234 height 21
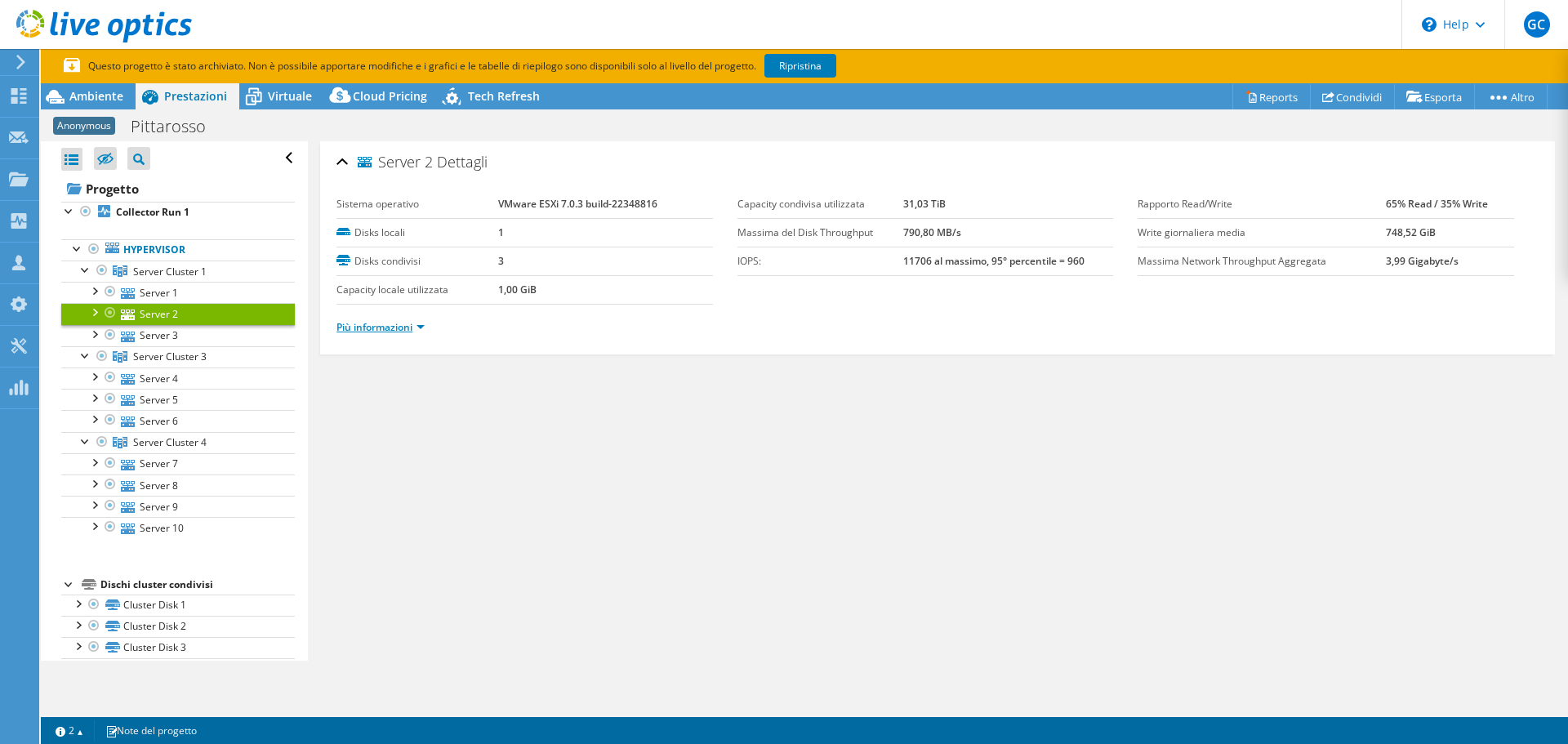
click at [379, 331] on link "Più informazioni" at bounding box center [380, 327] width 88 height 14
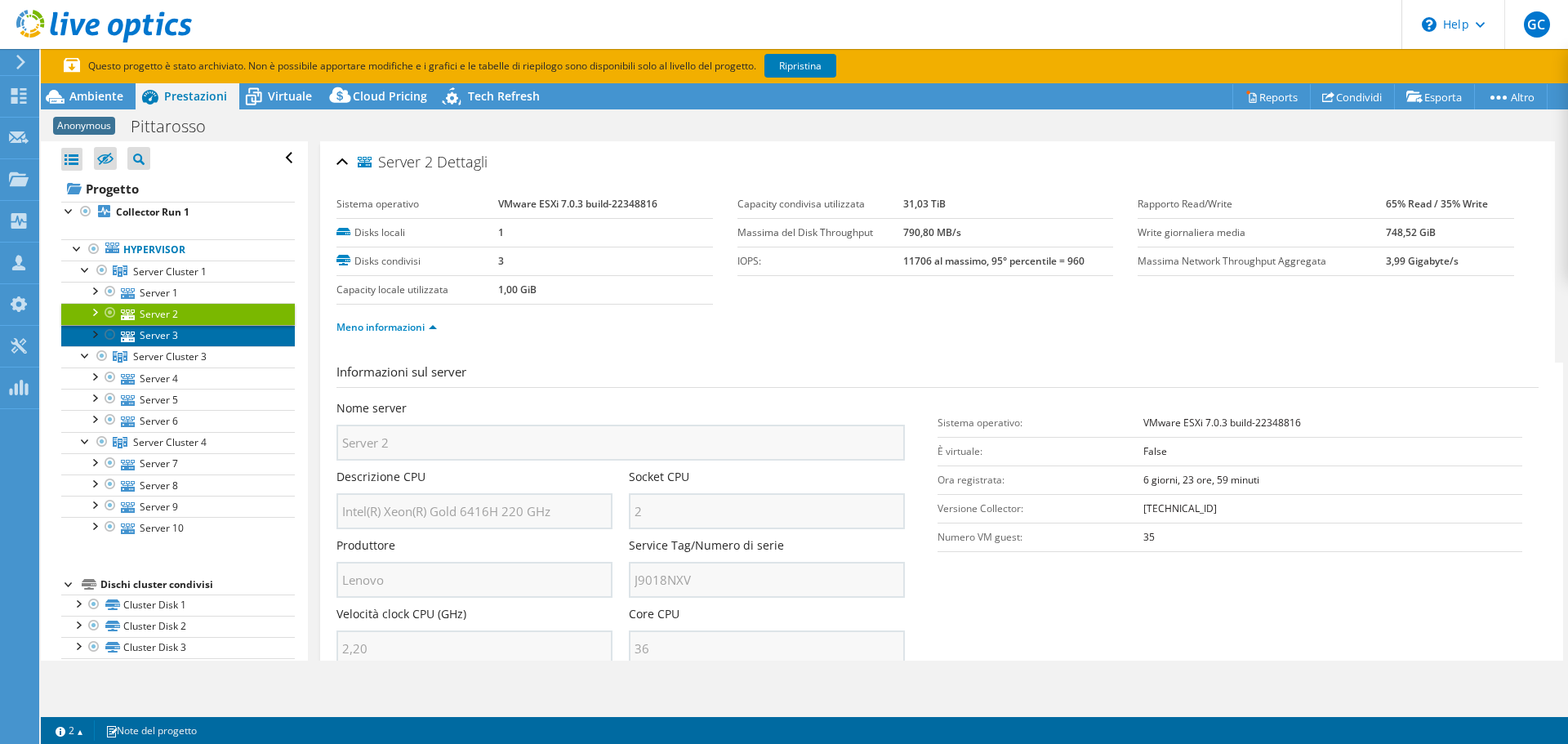
click at [136, 338] on link "Server 3" at bounding box center [178, 336] width 234 height 21
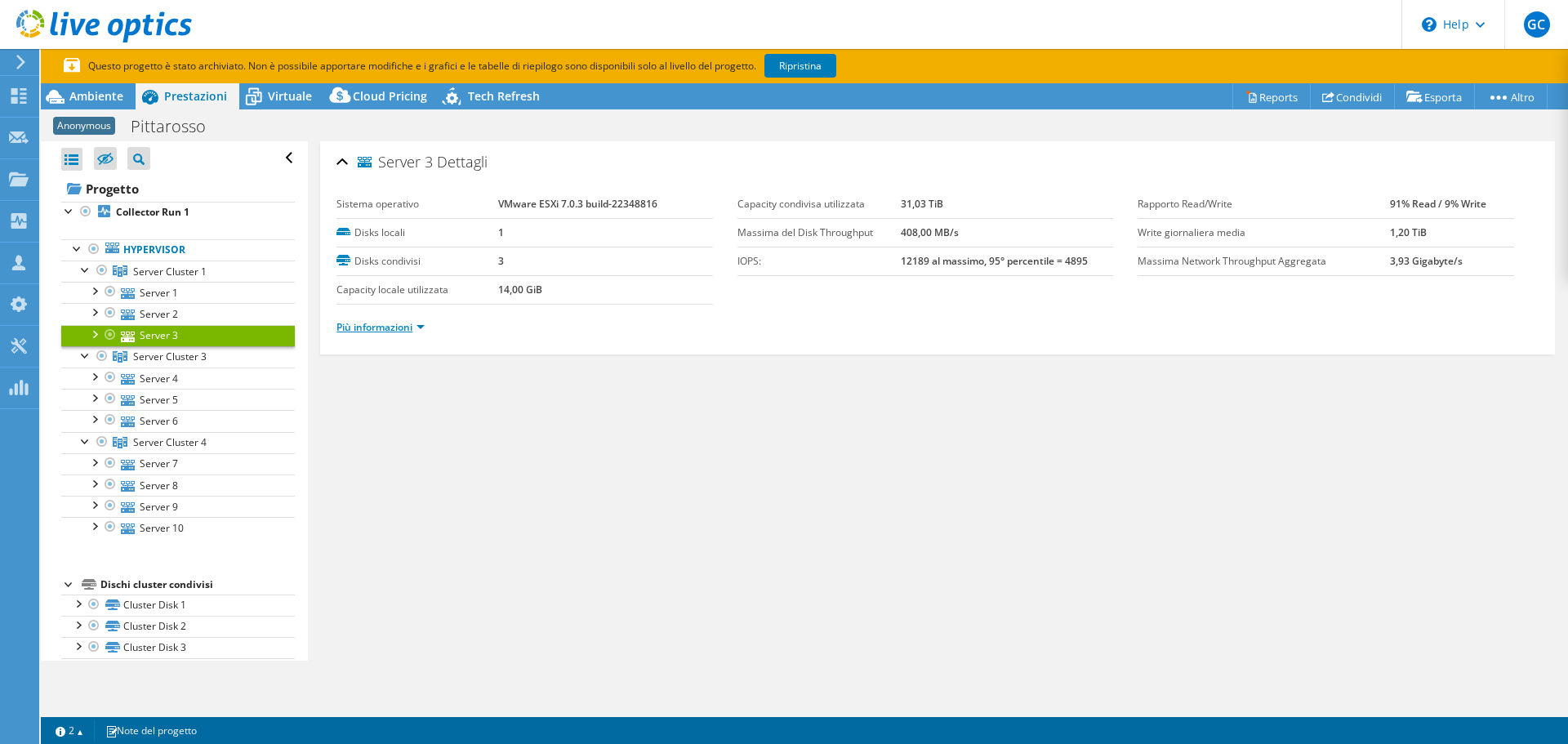
click at [363, 325] on link "Più informazioni" at bounding box center [380, 327] width 88 height 14
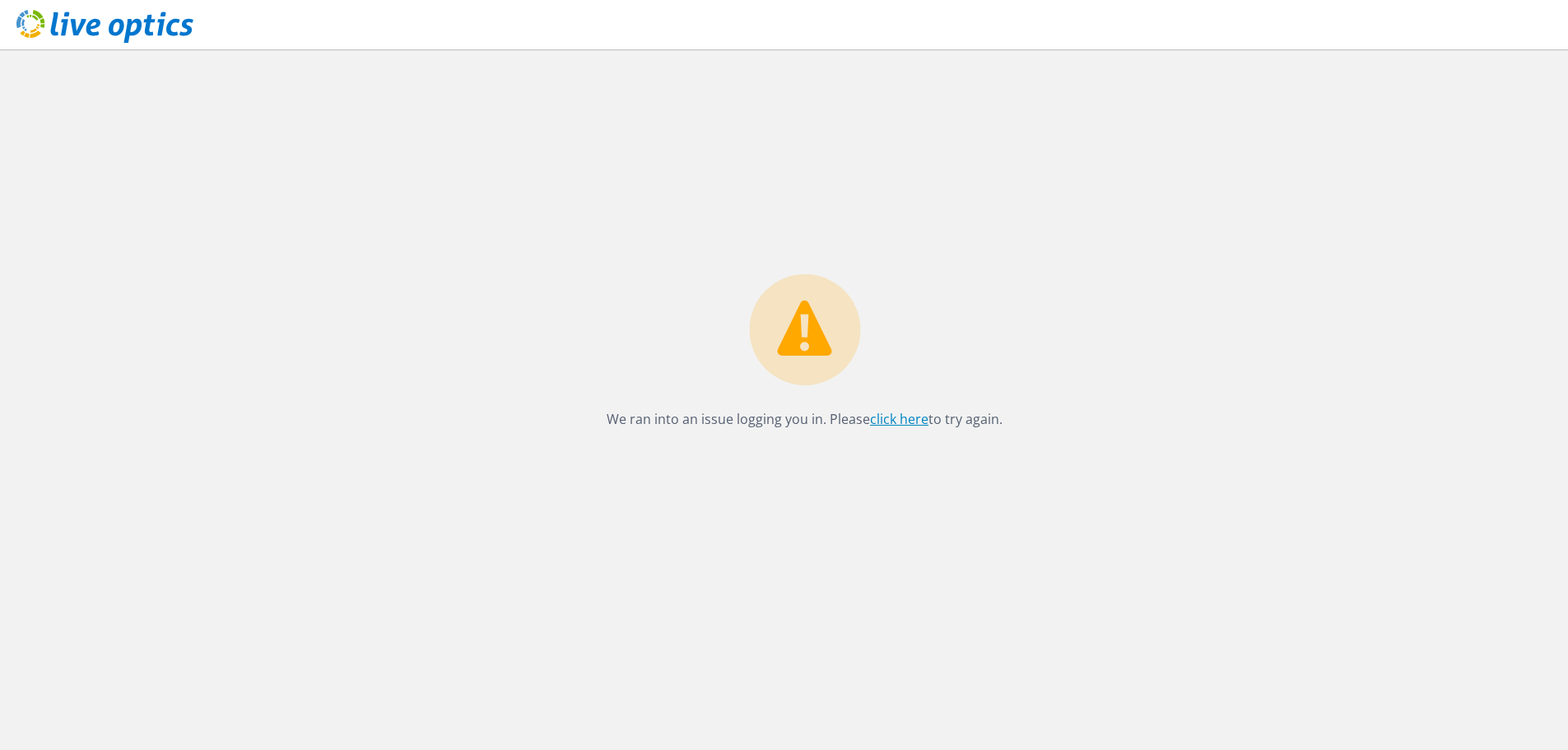
click at [876, 424] on link "click here" at bounding box center [899, 419] width 58 height 18
